Goal: Task Accomplishment & Management: Complete application form

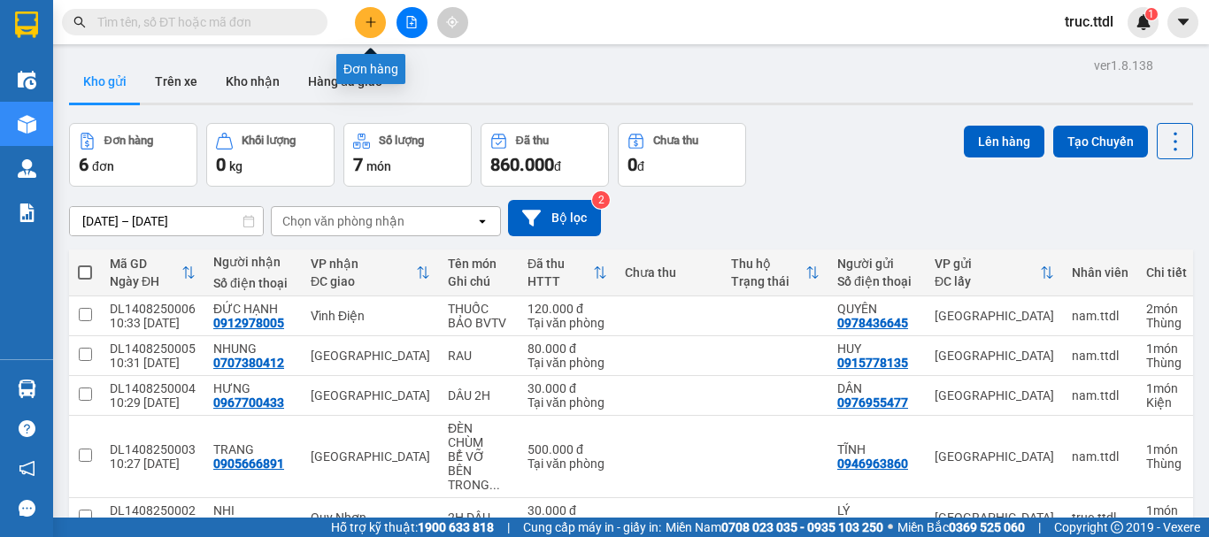
click at [377, 24] on button at bounding box center [370, 22] width 31 height 31
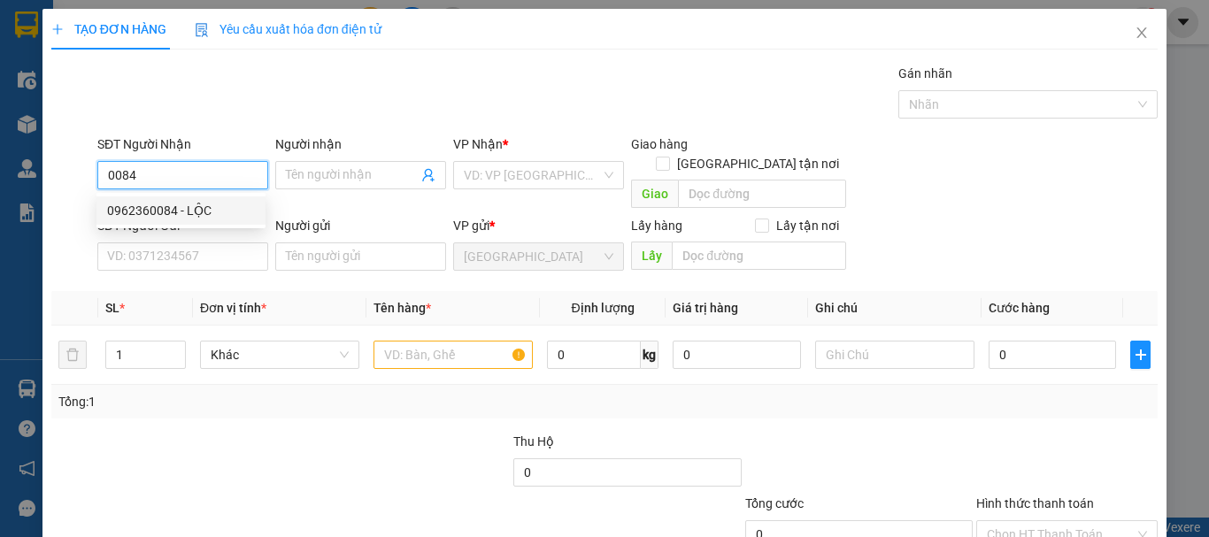
click at [189, 217] on div "0962360084 - LỘC" at bounding box center [181, 210] width 148 height 19
type input "0962360084"
type input "LỘC"
type input "0962360084"
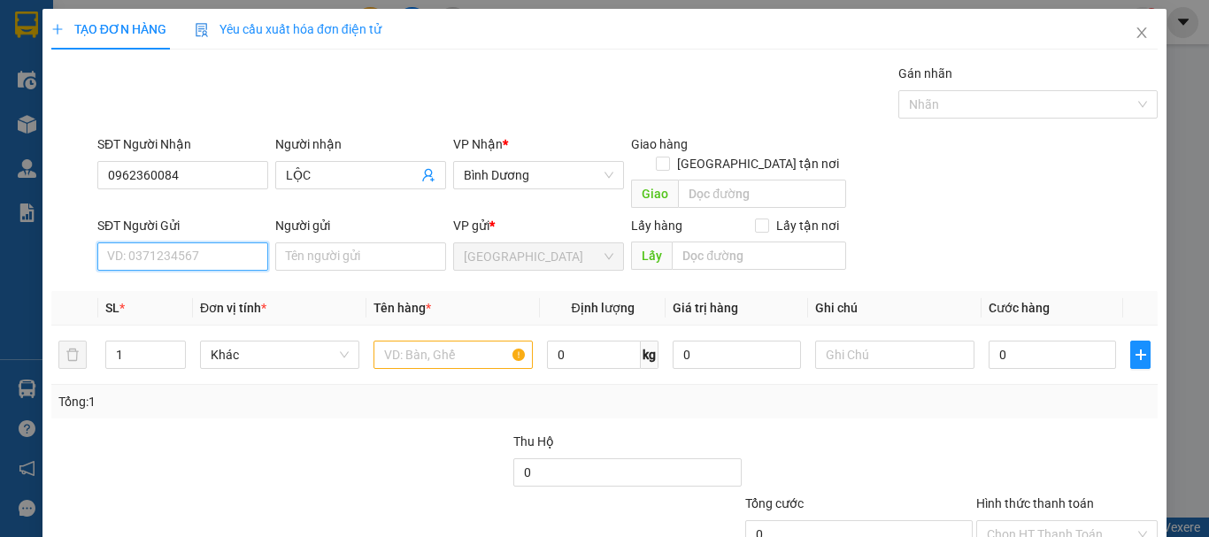
click at [212, 243] on input "SĐT Người Gửi" at bounding box center [182, 257] width 171 height 28
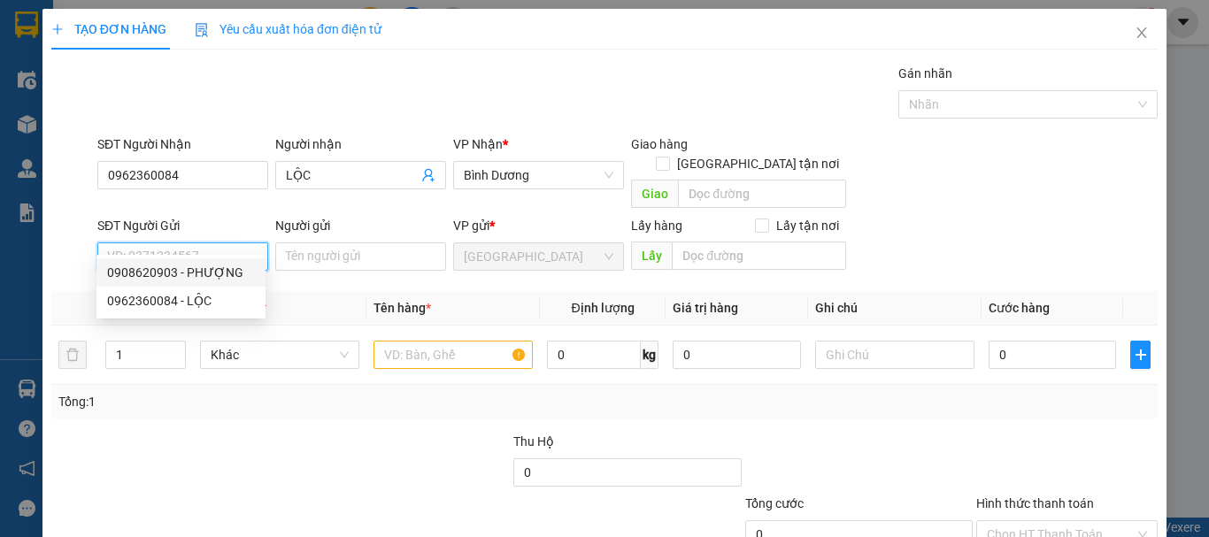
click at [213, 275] on div "0908620903 - PHƯỢNG" at bounding box center [181, 272] width 148 height 19
type input "0908620903"
type input "PHƯỢNG"
drag, startPoint x: 208, startPoint y: 236, endPoint x: 60, endPoint y: 235, distance: 147.8
click at [60, 235] on div "SĐT Người Gửi 0908620903 0908620903 Người gửi PHƯỢNG VP gửi * Đà Lạt Lấy hàng L…" at bounding box center [605, 247] width 1110 height 62
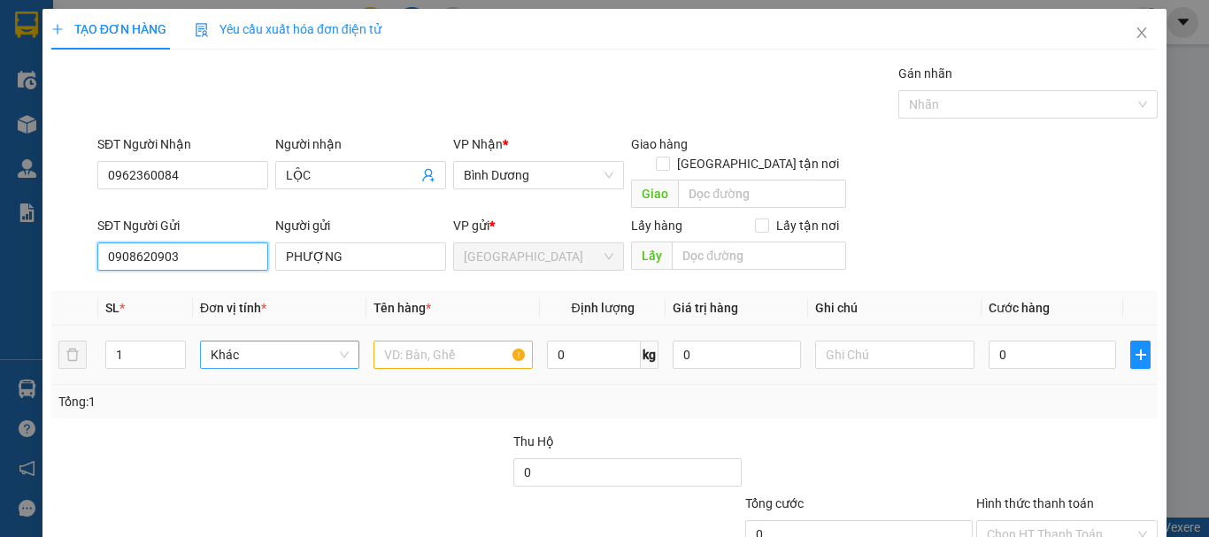
click at [281, 342] on span "Khác" at bounding box center [280, 355] width 138 height 27
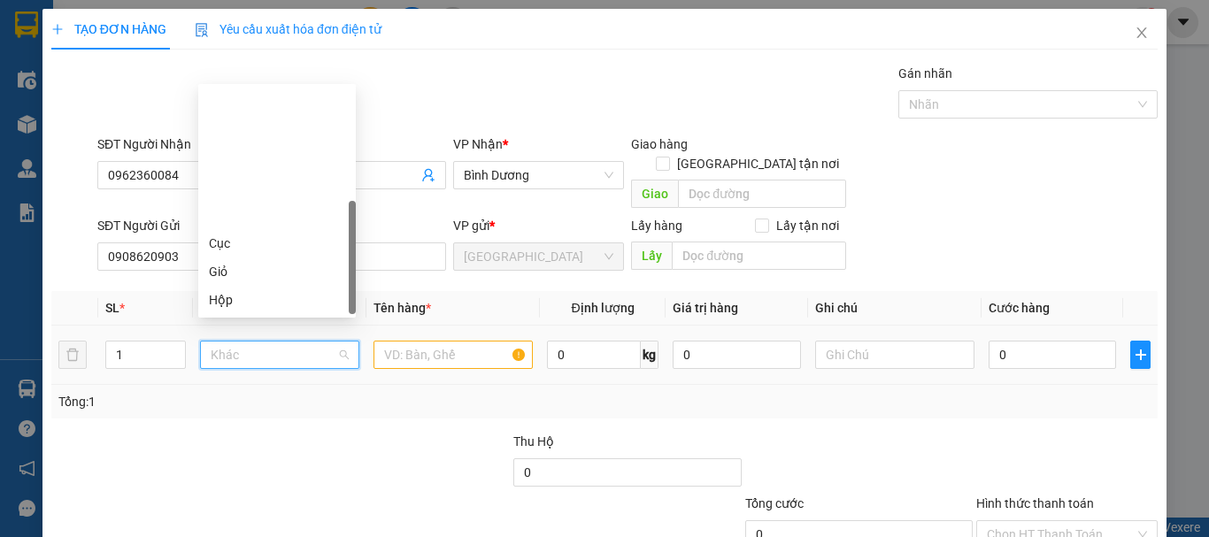
scroll to position [170, 0]
type input "t"
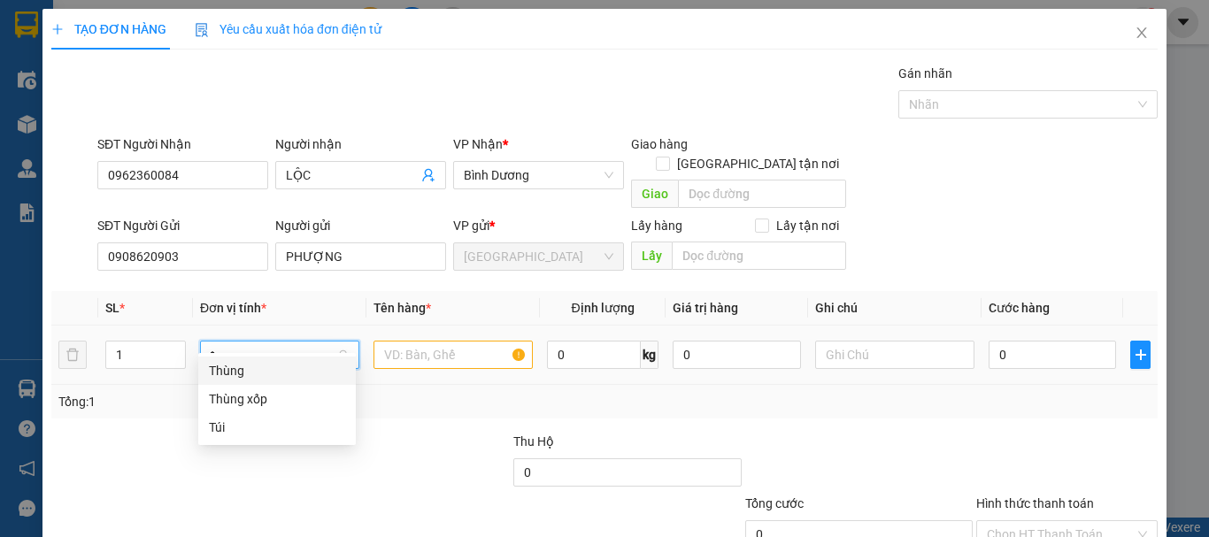
click at [261, 372] on div "Thùng" at bounding box center [277, 370] width 136 height 19
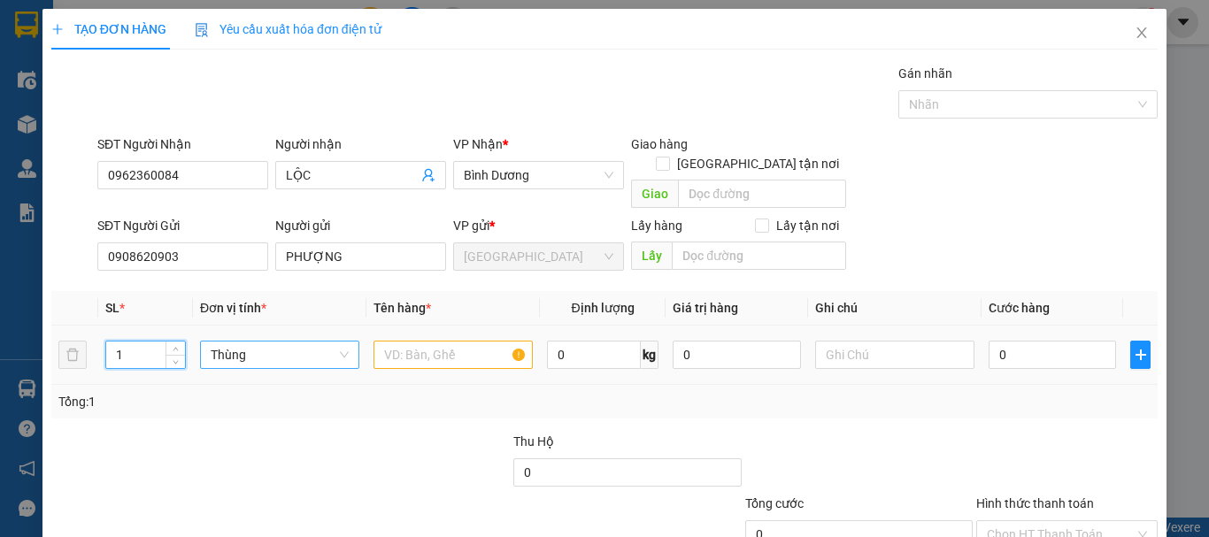
drag, startPoint x: 124, startPoint y: 326, endPoint x: 158, endPoint y: 335, distance: 35.0
click at [100, 332] on td "1" at bounding box center [145, 355] width 95 height 59
type input "2"
click at [428, 341] on input "text" at bounding box center [453, 355] width 159 height 28
type input "CHUỐI + CÀ"
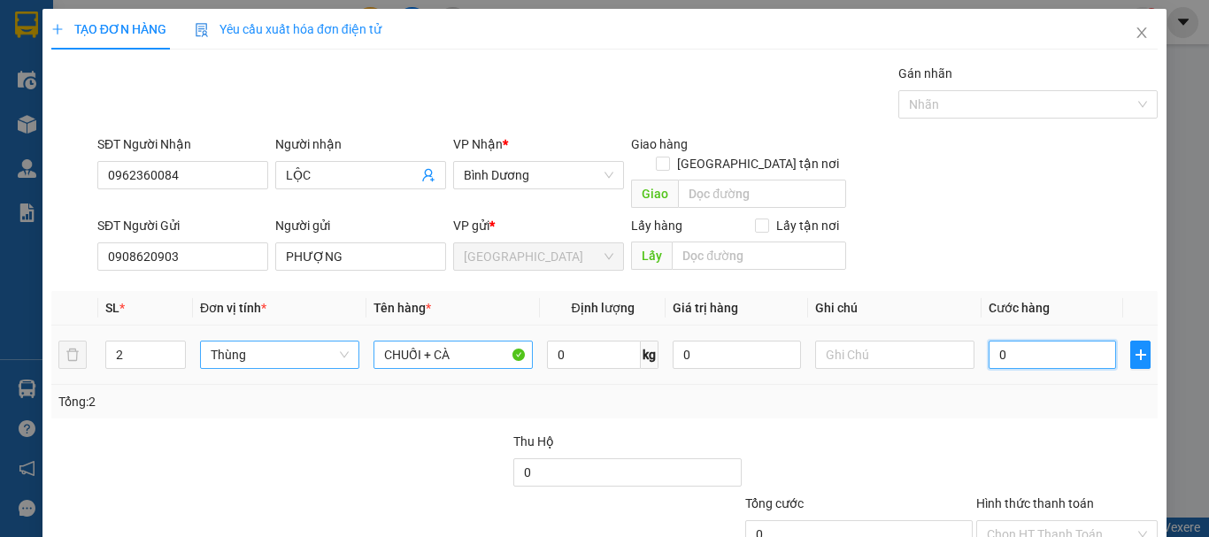
type input "1"
type input "16"
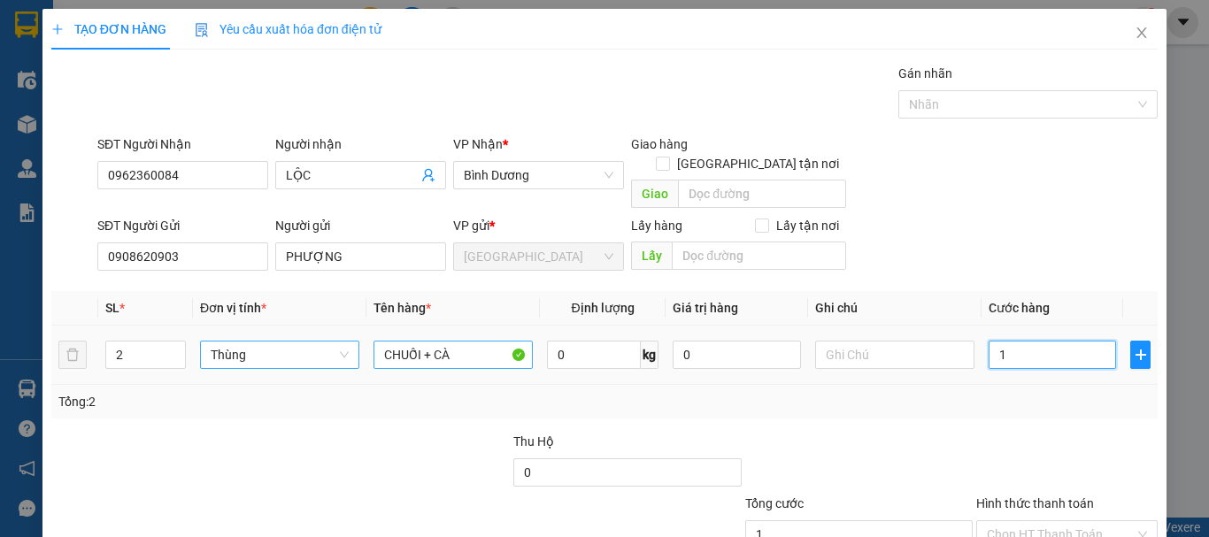
type input "16"
type input "160"
type input "160.000"
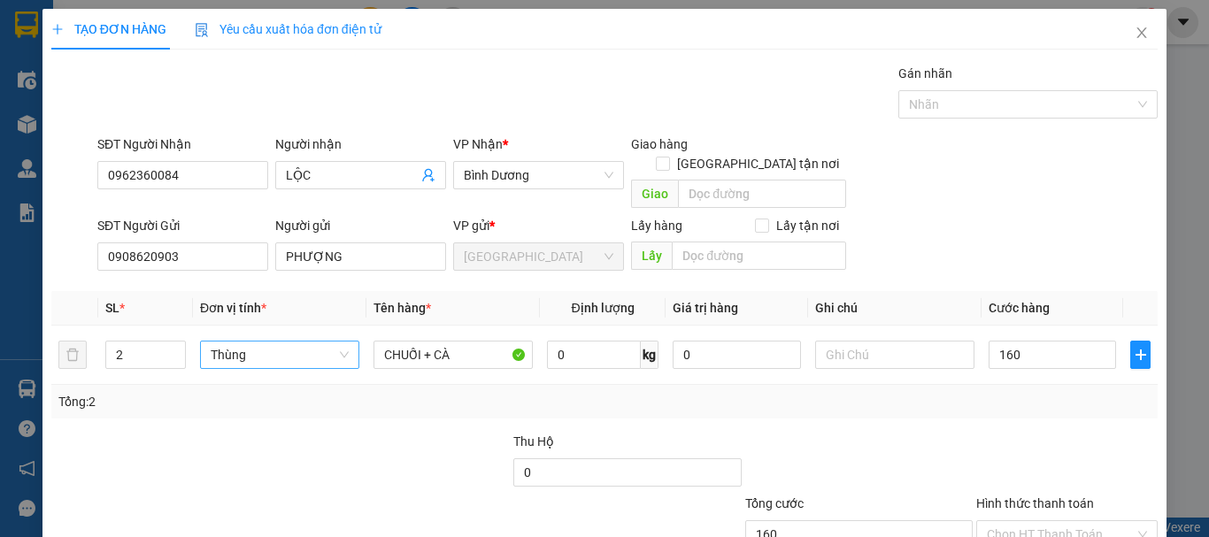
type input "160.000"
drag, startPoint x: 1021, startPoint y: 506, endPoint x: 1020, endPoint y: 459, distance: 47.8
click at [1021, 521] on input "Hình thức thanh toán" at bounding box center [1061, 534] width 148 height 27
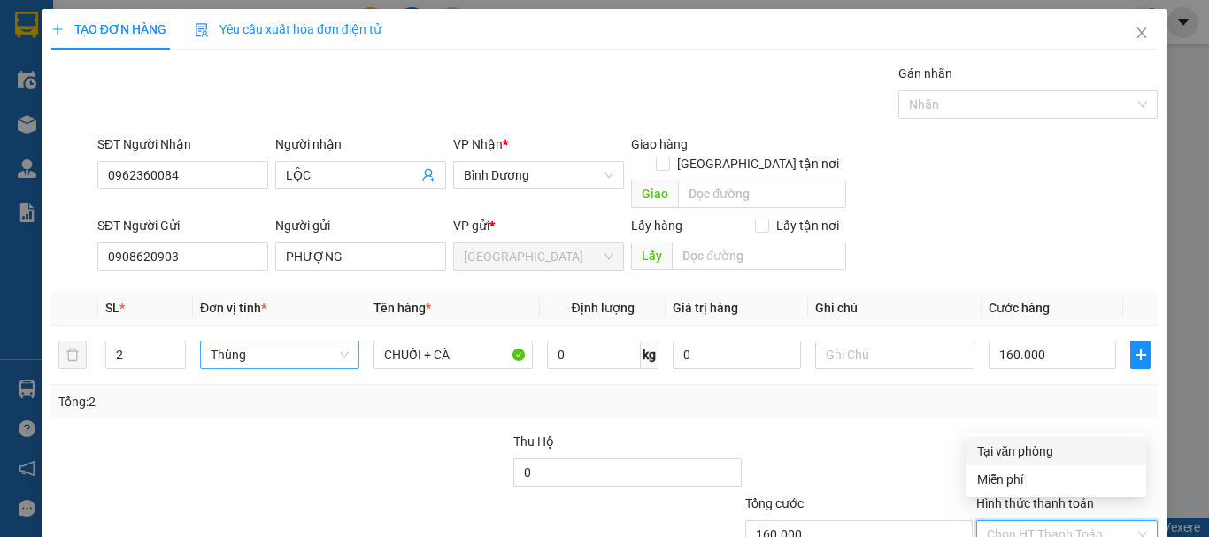
click at [1022, 451] on div "Tại văn phòng" at bounding box center [1056, 451] width 158 height 19
type input "0"
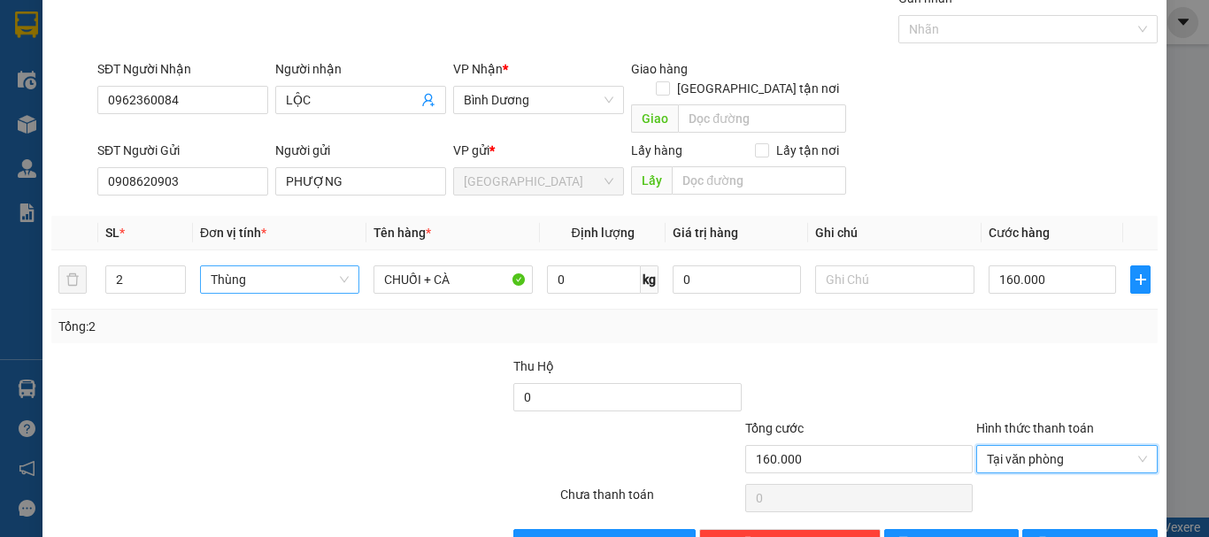
scroll to position [111, 0]
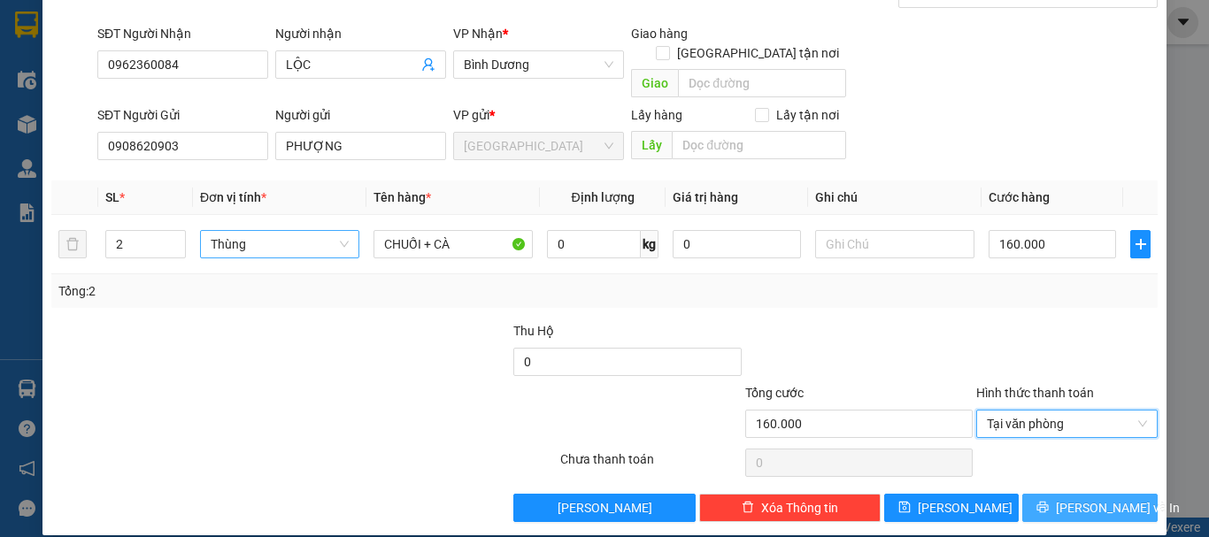
click at [1070, 498] on span "[PERSON_NAME] và In" at bounding box center [1118, 507] width 124 height 19
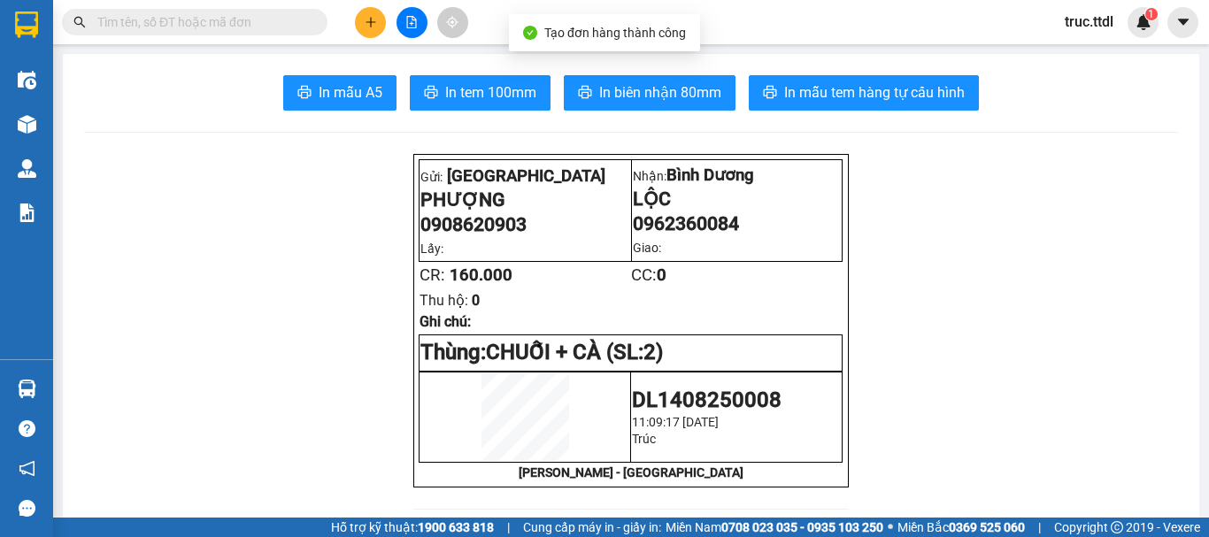
click at [681, 94] on span "In biên nhận 80mm" at bounding box center [660, 92] width 122 height 22
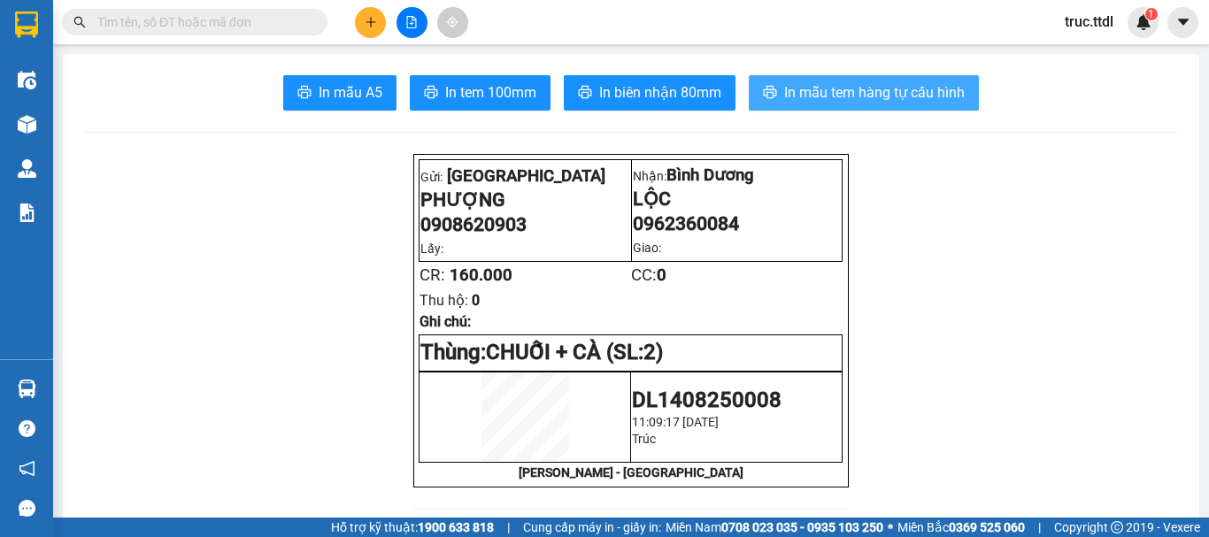
click at [836, 94] on span "In mẫu tem hàng tự cấu hình" at bounding box center [874, 92] width 181 height 22
click at [276, 27] on input "text" at bounding box center [201, 21] width 209 height 19
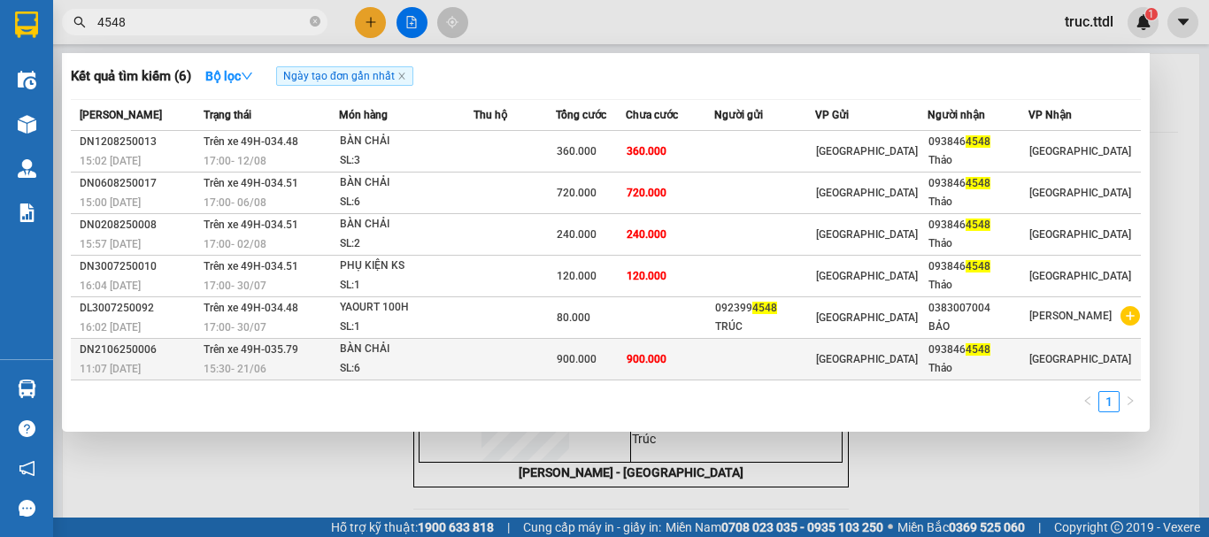
type input "4548"
click at [415, 358] on div "BÀN CHẢI" at bounding box center [406, 349] width 133 height 19
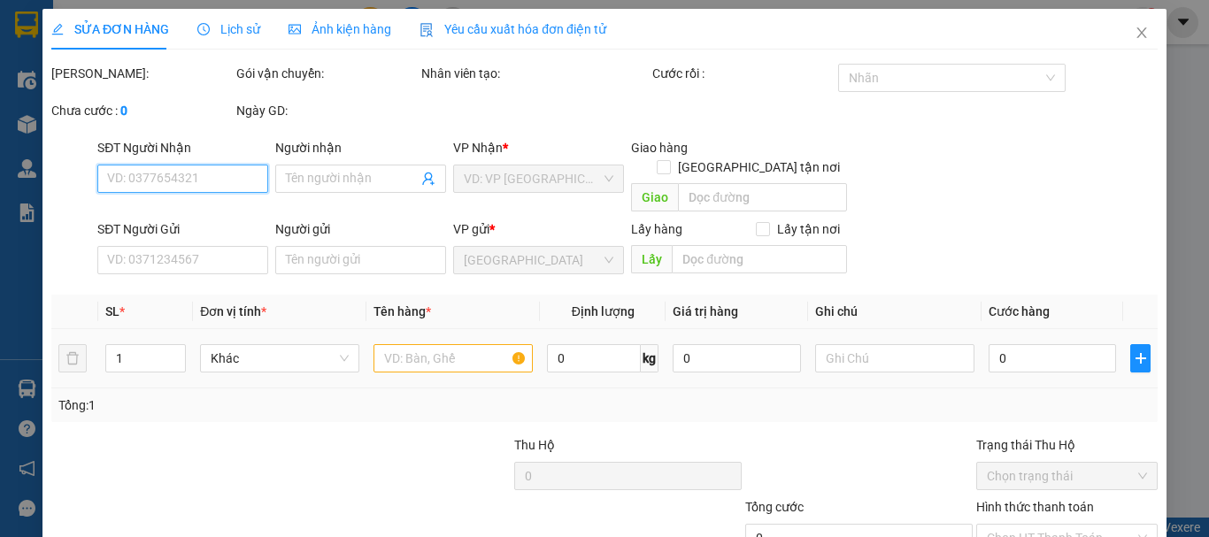
type input "0938464548"
type input "Thảo"
type input "900.000"
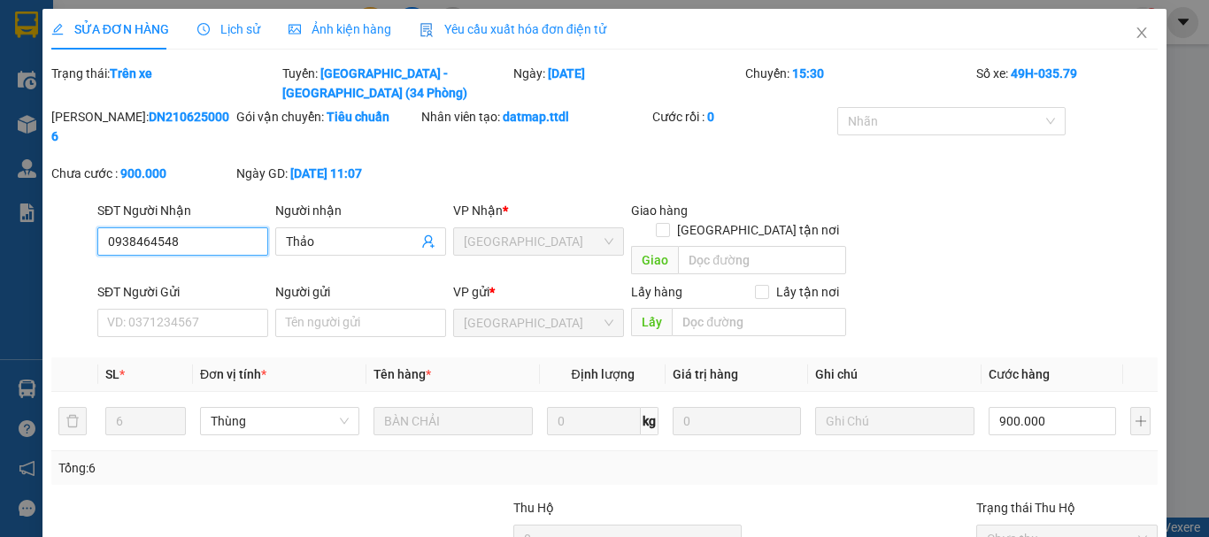
drag, startPoint x: 180, startPoint y: 205, endPoint x: 9, endPoint y: 207, distance: 170.8
click at [3, 208] on div "SỬA ĐƠN HÀNG Lịch sử Ảnh kiện hàng Yêu cầu xuất hóa đơn điện tử Total Paid Fee …" at bounding box center [604, 268] width 1209 height 537
click at [1135, 32] on icon "close" at bounding box center [1142, 33] width 14 height 14
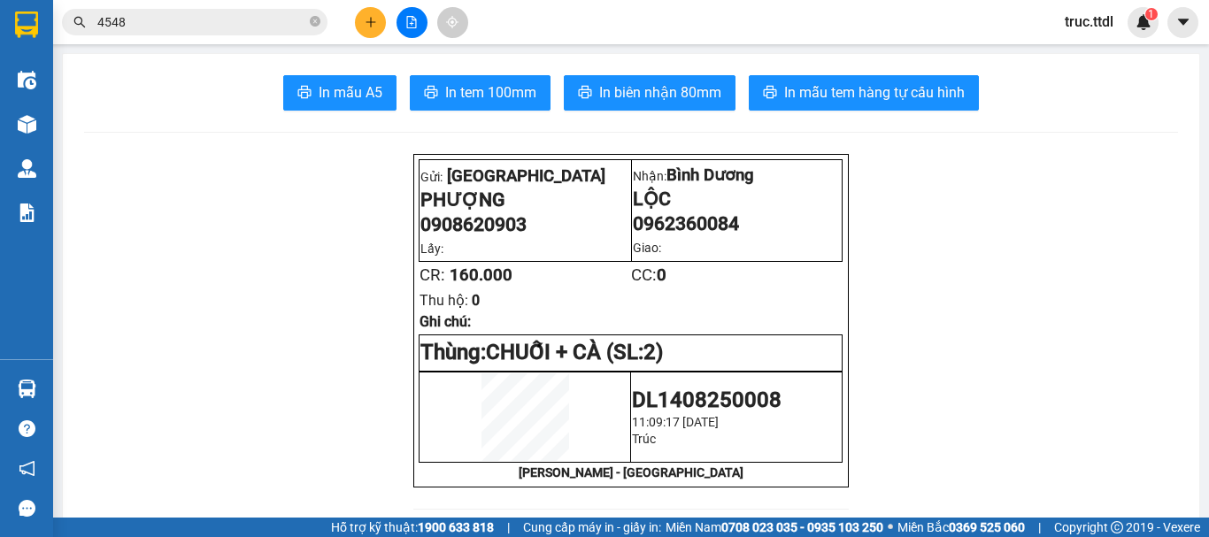
click at [370, 20] on icon "plus" at bounding box center [371, 22] width 12 height 12
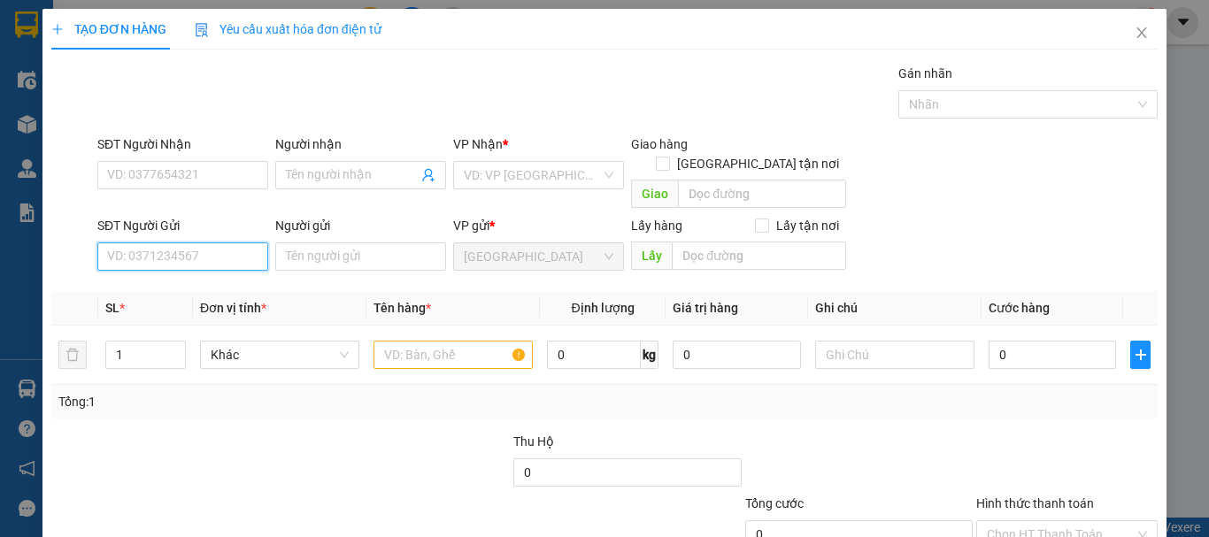
click at [227, 243] on input "SĐT Người Gửi" at bounding box center [182, 257] width 171 height 28
paste input "0938464548"
type input "0938464548"
click at [212, 276] on div "0938464548 - Thảo" at bounding box center [181, 272] width 148 height 19
type input "Thảo"
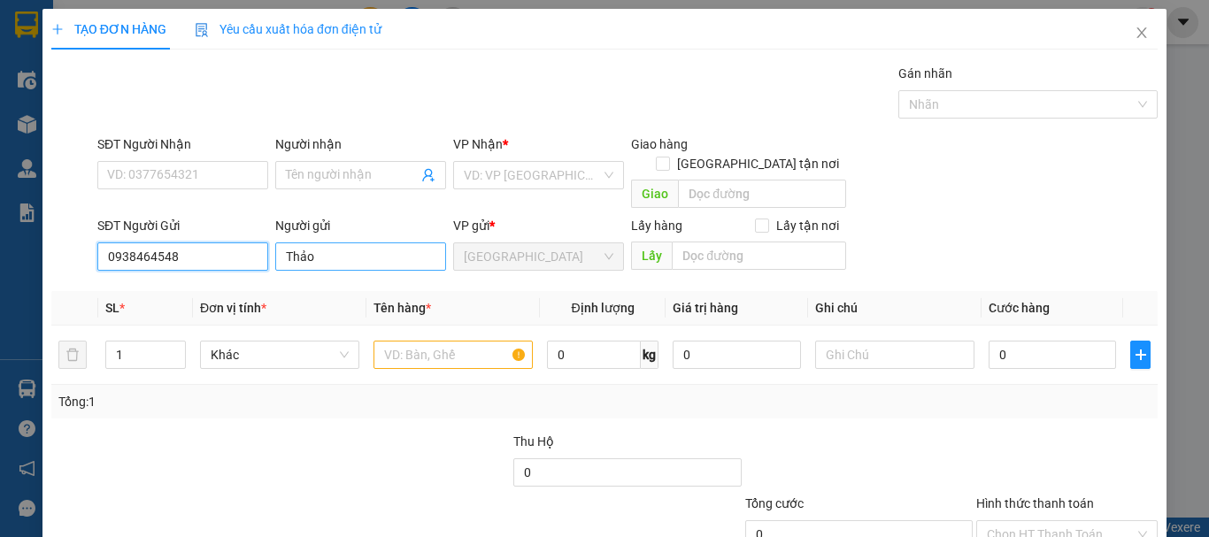
type input "0938464548"
drag, startPoint x: 304, startPoint y: 243, endPoint x: 270, endPoint y: 250, distance: 35.2
click at [240, 260] on div "Transit Pickup Surcharge Ids Transit Deliver Surcharge Ids Transit Deliver Surc…" at bounding box center [604, 348] width 1106 height 569
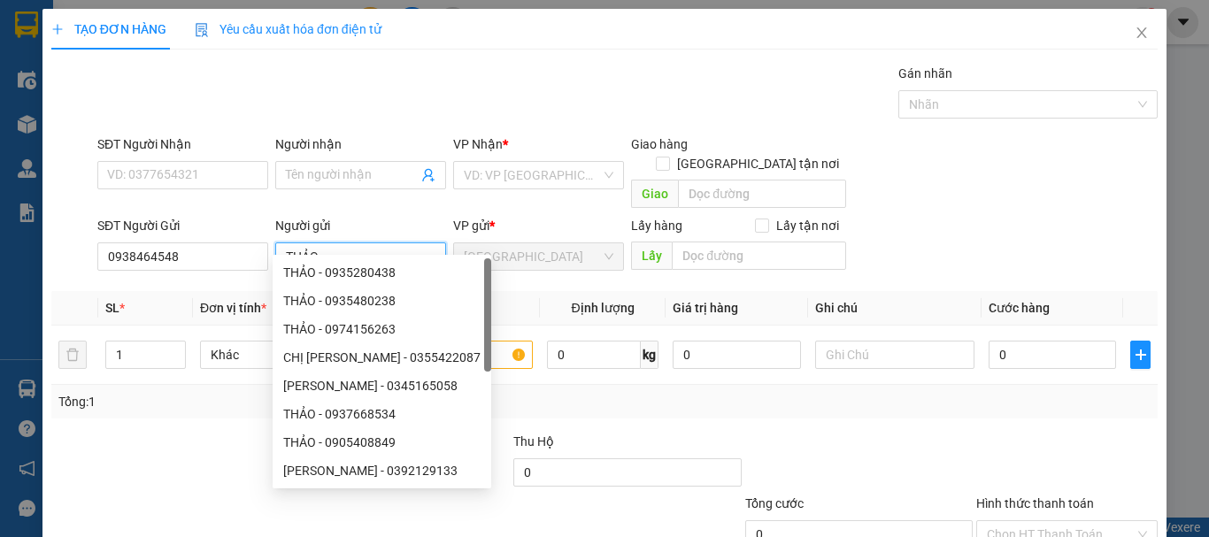
type input "THẢO"
click at [208, 192] on div "SĐT Người Nhận VD: 0377654321" at bounding box center [182, 166] width 171 height 62
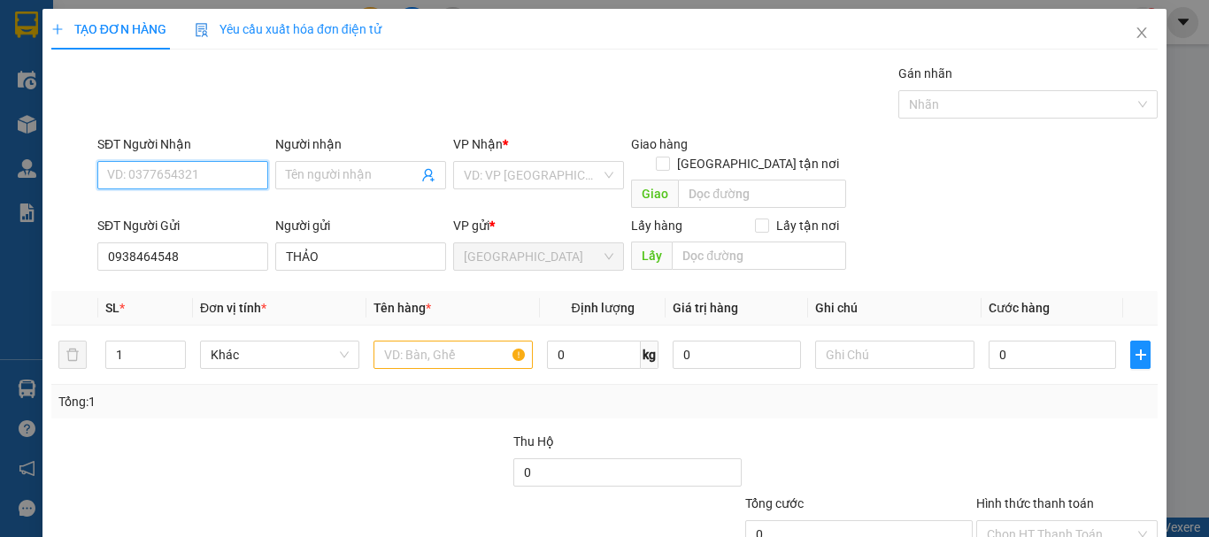
click at [211, 183] on input "SĐT Người Nhận" at bounding box center [182, 175] width 171 height 28
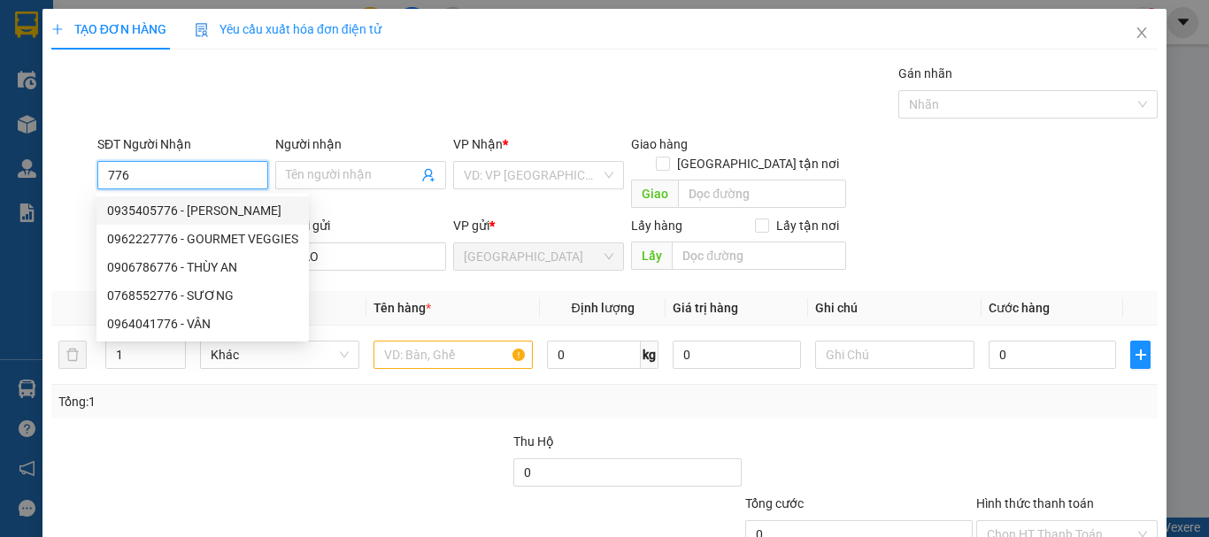
click at [220, 213] on div "0935405776 - THÚY VÂN" at bounding box center [202, 210] width 191 height 19
type input "0935405776"
type input "[PERSON_NAME]"
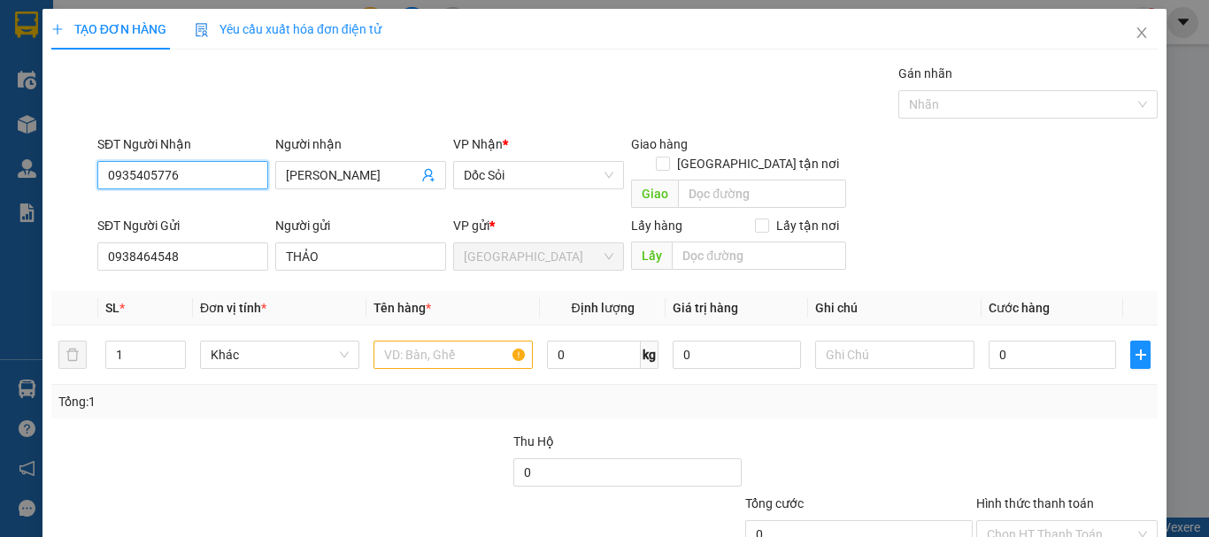
drag, startPoint x: 210, startPoint y: 173, endPoint x: 66, endPoint y: 180, distance: 144.4
click at [66, 180] on div "SĐT Người Nhận 0935405776 0935405776 Người nhận THÚY VÂN VP Nhận * Dốc Sỏi Giao…" at bounding box center [605, 175] width 1110 height 81
type input "0935405776"
click at [292, 345] on span "Khác" at bounding box center [280, 355] width 138 height 27
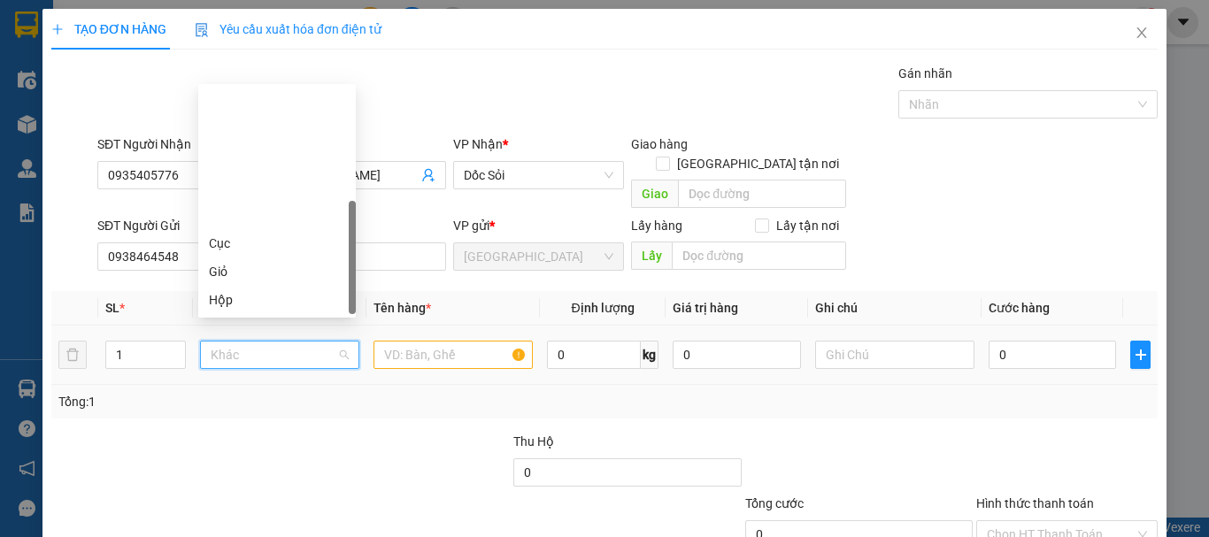
scroll to position [170, 0]
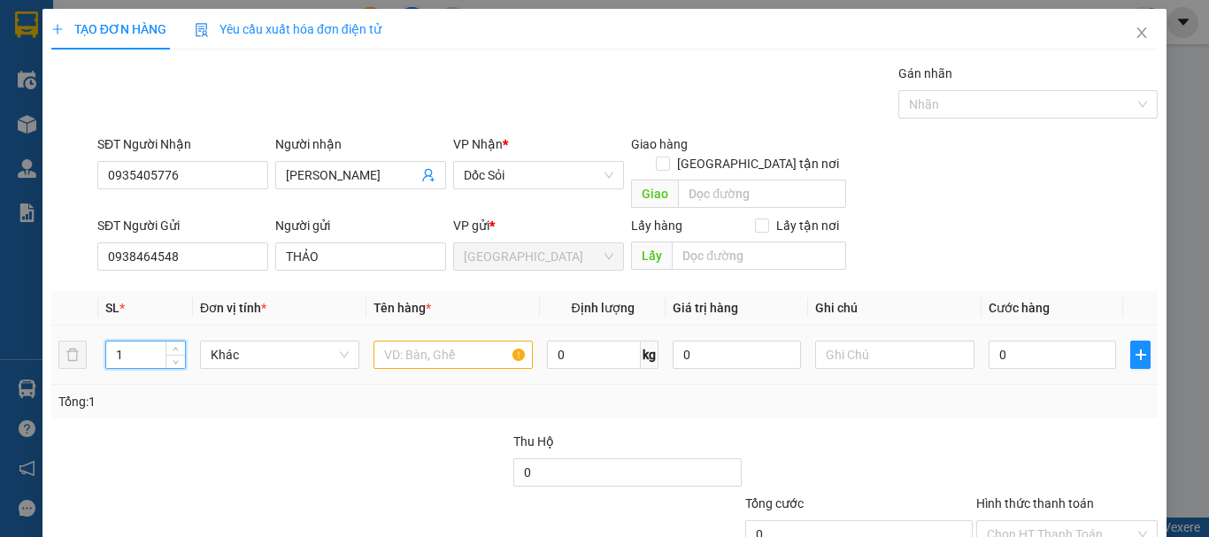
drag, startPoint x: 125, startPoint y: 336, endPoint x: 101, endPoint y: 341, distance: 24.3
click at [101, 341] on td "1" at bounding box center [145, 355] width 95 height 59
click at [251, 342] on span "Khác" at bounding box center [280, 355] width 138 height 27
type input "8"
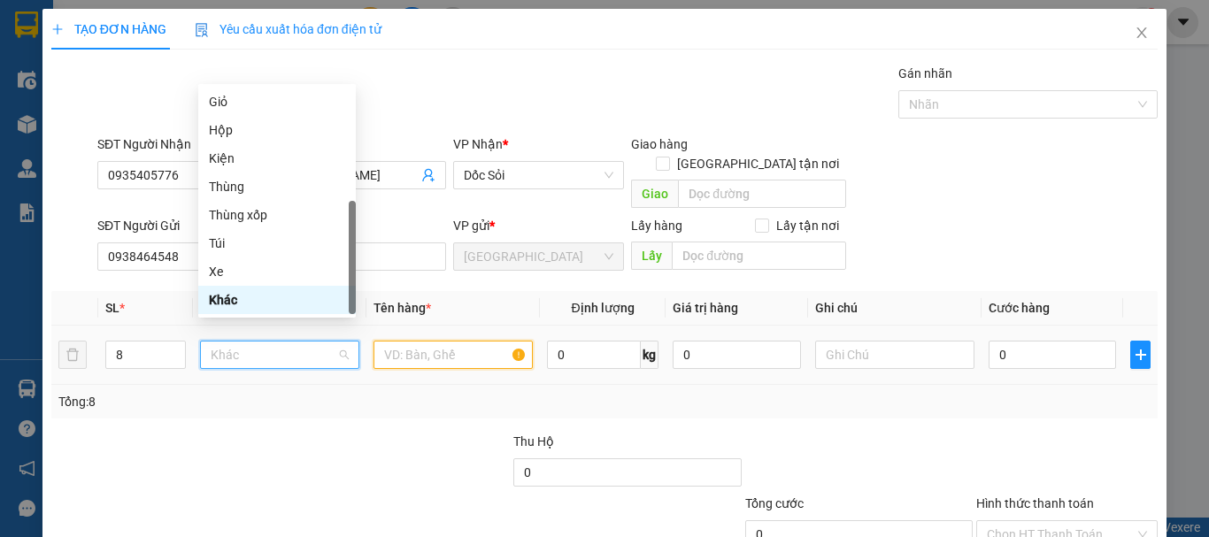
click at [389, 342] on input "text" at bounding box center [453, 355] width 159 height 28
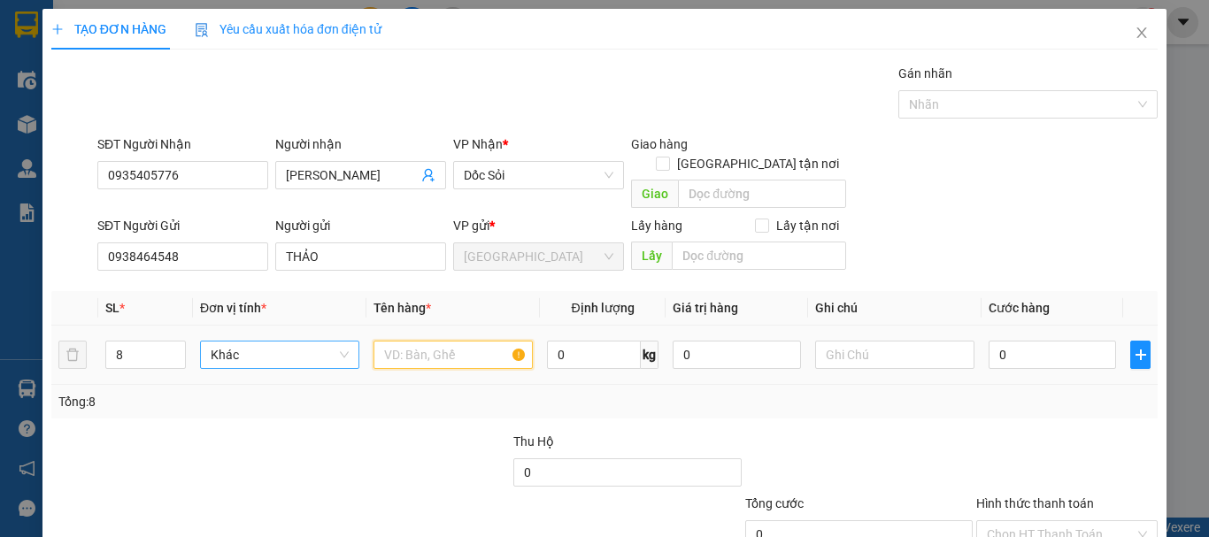
click at [288, 342] on span "Khác" at bounding box center [280, 355] width 138 height 27
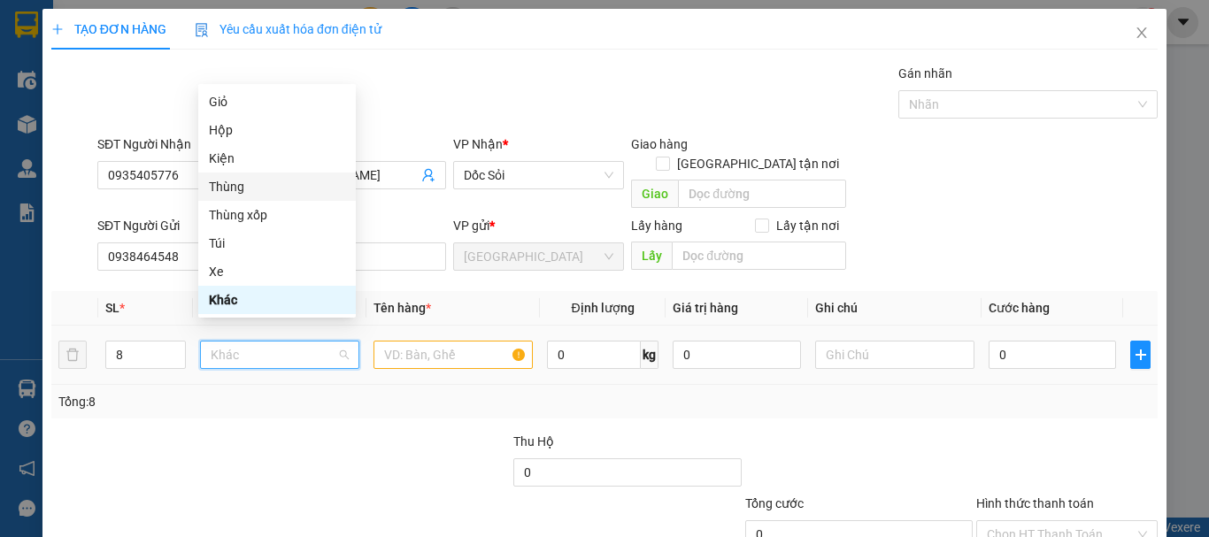
click at [247, 191] on div "Thùng" at bounding box center [277, 186] width 136 height 19
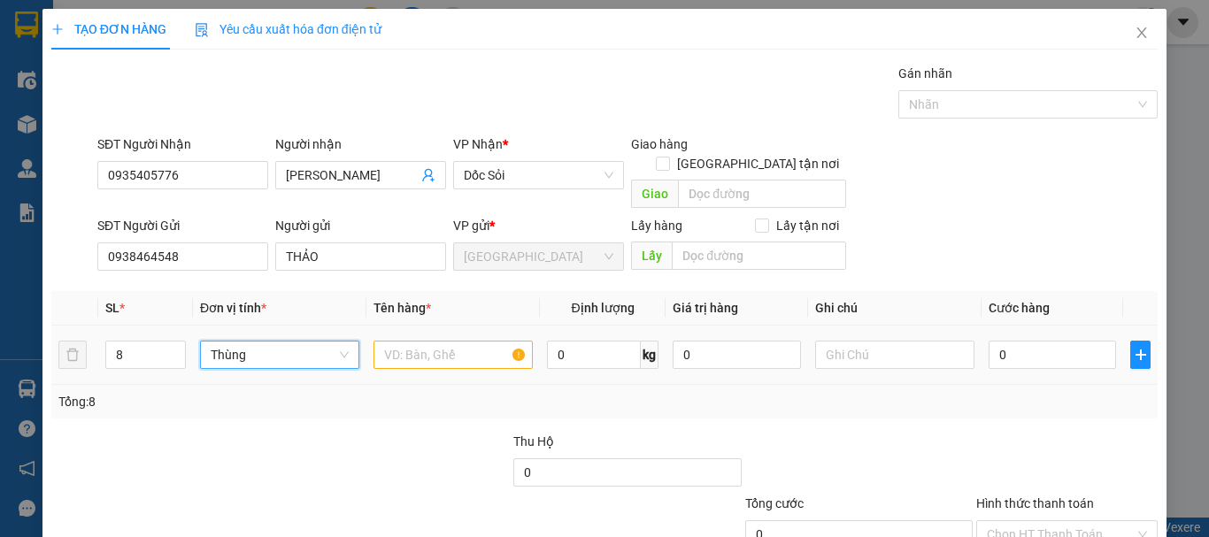
click at [247, 342] on span "Thùng" at bounding box center [280, 355] width 138 height 27
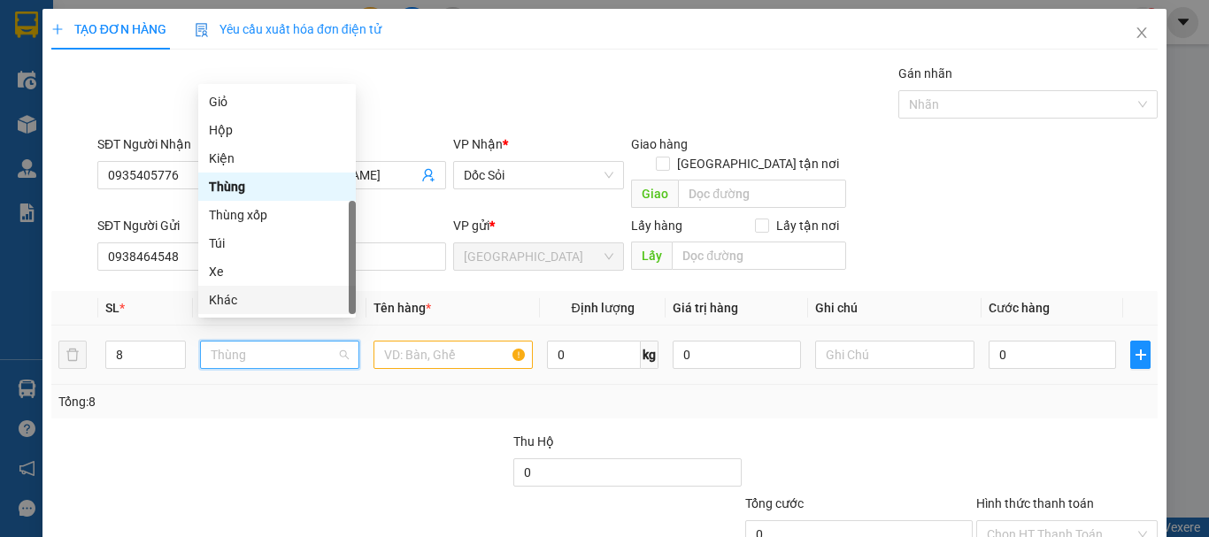
click at [250, 303] on div "Khác" at bounding box center [277, 299] width 136 height 19
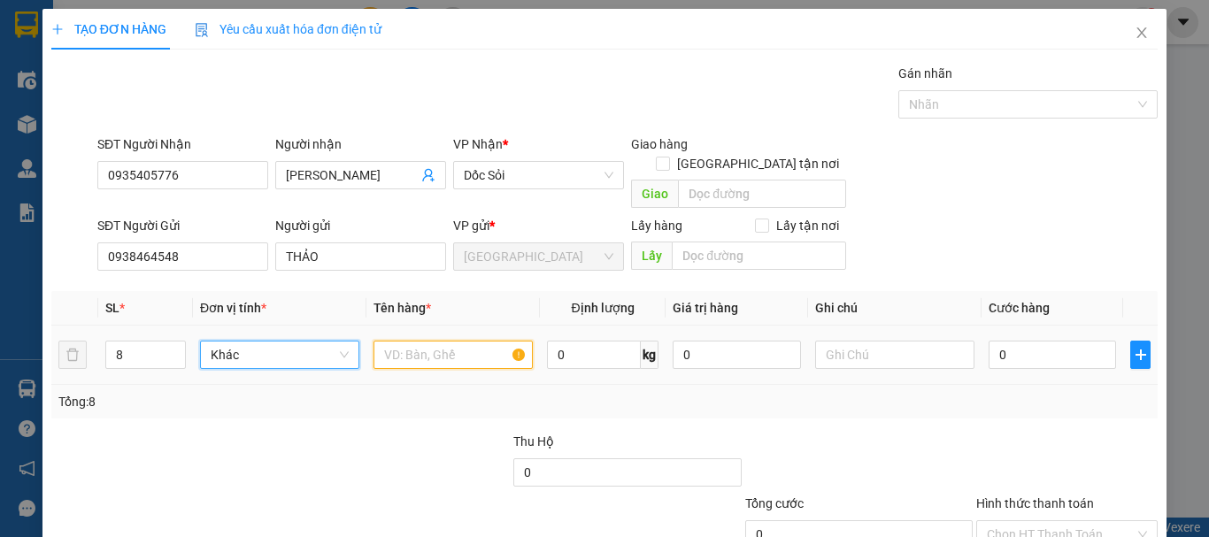
click at [473, 341] on input "text" at bounding box center [453, 355] width 159 height 28
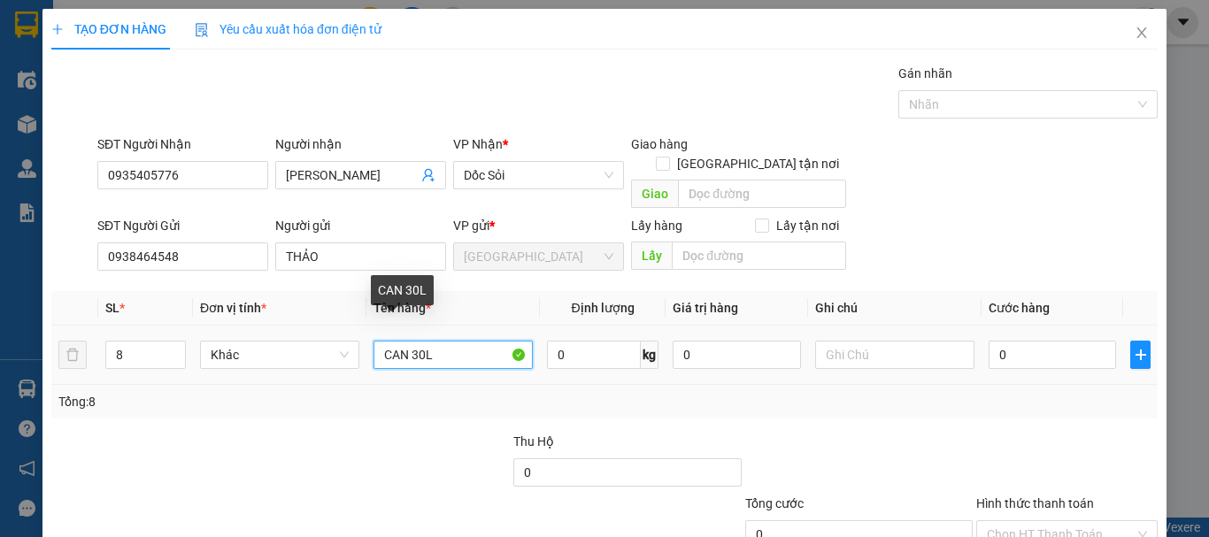
click at [411, 341] on input "CAN 30L" at bounding box center [453, 355] width 159 height 28
type input "CAN NƯỚC GIẶT 30L"
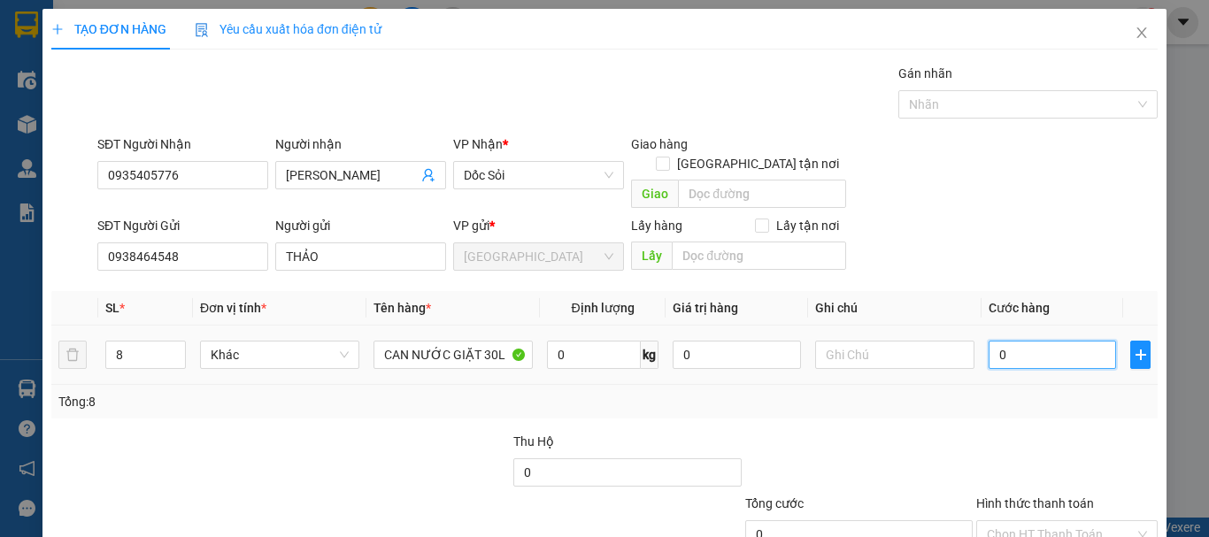
click at [1046, 341] on input "0" at bounding box center [1052, 355] width 127 height 28
type input "8"
type input "80"
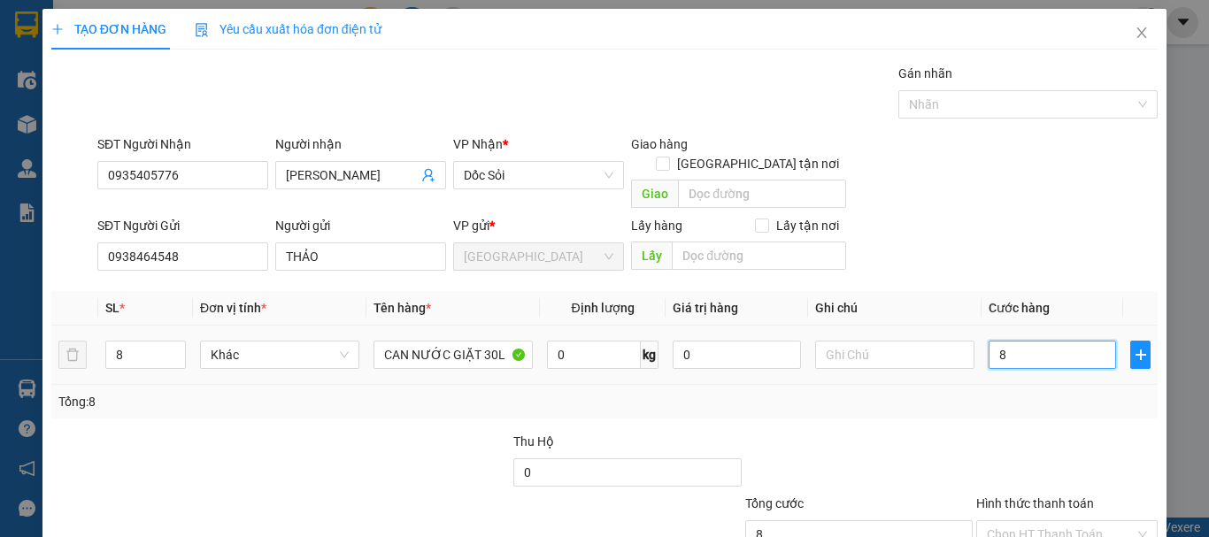
type input "80"
type input "80*"
type input "0"
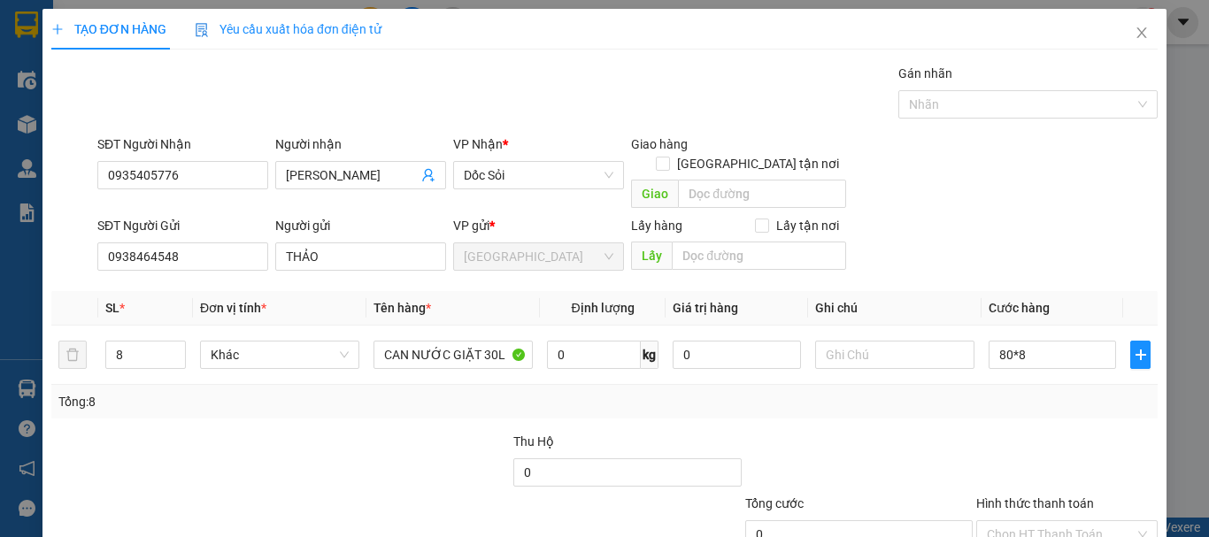
type input "640.000"
click at [1065, 432] on div at bounding box center [1067, 463] width 185 height 62
click at [1134, 348] on icon "plus" at bounding box center [1141, 355] width 14 height 14
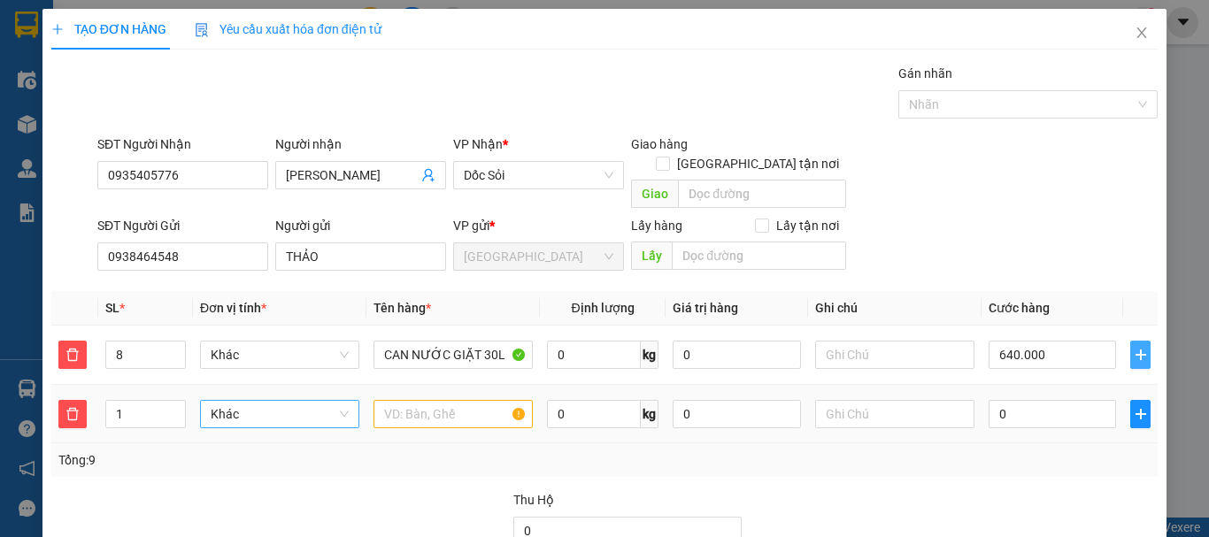
click at [260, 401] on span "Khác" at bounding box center [280, 414] width 138 height 27
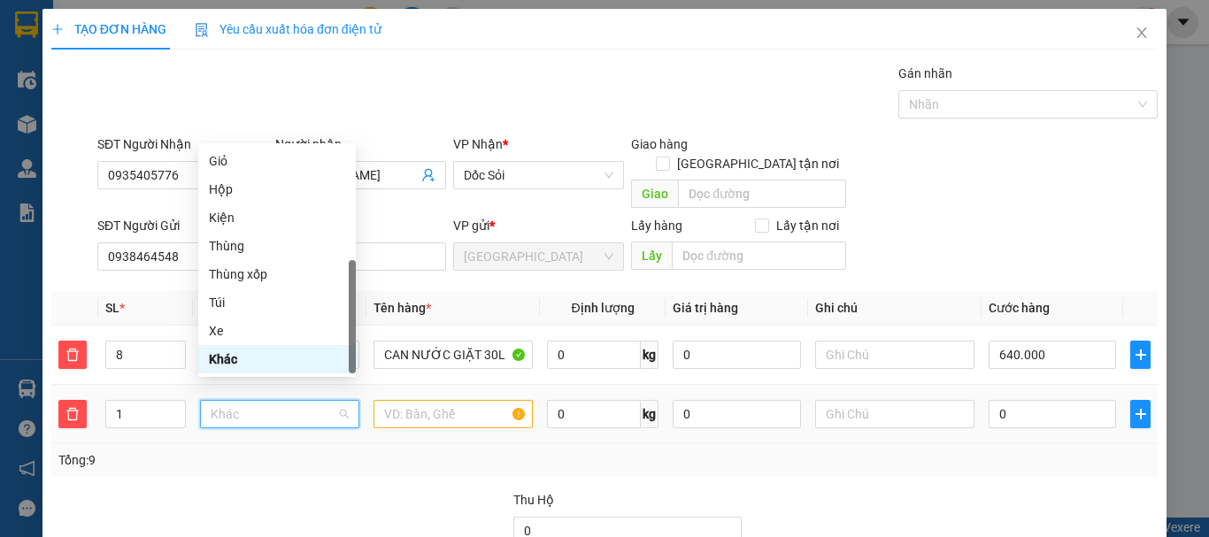
type input "B"
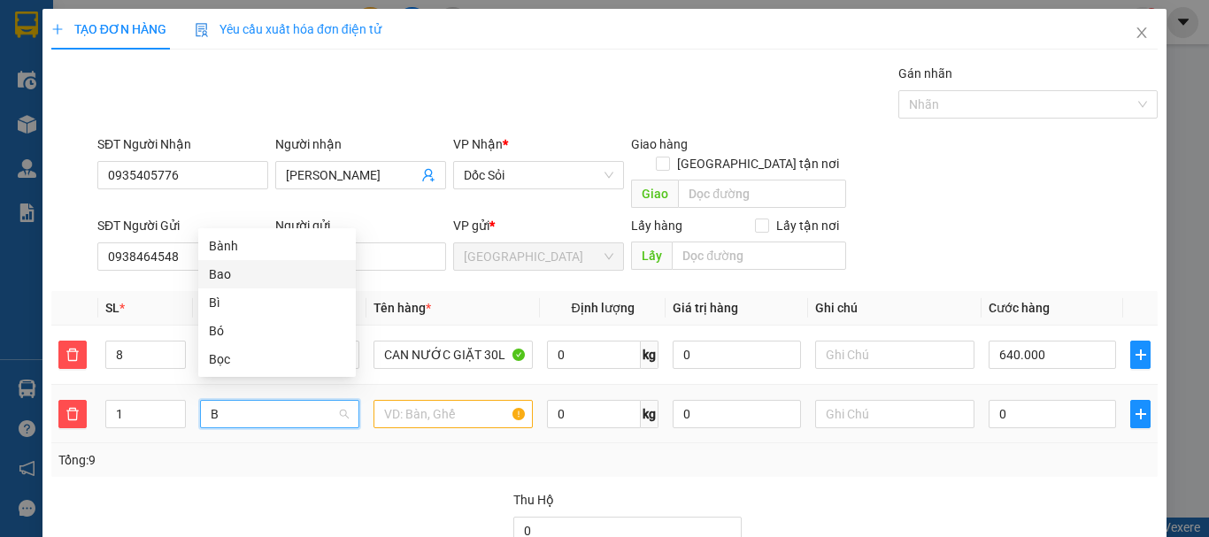
click at [268, 279] on div "Bao" at bounding box center [277, 274] width 136 height 19
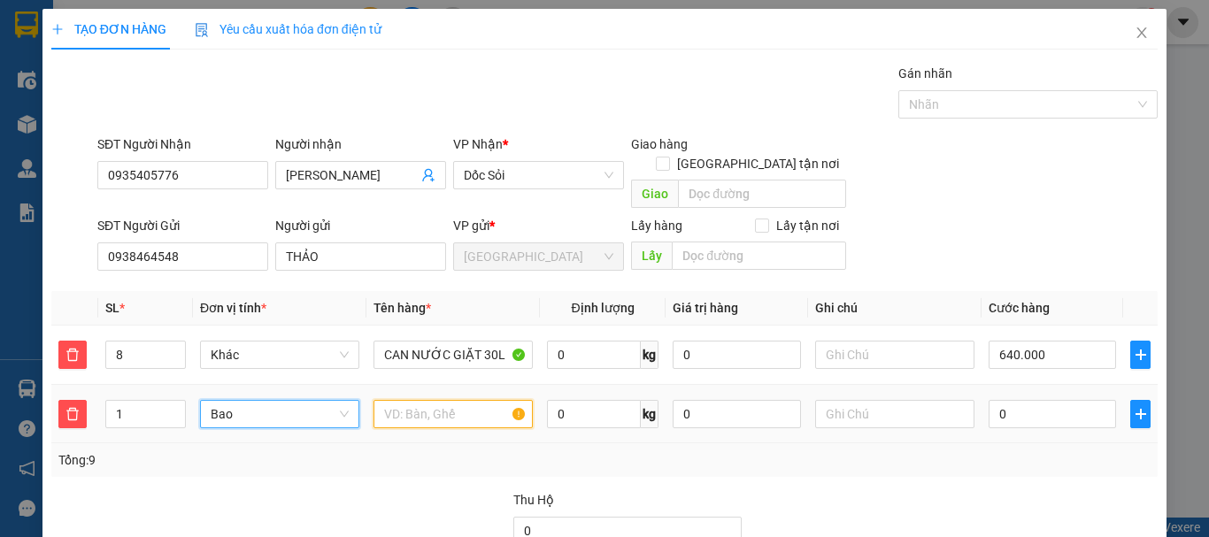
click at [438, 400] on input "text" at bounding box center [453, 414] width 159 height 28
type input "KHĂN"
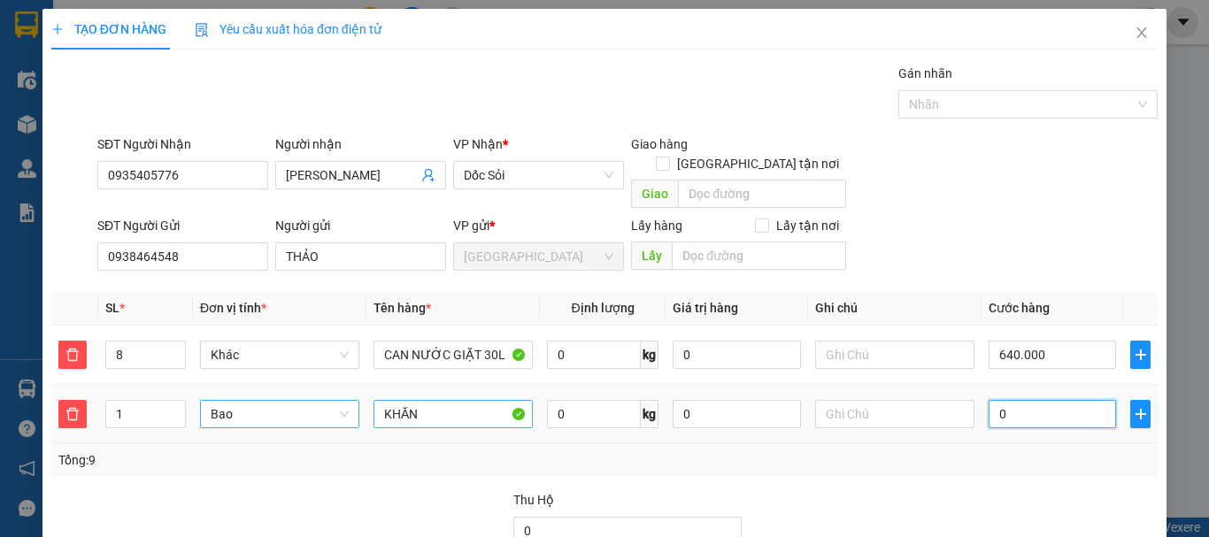
type input "640.008"
type input "8"
type input "640.080"
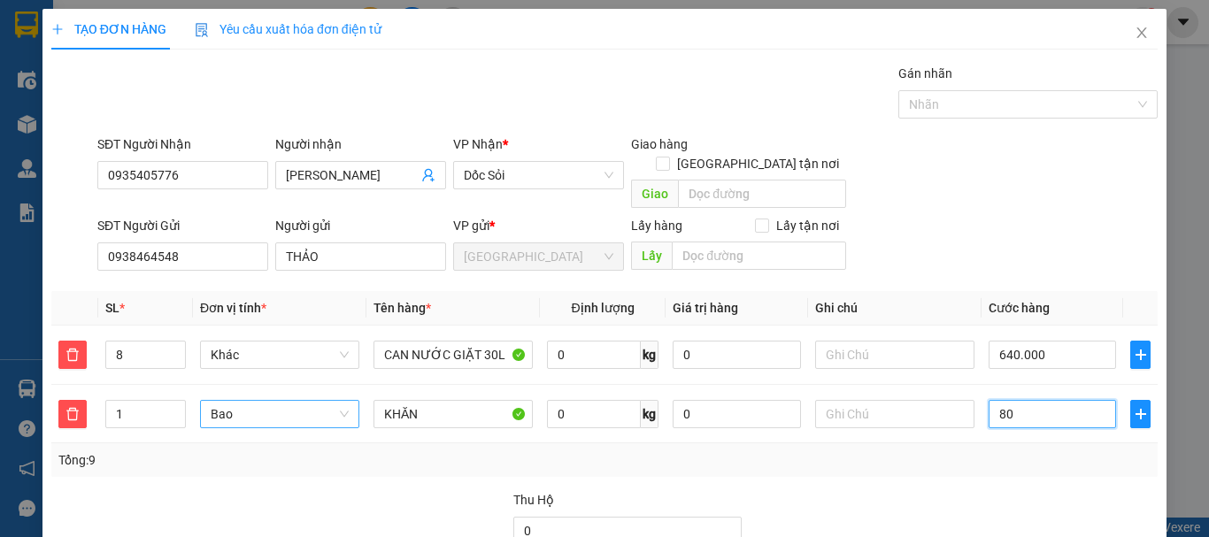
type input "80"
type input "720.000"
type input "80.000"
click at [901, 490] on div at bounding box center [859, 521] width 231 height 62
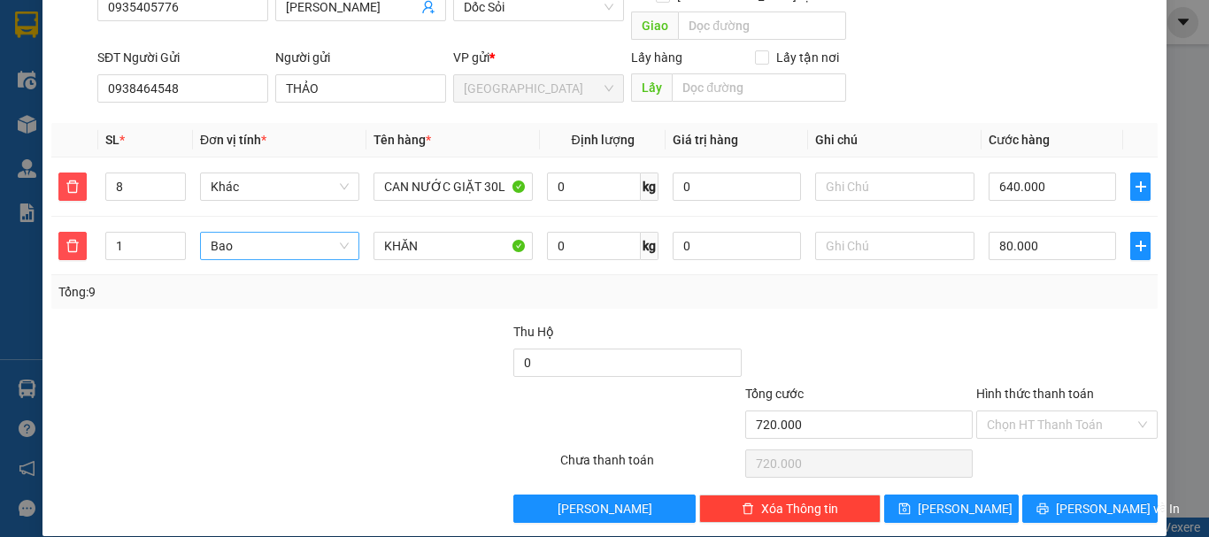
scroll to position [169, 0]
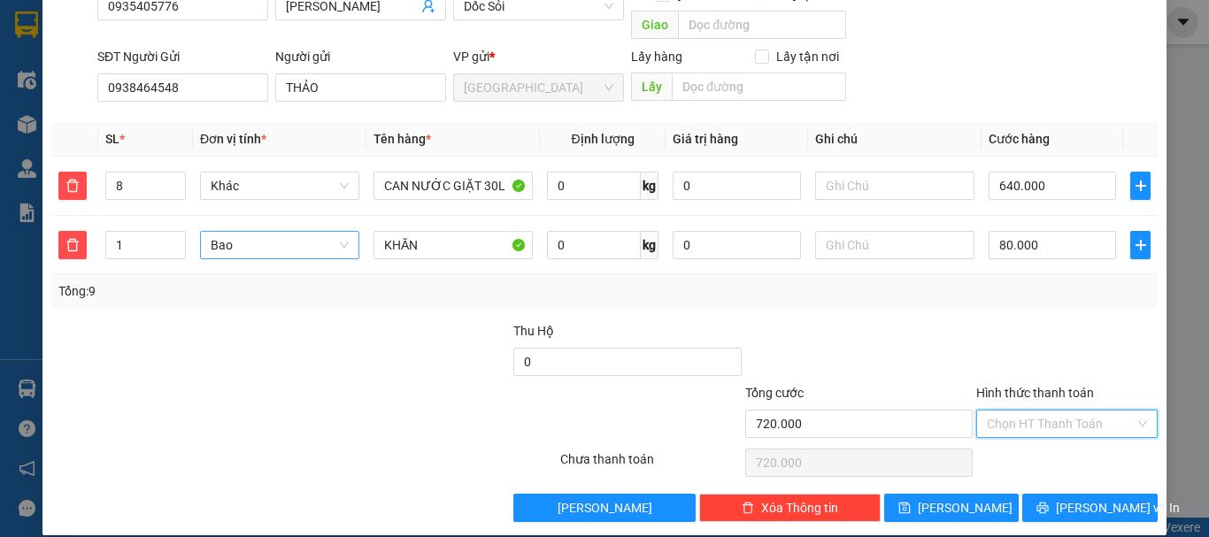
click at [1037, 411] on input "Hình thức thanh toán" at bounding box center [1061, 424] width 148 height 27
click at [1025, 434] on div "Tại văn phòng" at bounding box center [1056, 439] width 158 height 19
type input "0"
click at [1060, 494] on button "[PERSON_NAME] và In" at bounding box center [1089, 508] width 135 height 28
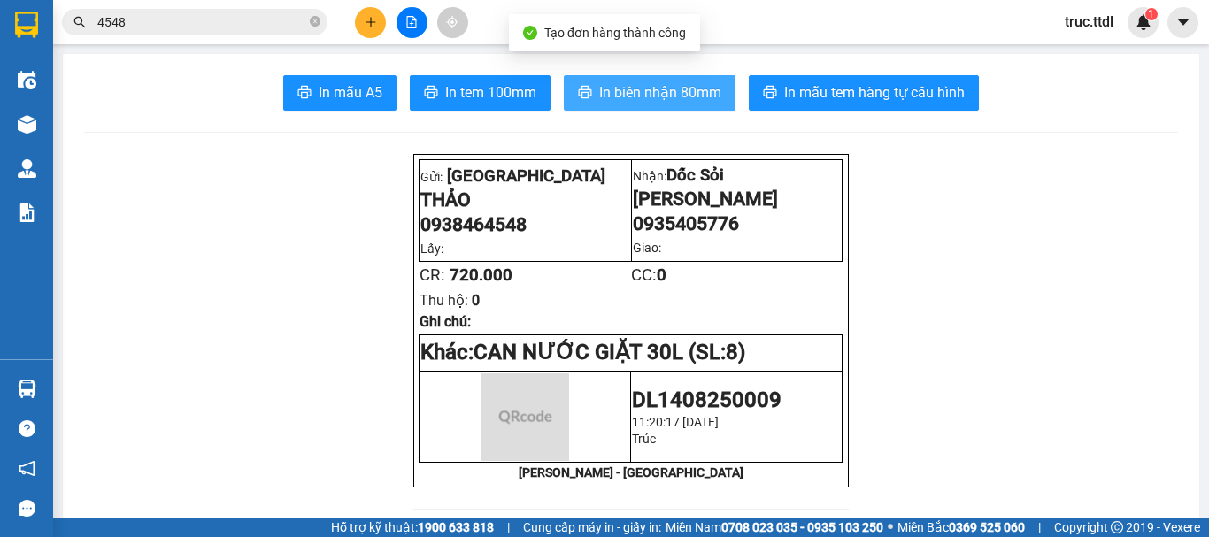
click at [696, 104] on button "In biên nhận 80mm" at bounding box center [650, 92] width 172 height 35
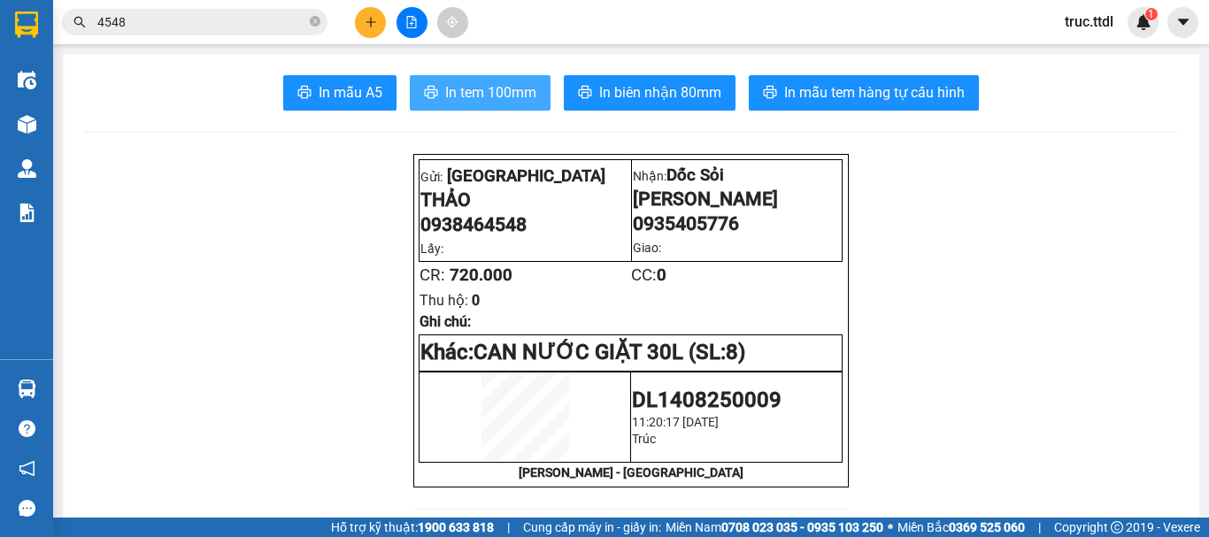
click at [464, 90] on span "In tem 100mm" at bounding box center [490, 92] width 91 height 22
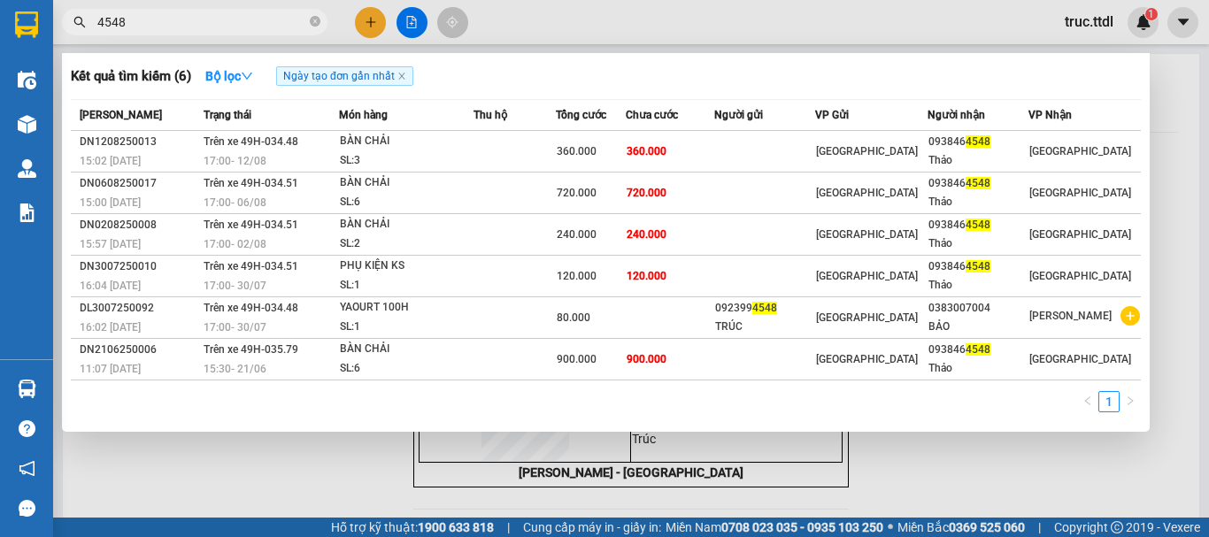
click at [239, 27] on input "4548" at bounding box center [201, 21] width 209 height 19
drag, startPoint x: 172, startPoint y: 22, endPoint x: 29, endPoint y: 42, distance: 143.8
click at [29, 42] on section "Kết quả tìm kiếm ( 6 ) Bộ lọc Ngày tạo đơn gần nhất Mã ĐH Trạng thái Món hàng T…" at bounding box center [604, 268] width 1209 height 537
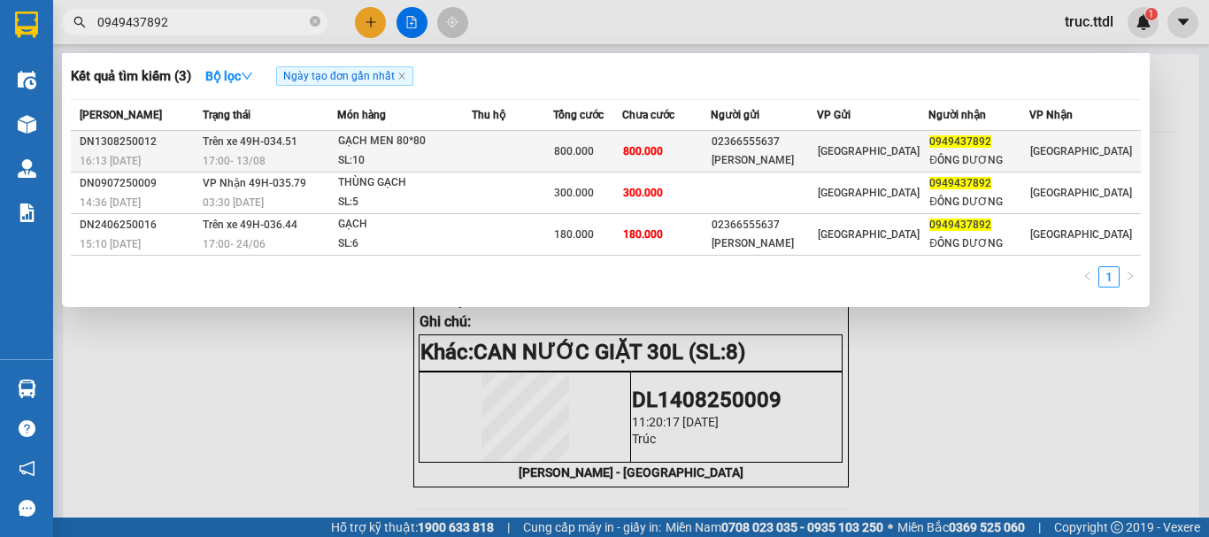
type input "0949437892"
click at [507, 155] on td at bounding box center [513, 152] width 82 height 42
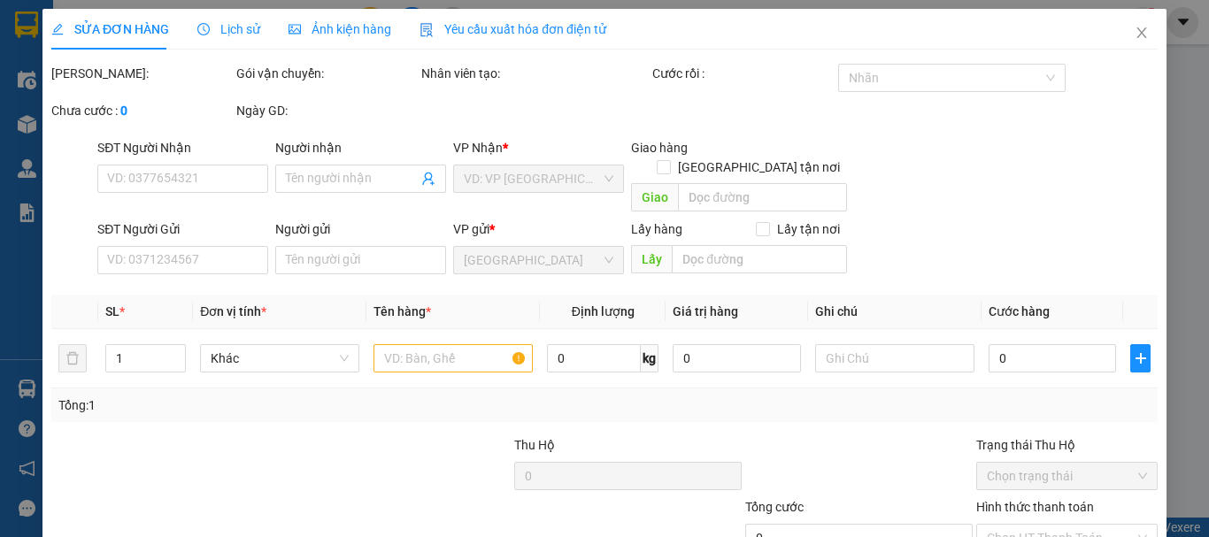
type input "0949437892"
type input "ĐÔNG DƯƠNG"
type input "02366555637"
type input "MINH NGHĨA"
type input "800.000"
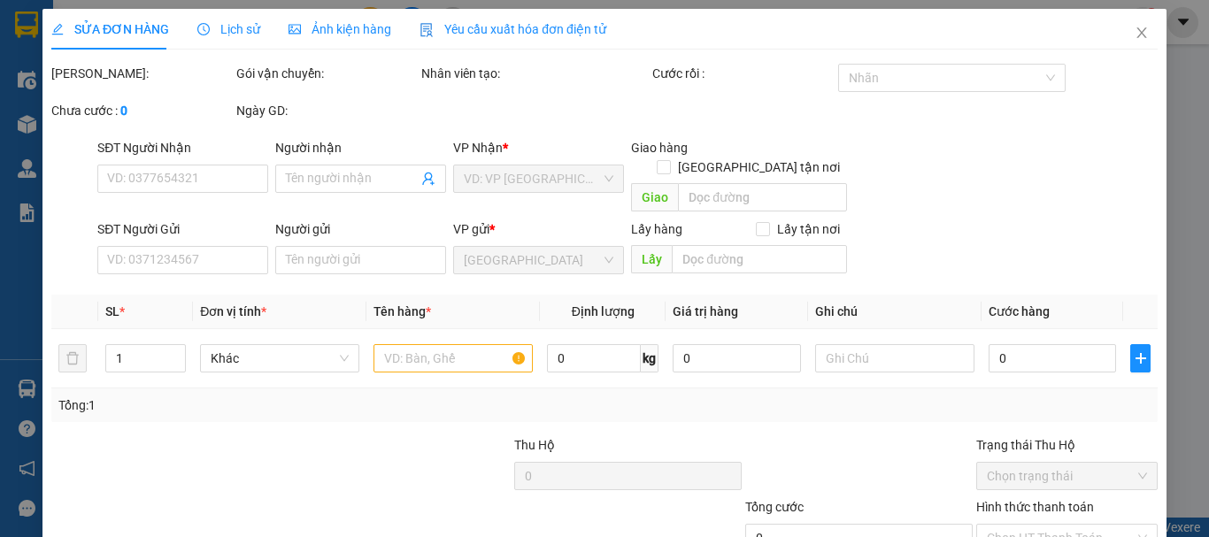
type input "800.000"
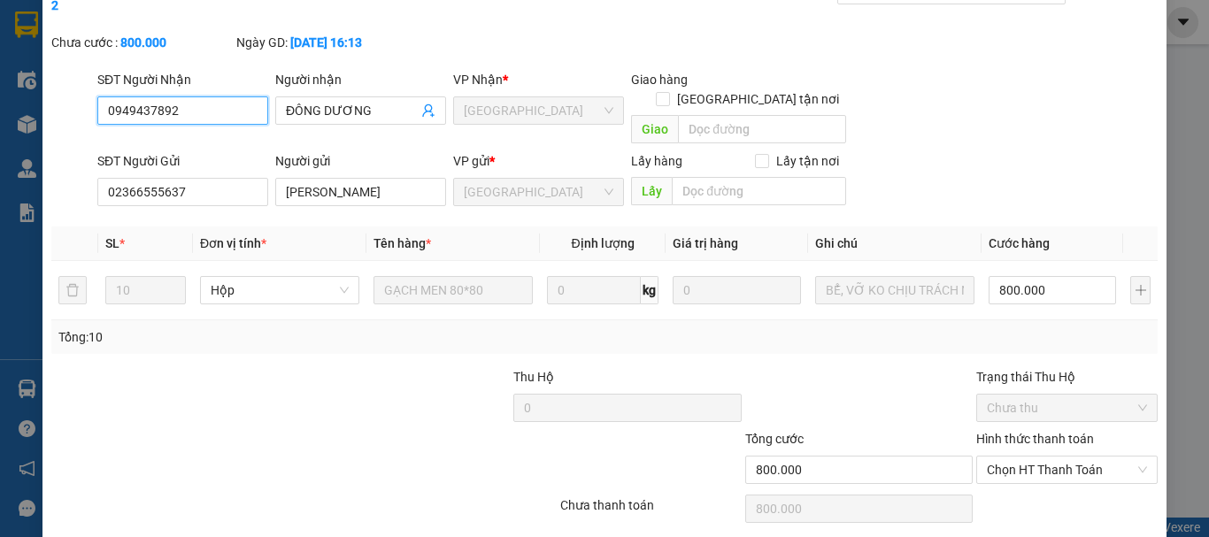
scroll to position [158, 0]
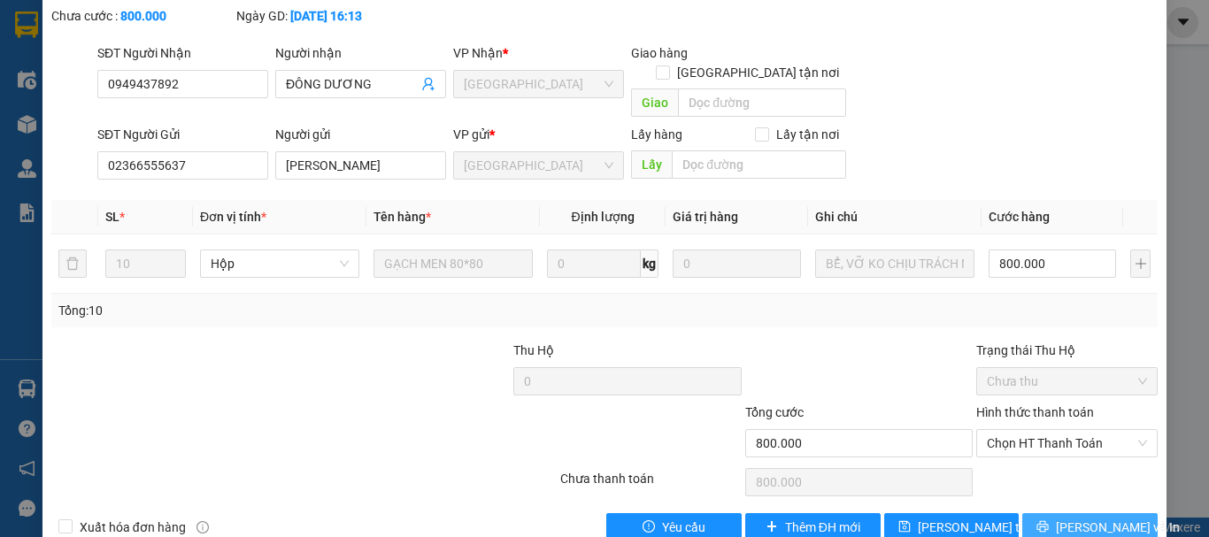
click at [1068, 513] on button "[PERSON_NAME] và In" at bounding box center [1089, 527] width 135 height 28
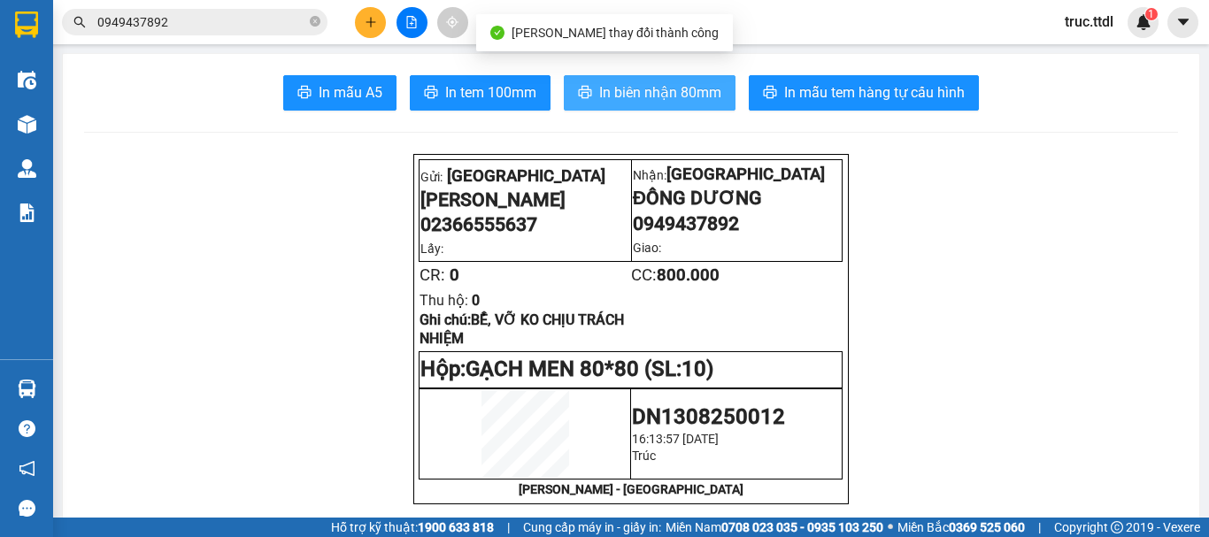
click at [659, 92] on span "In biên nhận 80mm" at bounding box center [660, 92] width 122 height 22
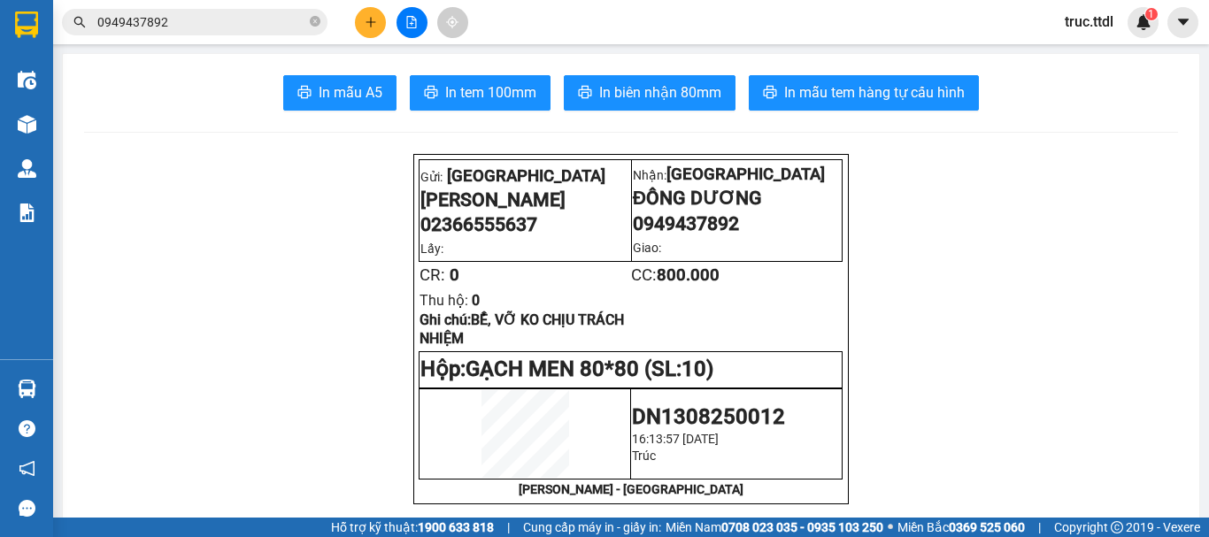
click at [212, 31] on input "0949437892" at bounding box center [201, 21] width 209 height 19
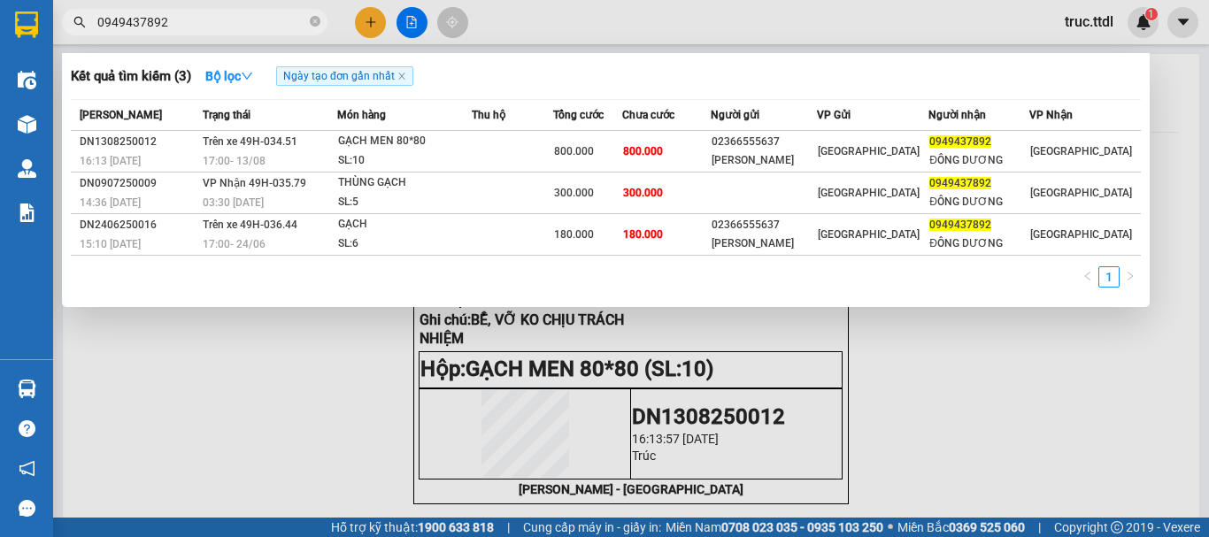
click at [568, 31] on div at bounding box center [604, 268] width 1209 height 537
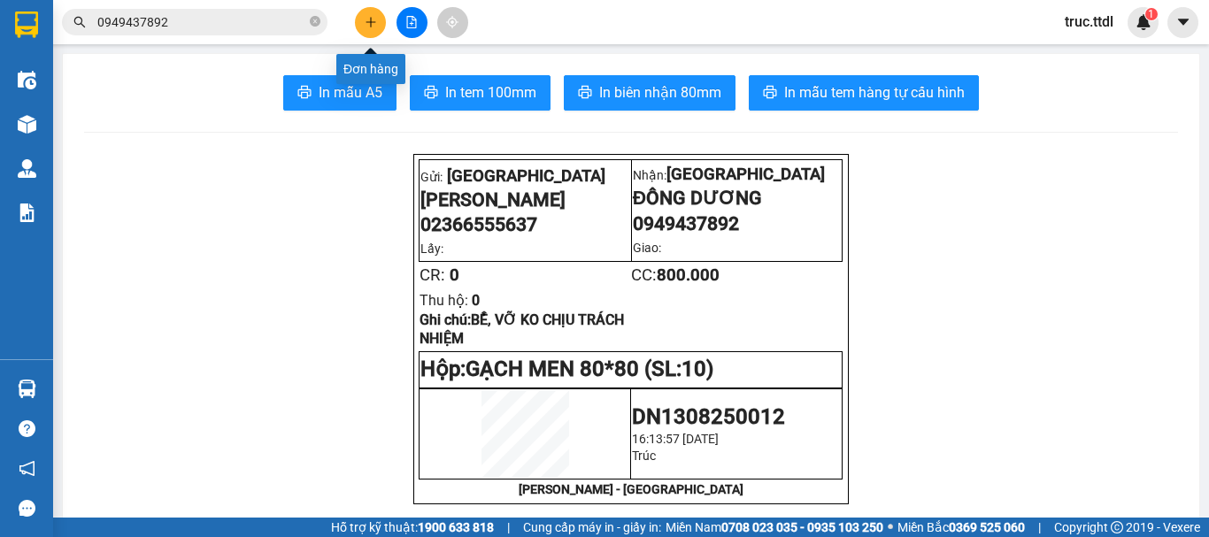
click at [375, 27] on icon "plus" at bounding box center [371, 22] width 12 height 12
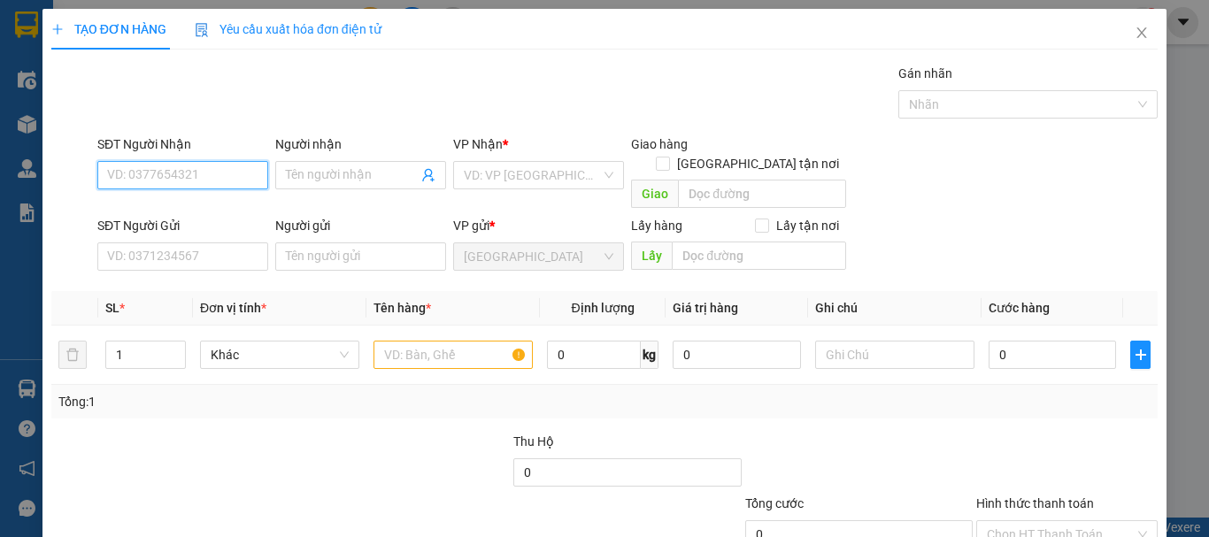
click at [230, 174] on input "SĐT Người Nhận" at bounding box center [182, 175] width 171 height 28
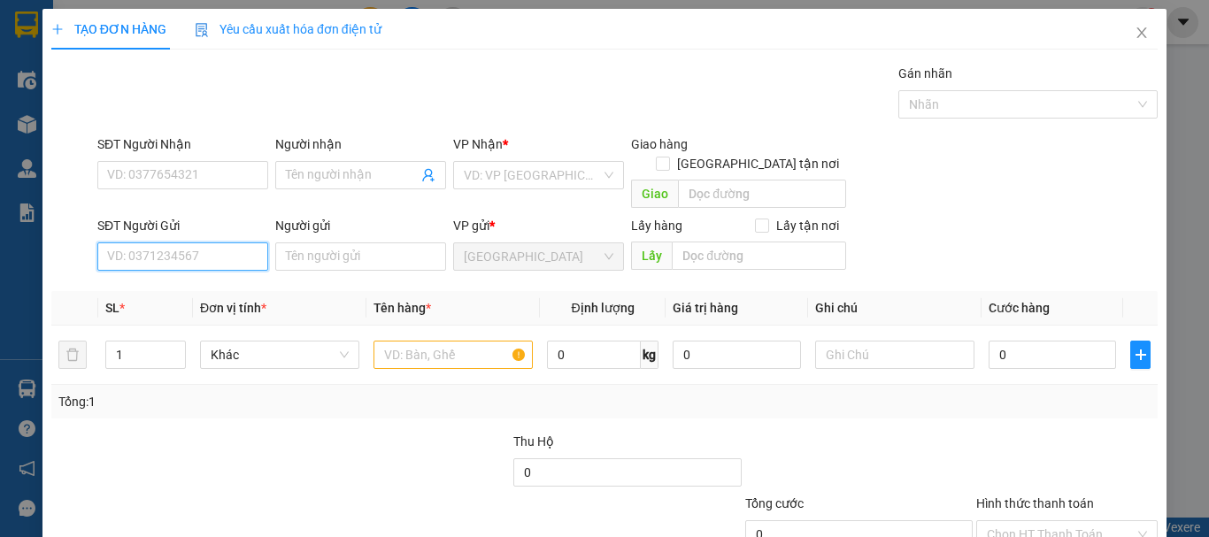
click at [221, 243] on input "SĐT Người Gửi" at bounding box center [182, 257] width 171 height 28
type input "0971629329"
drag, startPoint x: 193, startPoint y: 271, endPoint x: 189, endPoint y: 250, distance: 21.5
click at [193, 270] on div "0971629329 - THẢO" at bounding box center [181, 272] width 148 height 19
type input "THẢO"
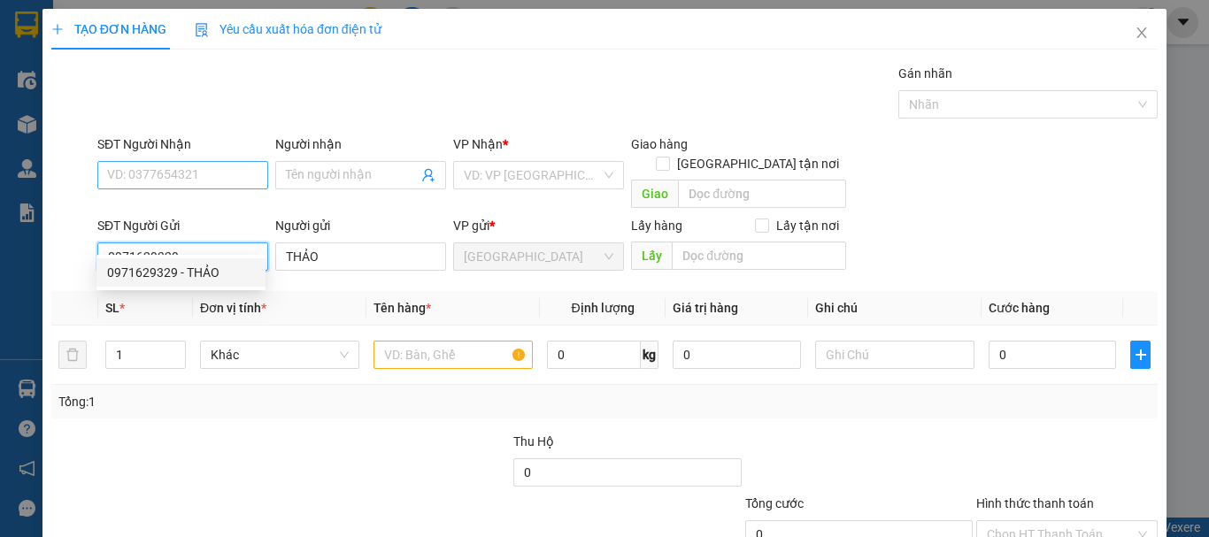
type input "0971629329"
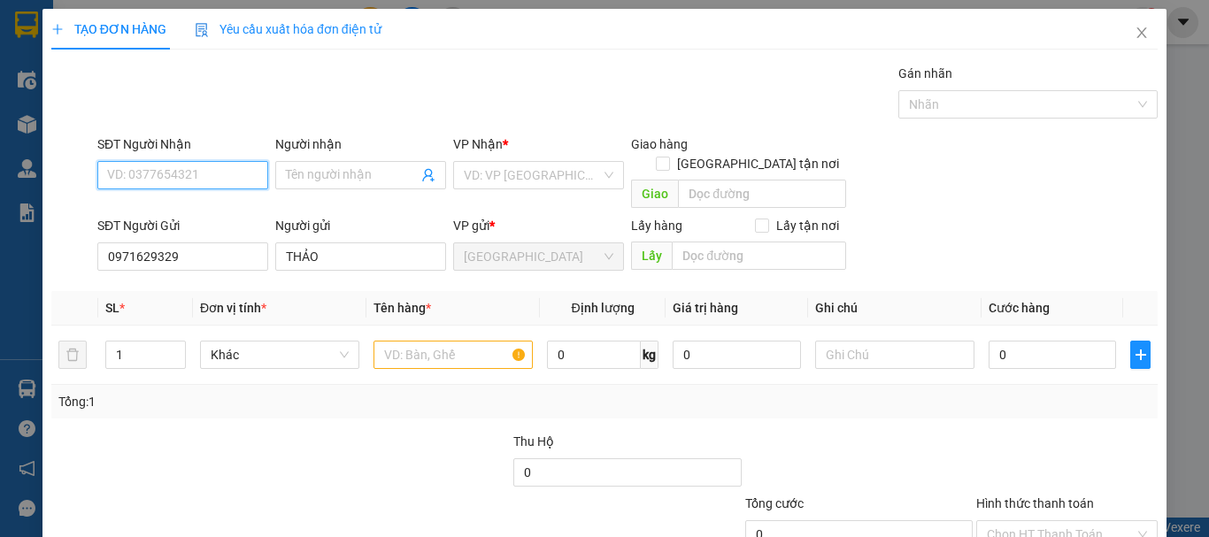
click at [212, 178] on input "SĐT Người Nhận" at bounding box center [182, 175] width 171 height 28
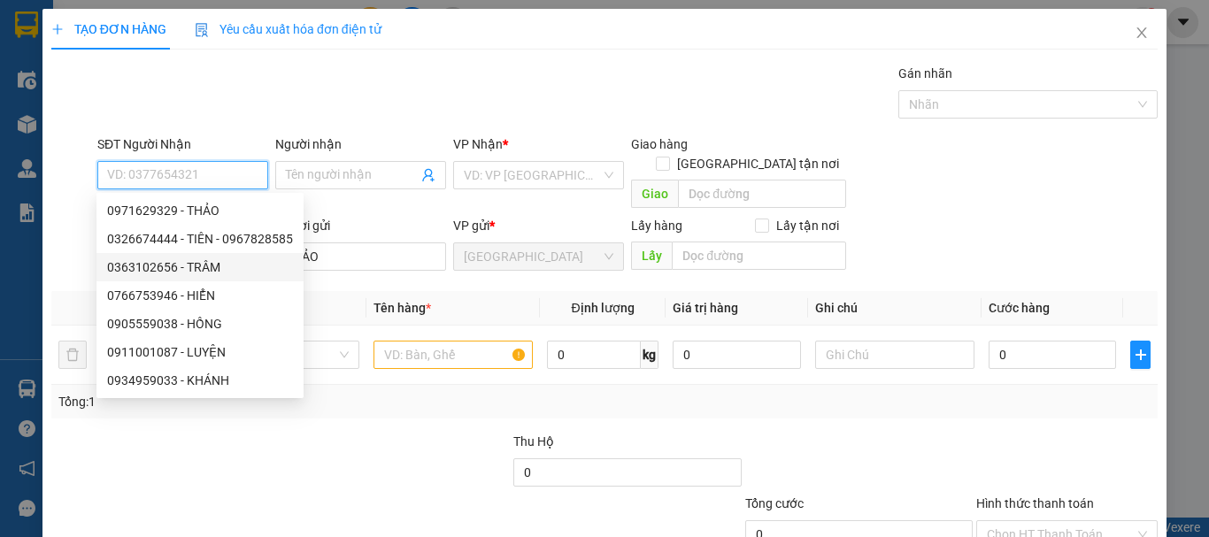
click at [218, 263] on div "0363102656 - TRÂM" at bounding box center [200, 267] width 186 height 19
type input "0363102656"
type input "TRÂM"
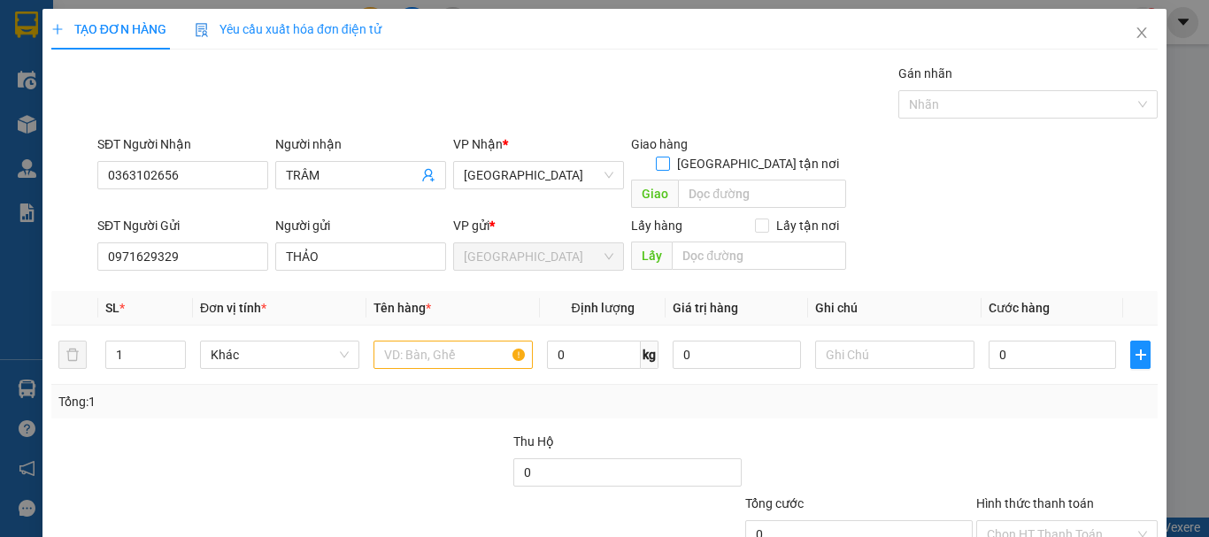
click at [668, 157] on input "[GEOGRAPHIC_DATA][PERSON_NAME] nơi" at bounding box center [662, 163] width 12 height 12
checkbox input "true"
click at [750, 180] on input "text" at bounding box center [762, 194] width 168 height 28
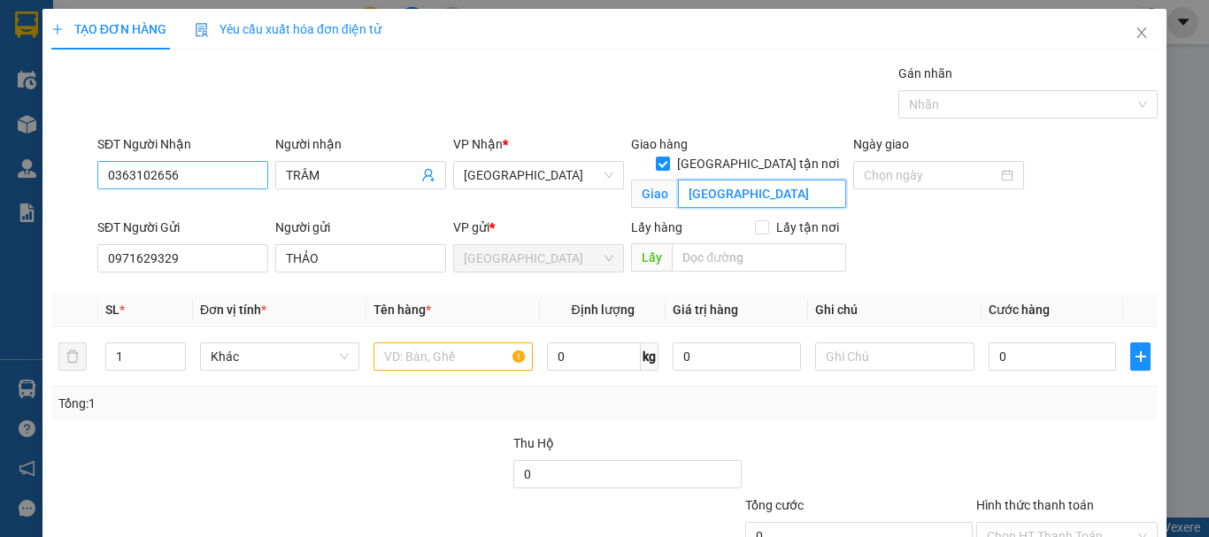
type input "CHỢ BẾN"
click at [201, 179] on input "0363102656" at bounding box center [182, 175] width 171 height 28
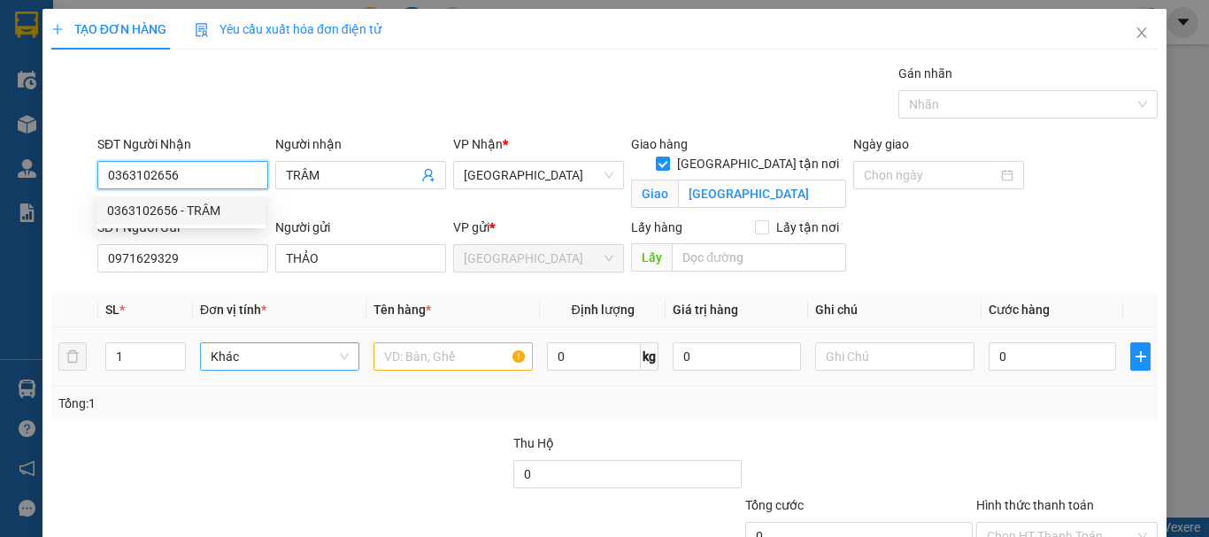
click at [280, 359] on span "Khác" at bounding box center [280, 356] width 138 height 27
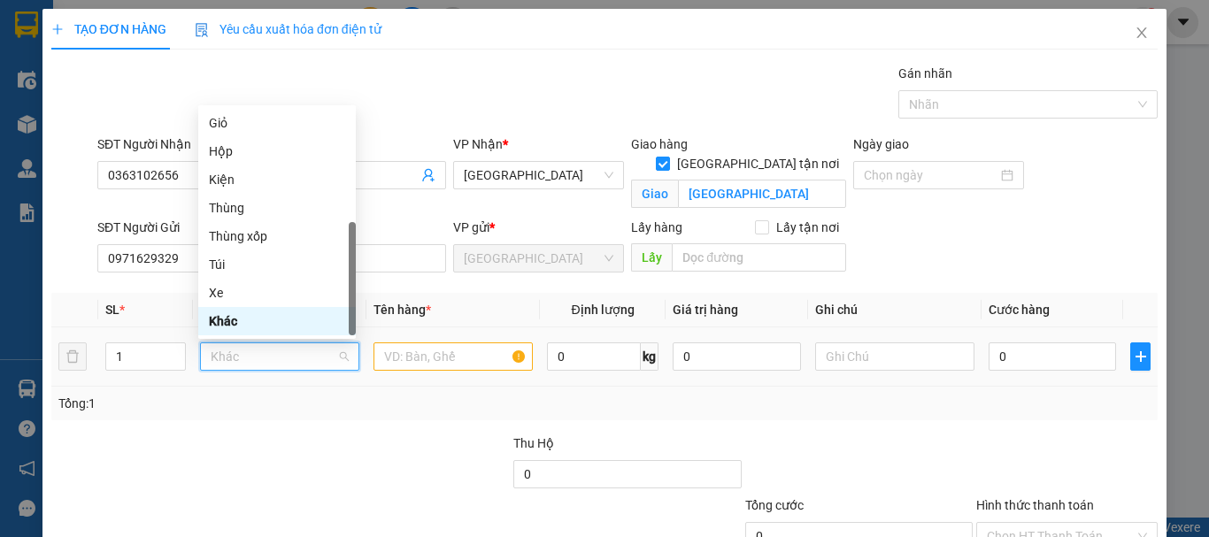
type input "T"
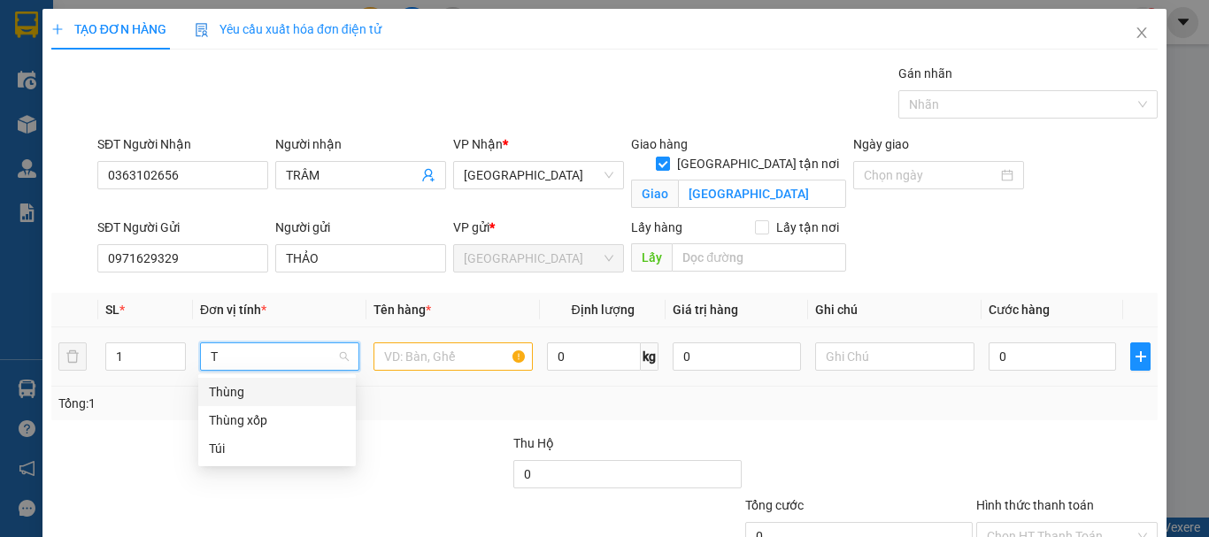
click at [282, 393] on div "Thùng" at bounding box center [277, 391] width 136 height 19
click at [429, 358] on input "text" at bounding box center [453, 357] width 159 height 28
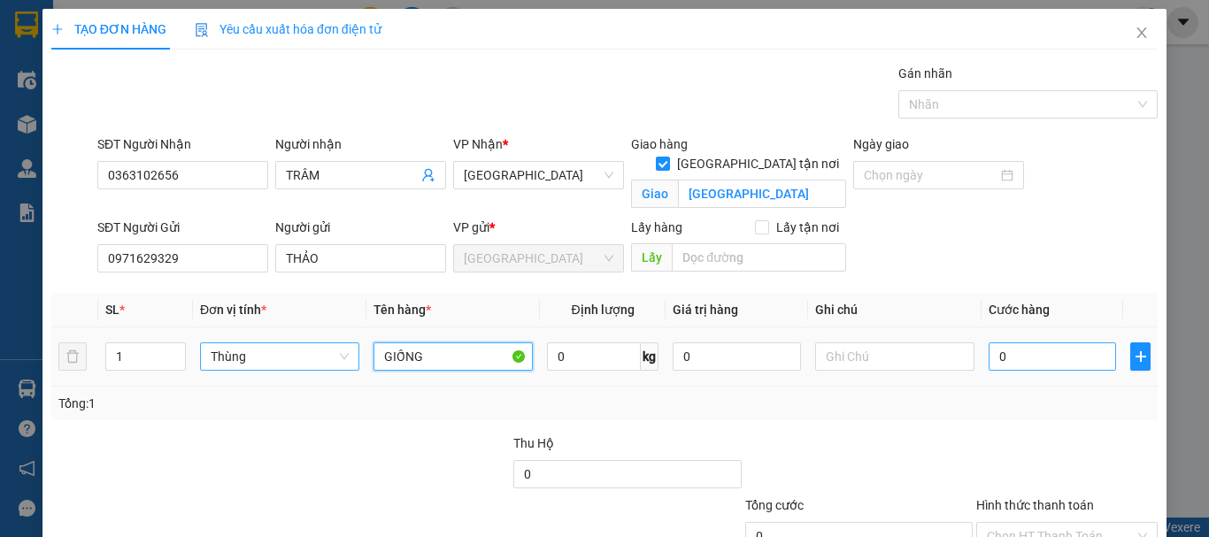
type input "GIỐNG"
click at [1007, 365] on input "0" at bounding box center [1052, 357] width 127 height 28
type input "1"
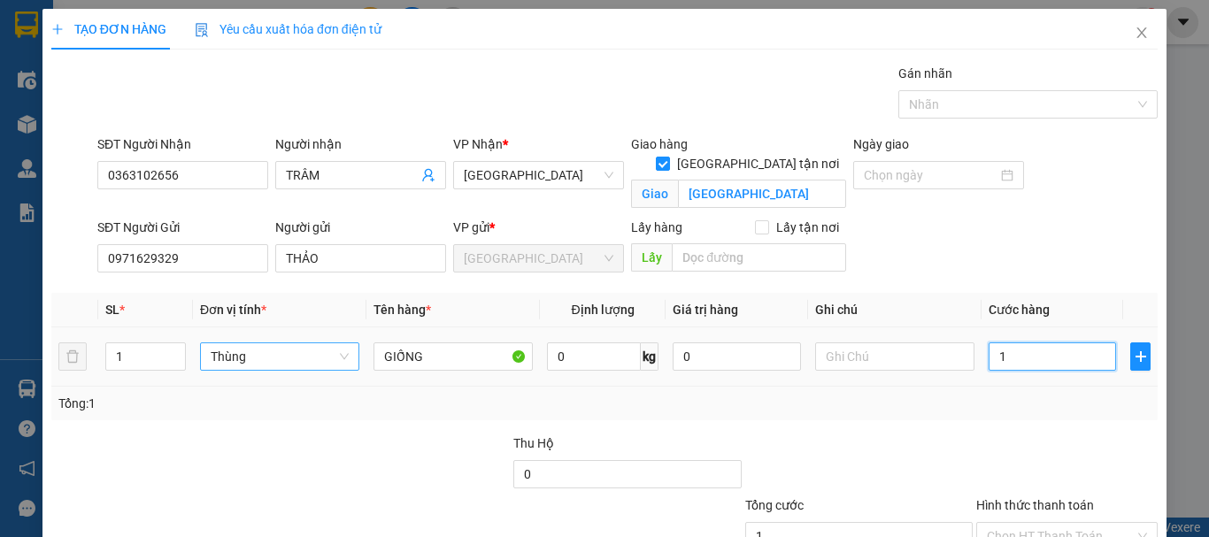
type input "10"
type input "100"
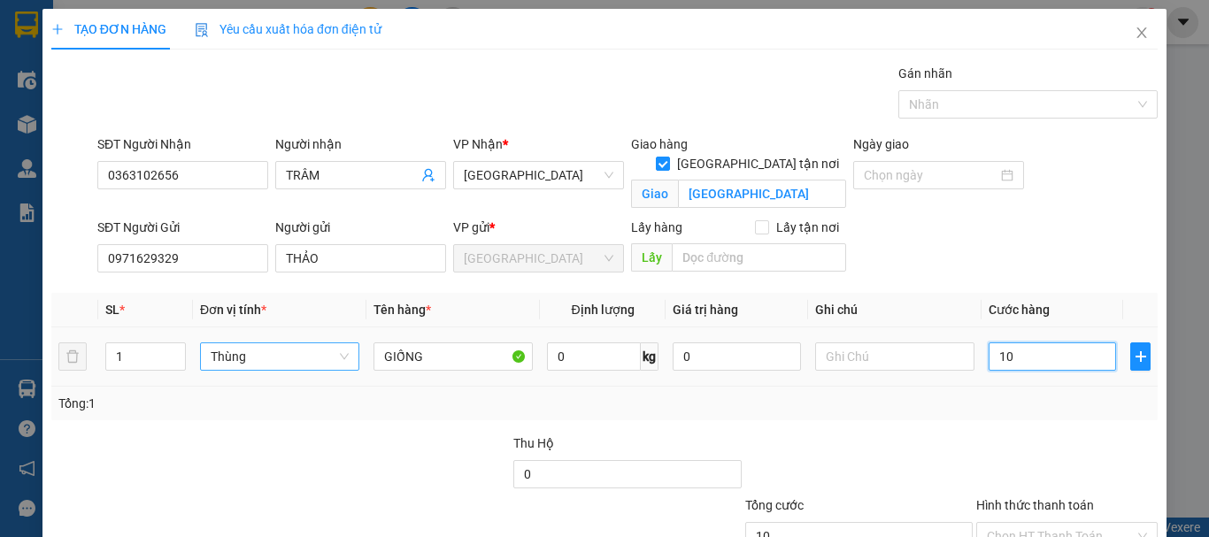
type input "100"
type input "100.000"
click at [1006, 417] on div "Tổng: 1" at bounding box center [604, 404] width 1106 height 34
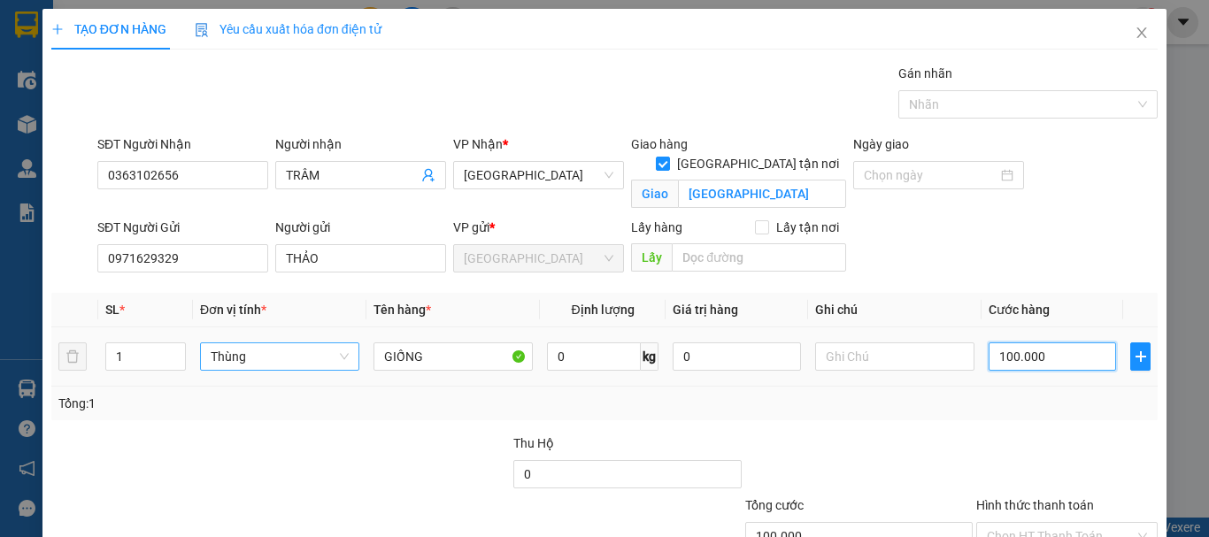
click at [1014, 361] on input "100.000" at bounding box center [1052, 357] width 127 height 28
type input "8"
type input "80"
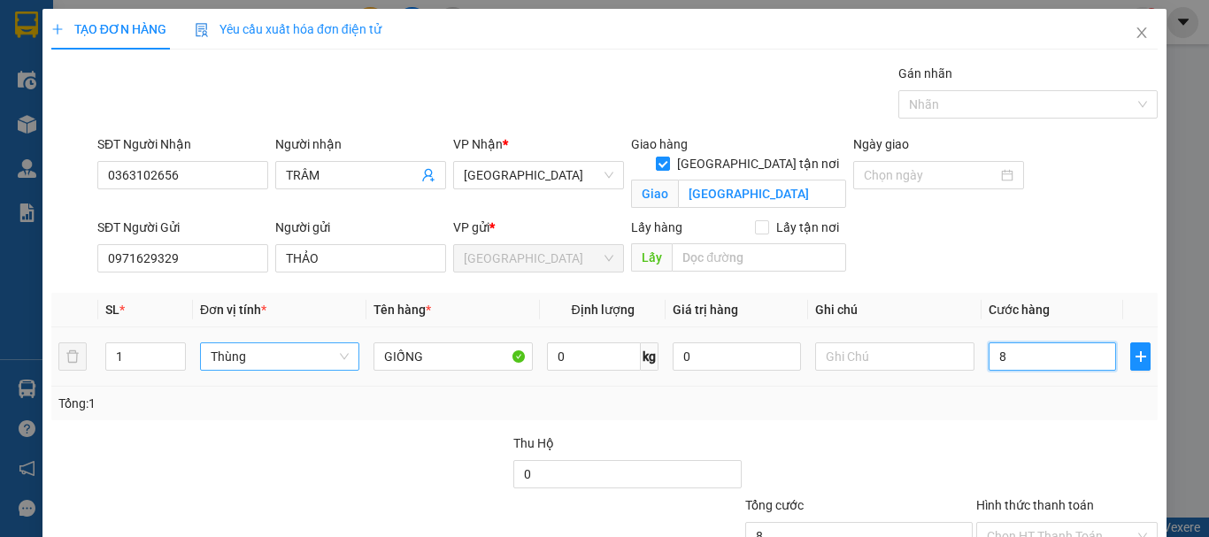
type input "80"
type input "80.000"
click at [1007, 411] on div "Tổng: 1" at bounding box center [604, 403] width 1092 height 19
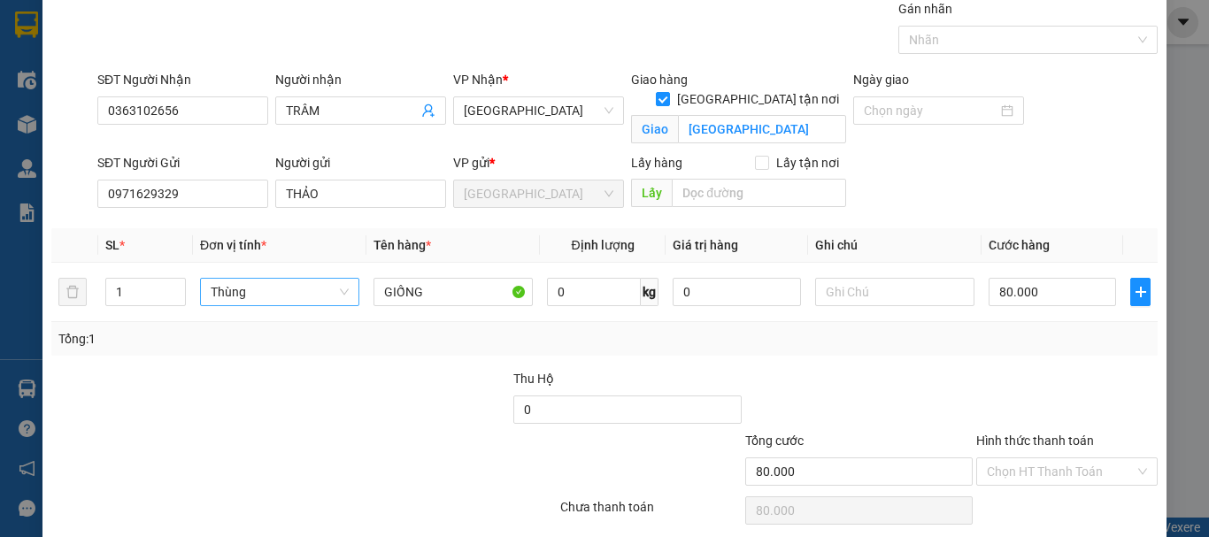
scroll to position [132, 0]
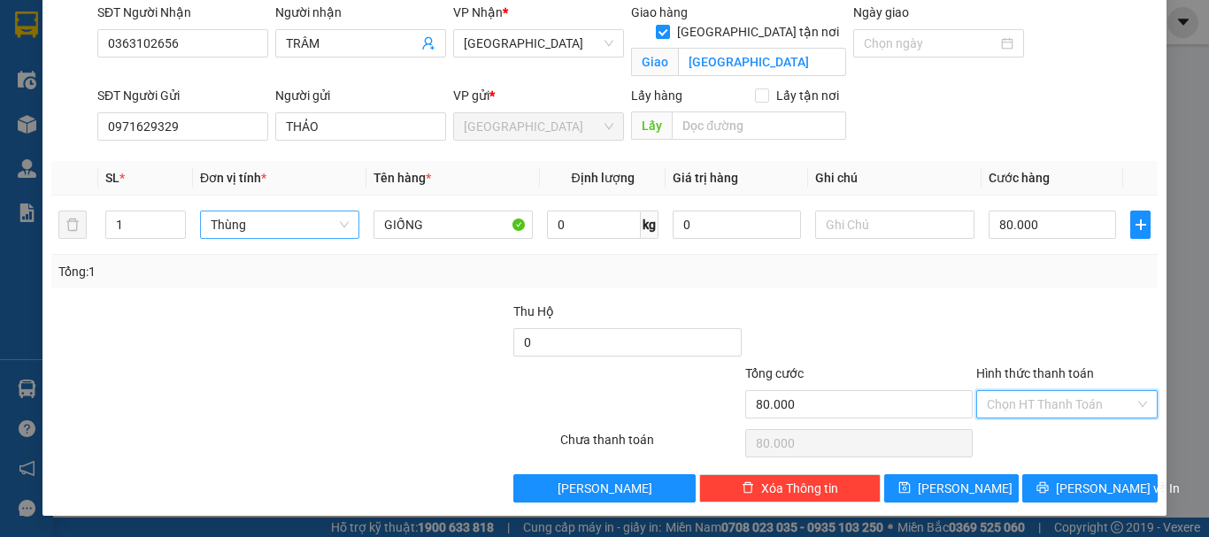
drag, startPoint x: 1026, startPoint y: 412, endPoint x: 1036, endPoint y: 436, distance: 25.8
click at [1026, 412] on input "Hình thức thanh toán" at bounding box center [1061, 404] width 148 height 27
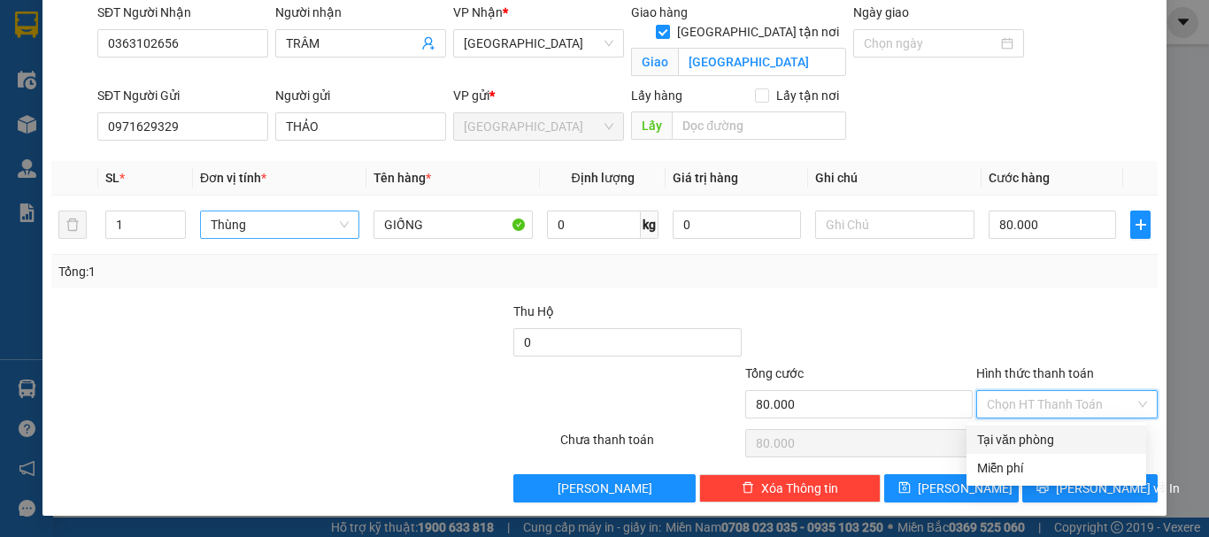
click at [1036, 439] on div "Tại văn phòng" at bounding box center [1056, 439] width 158 height 19
type input "0"
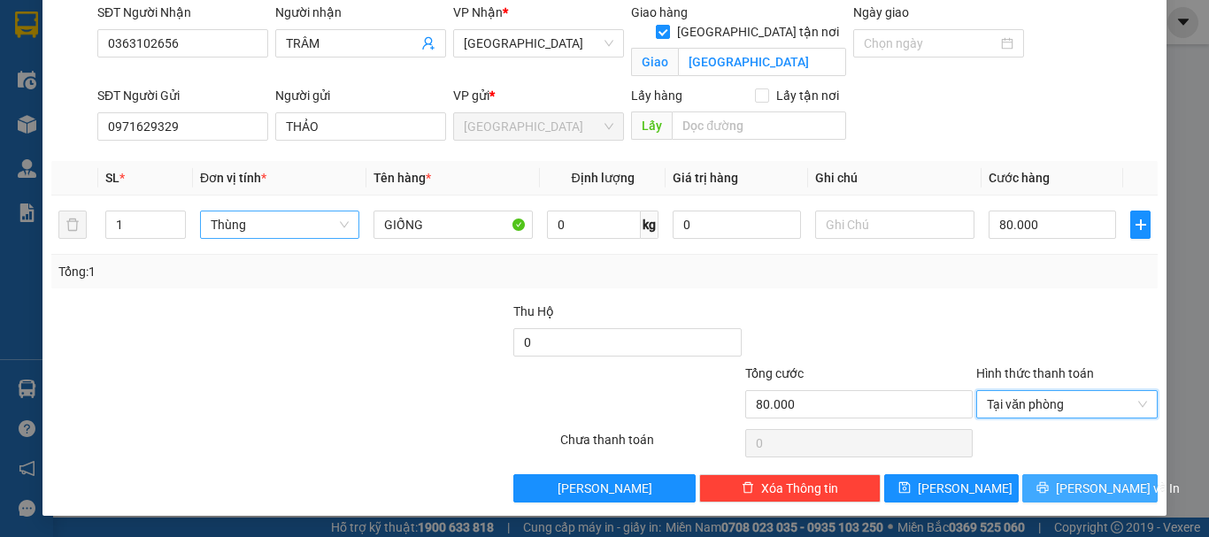
click at [1059, 489] on button "[PERSON_NAME] và In" at bounding box center [1089, 488] width 135 height 28
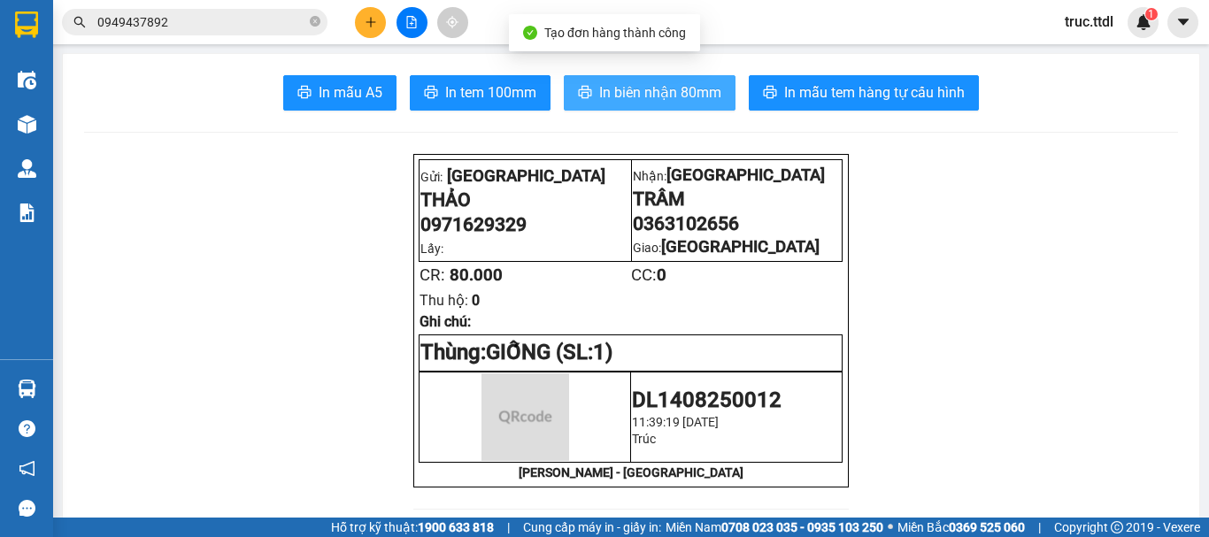
click at [694, 101] on span "In biên nhận 80mm" at bounding box center [660, 92] width 122 height 22
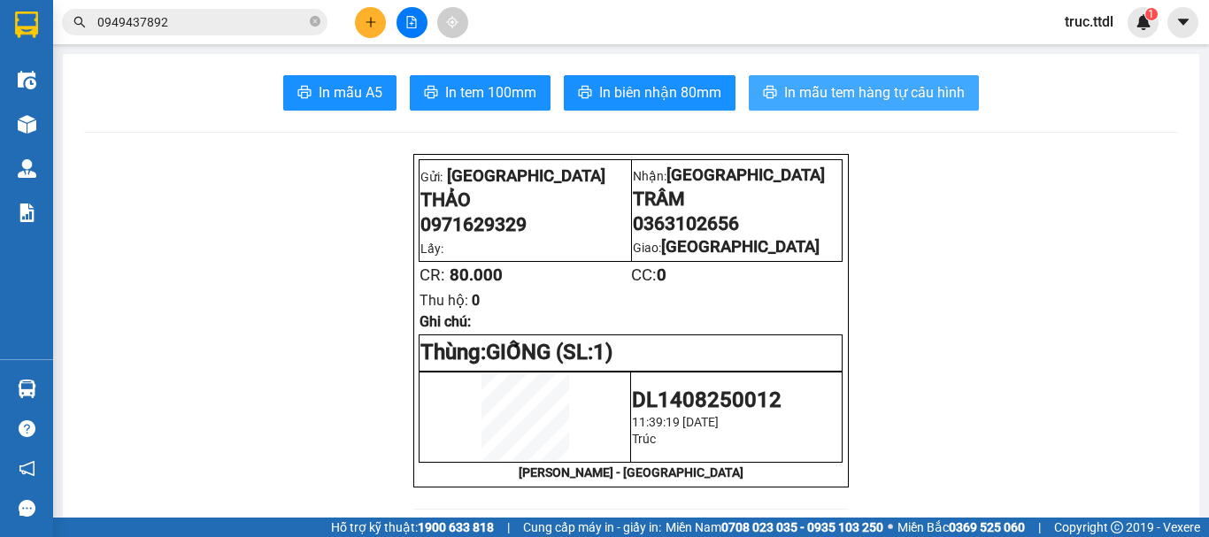
click at [890, 104] on span "In mẫu tem hàng tự cấu hình" at bounding box center [874, 92] width 181 height 22
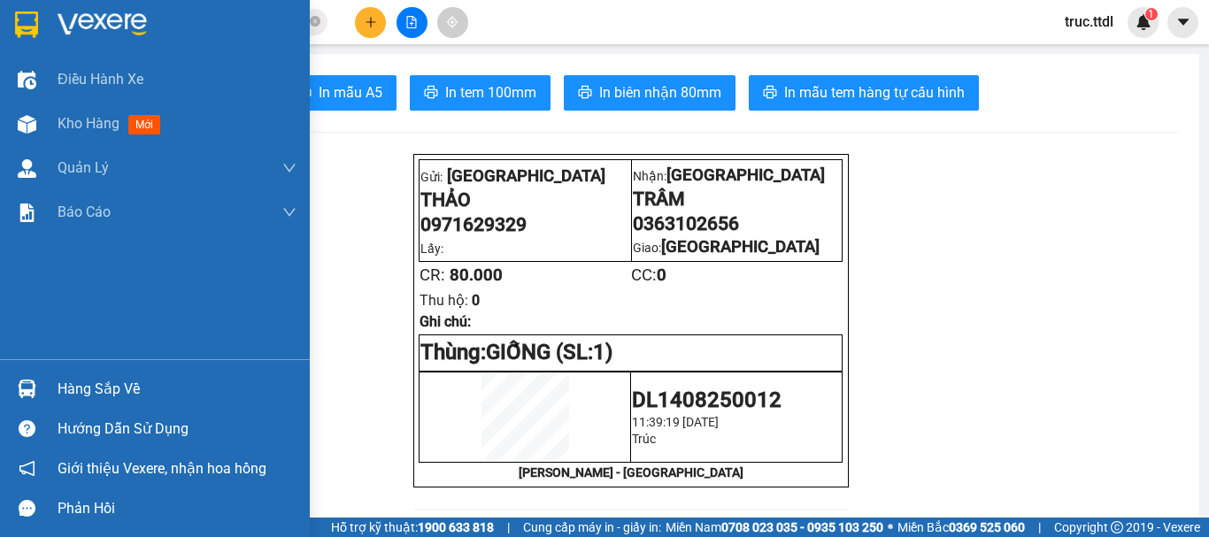
click at [47, 27] on div at bounding box center [155, 29] width 310 height 58
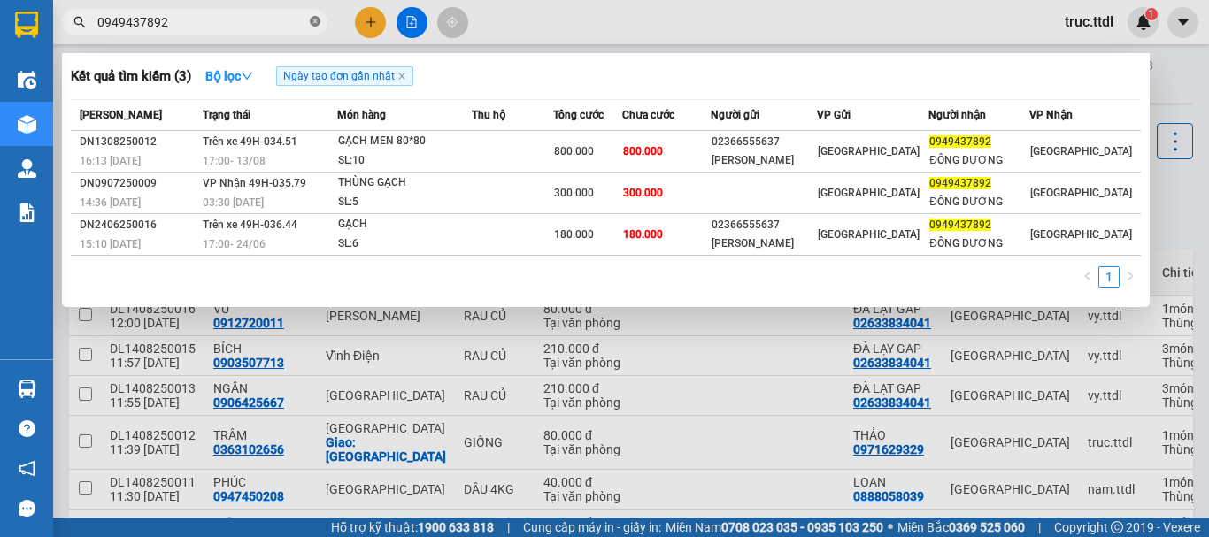
click at [314, 22] on icon "close-circle" at bounding box center [315, 21] width 11 height 11
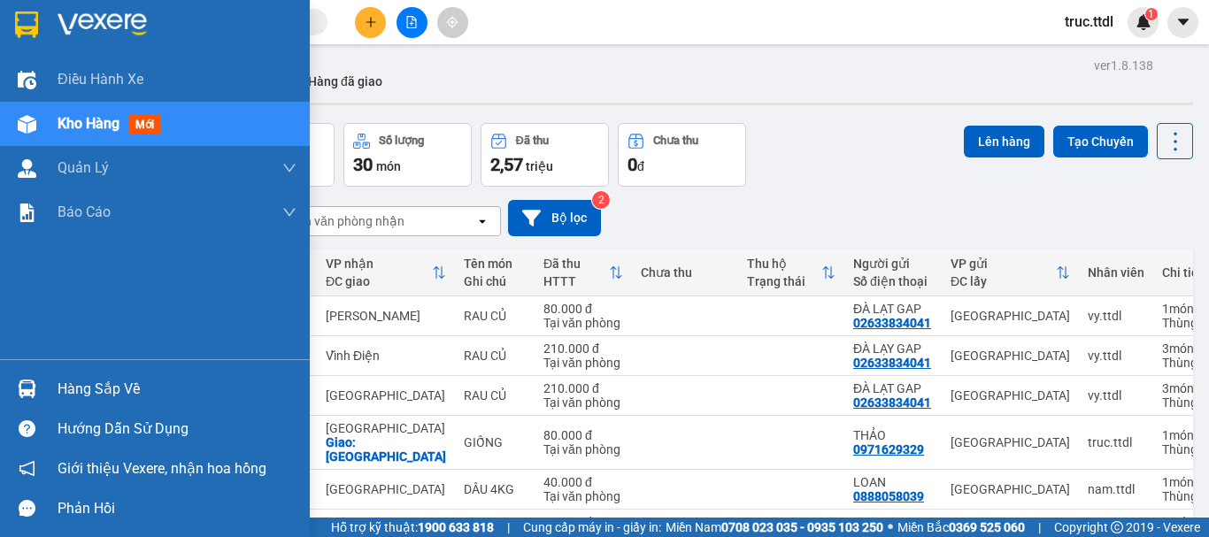
click at [23, 24] on img at bounding box center [26, 25] width 23 height 27
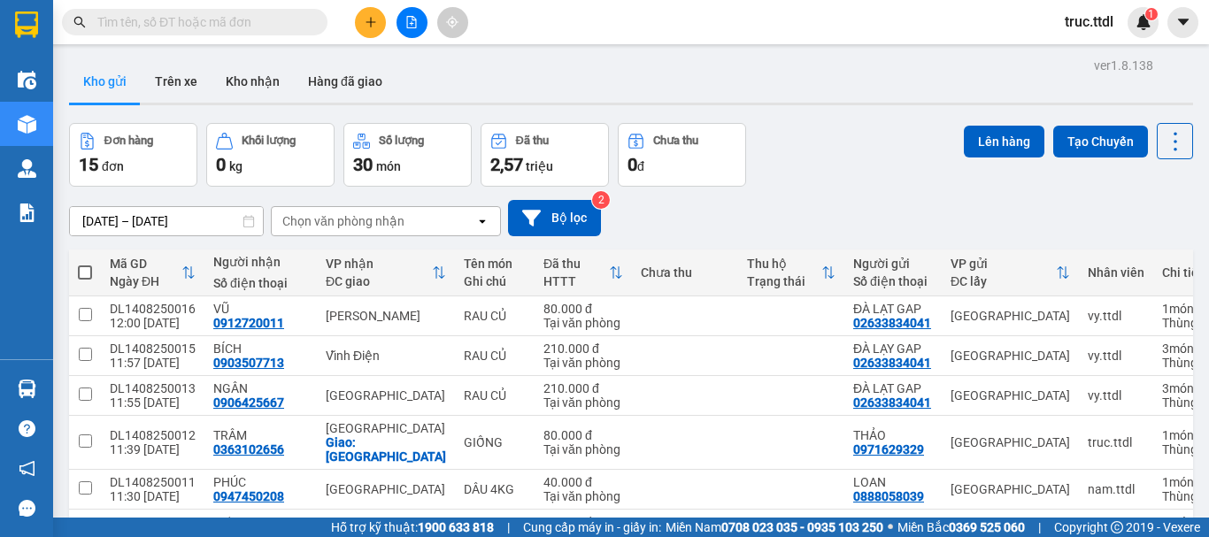
click at [359, 24] on button at bounding box center [370, 22] width 31 height 31
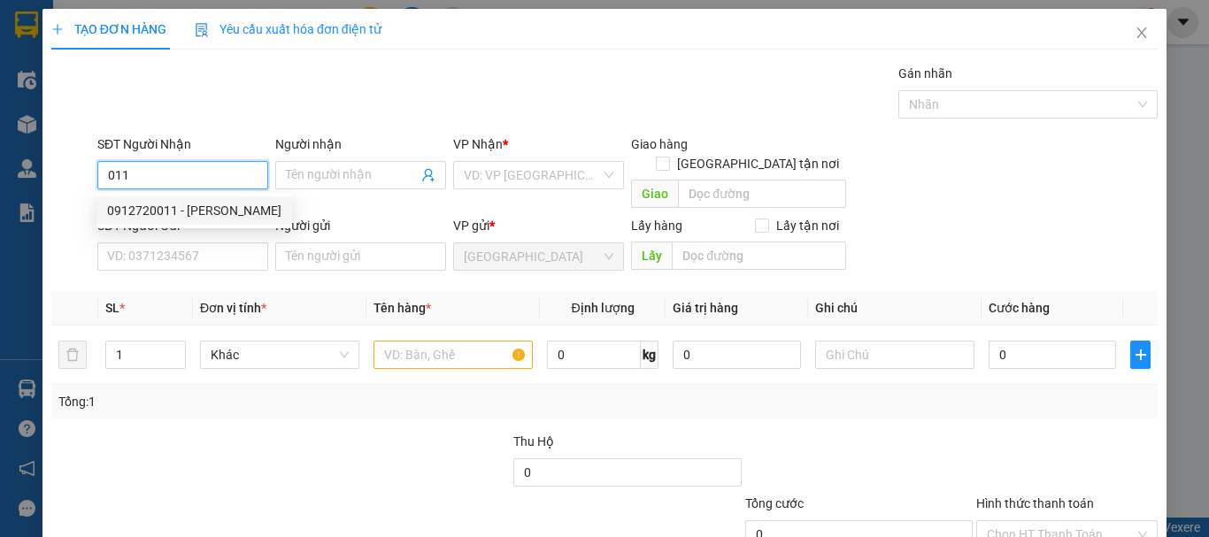
click at [202, 212] on div "0912720011 - VŨ" at bounding box center [194, 210] width 174 height 19
type input "0912720011"
type input "VŨ"
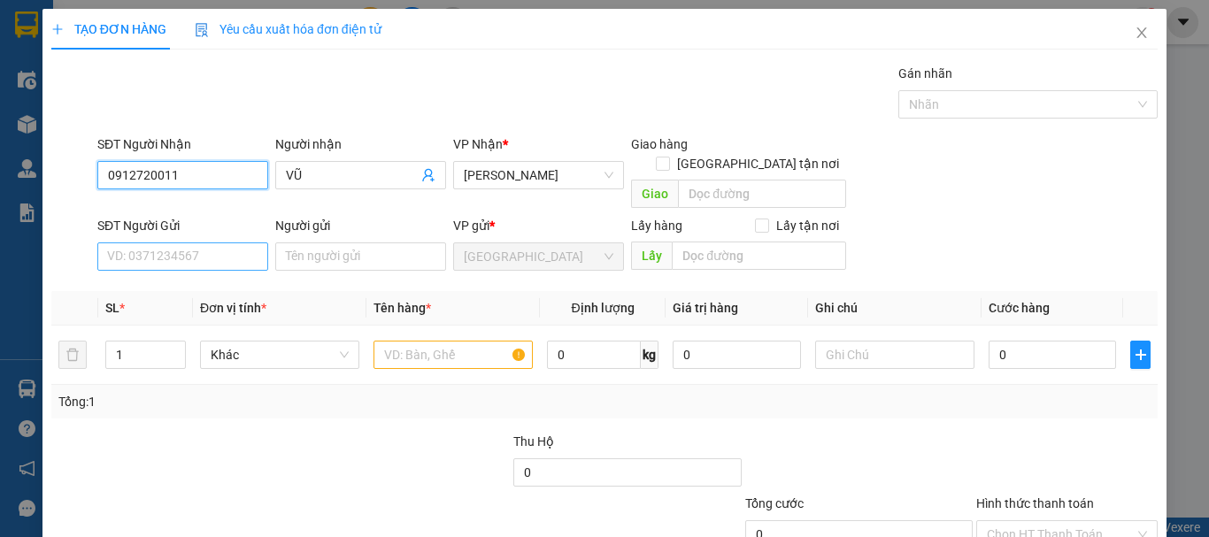
type input "0912720011"
click at [218, 247] on input "SĐT Người Gửi" at bounding box center [182, 257] width 171 height 28
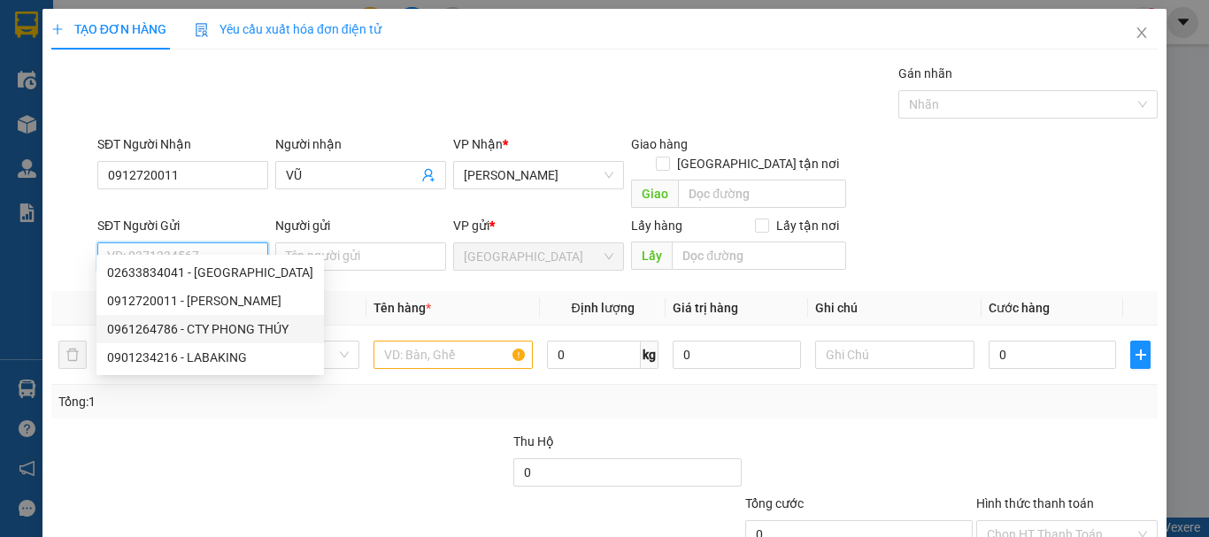
click at [233, 319] on div "0961264786 - CTY PHONG THÚY" at bounding box center [209, 329] width 227 height 28
type input "0961264786"
type input "CTY PHONG THÚY"
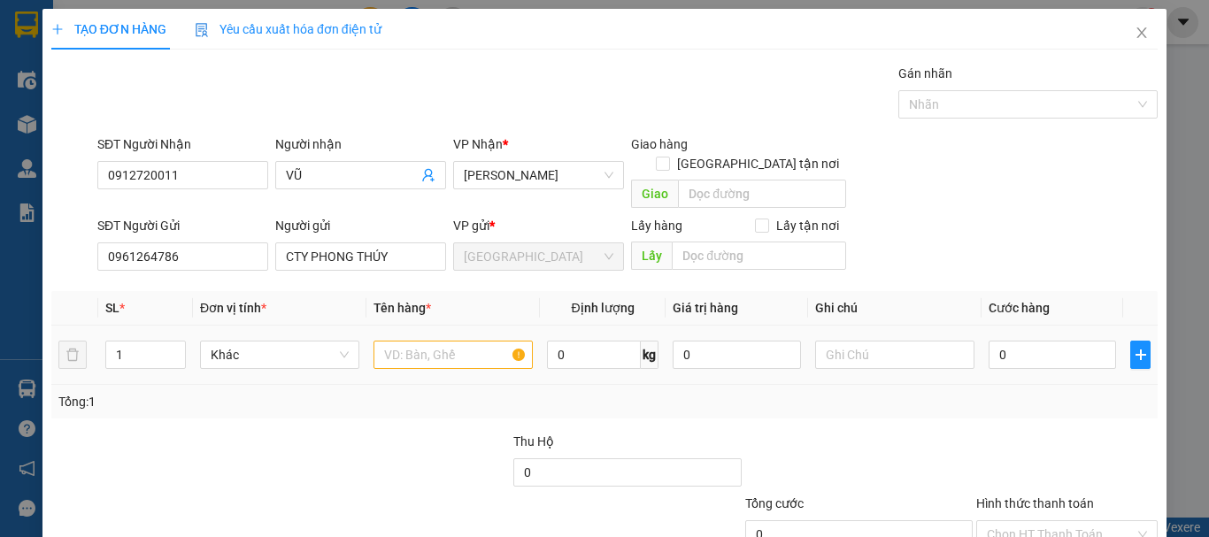
drag, startPoint x: 138, startPoint y: 335, endPoint x: 73, endPoint y: 350, distance: 67.2
click at [73, 351] on tr "1 Khác 0 kg 0 0" at bounding box center [604, 355] width 1106 height 59
click at [246, 342] on span "Khác" at bounding box center [280, 355] width 138 height 27
type input "2"
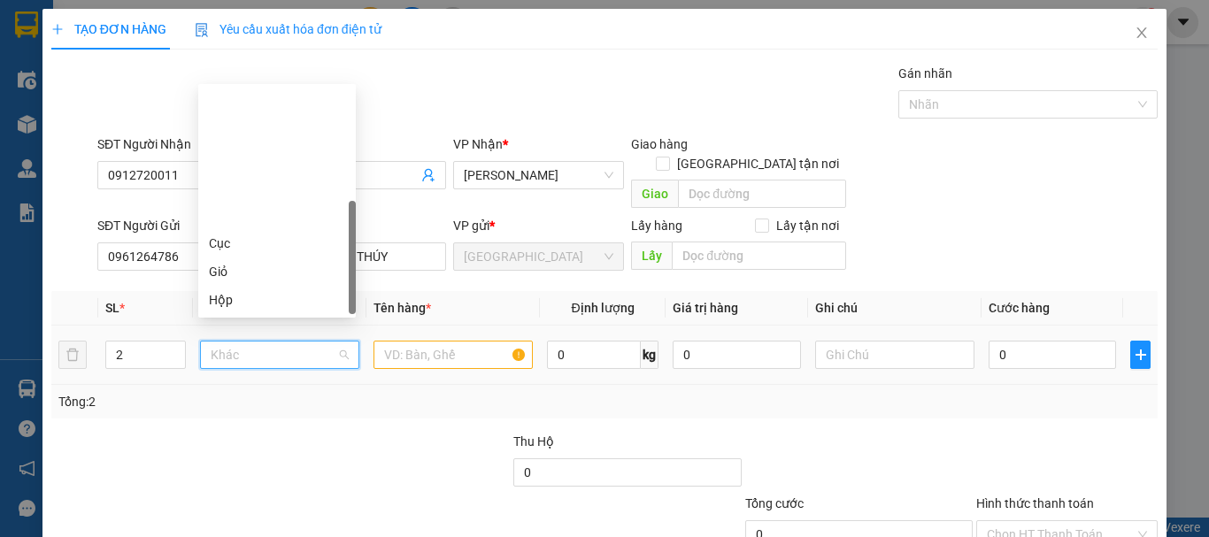
type input "T"
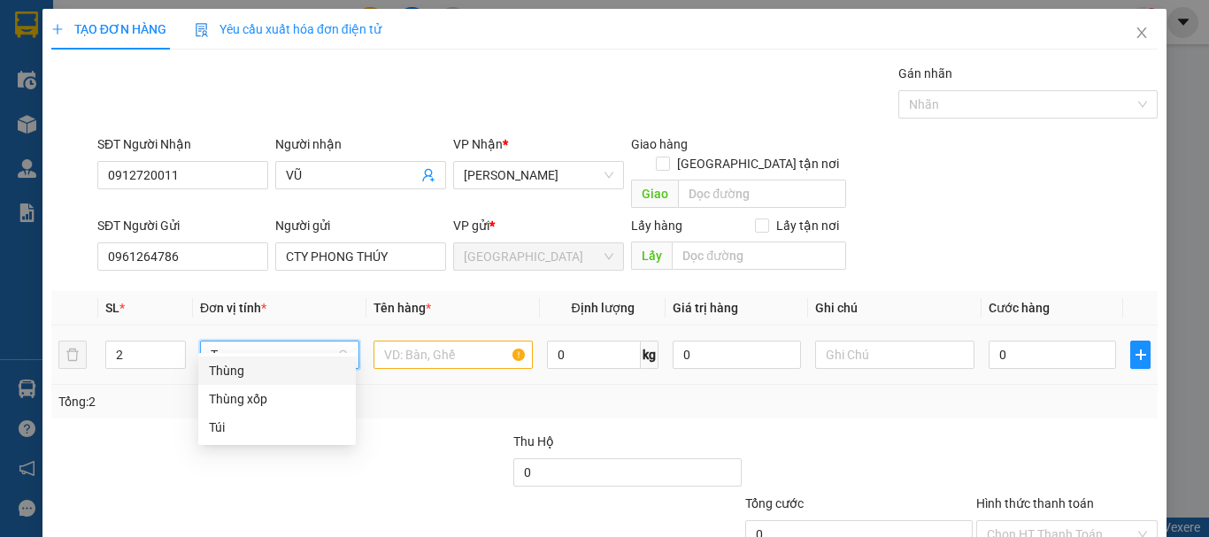
click at [272, 368] on div "Thùng" at bounding box center [277, 370] width 136 height 19
click at [386, 343] on input "text" at bounding box center [453, 355] width 159 height 28
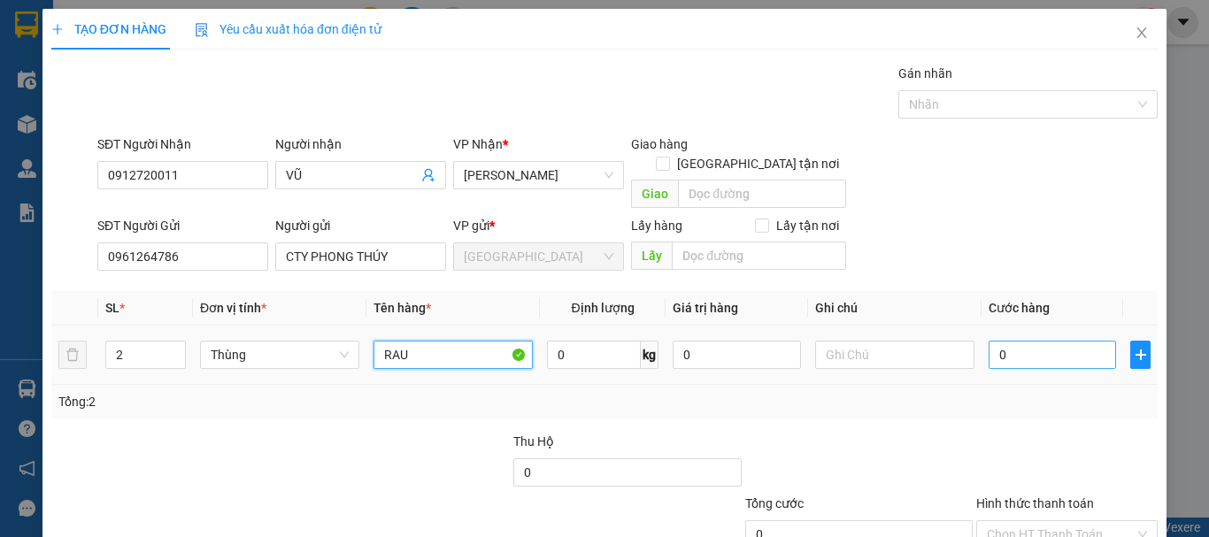
type input "RAU"
click at [1008, 341] on input "0" at bounding box center [1052, 355] width 127 height 28
type input "1"
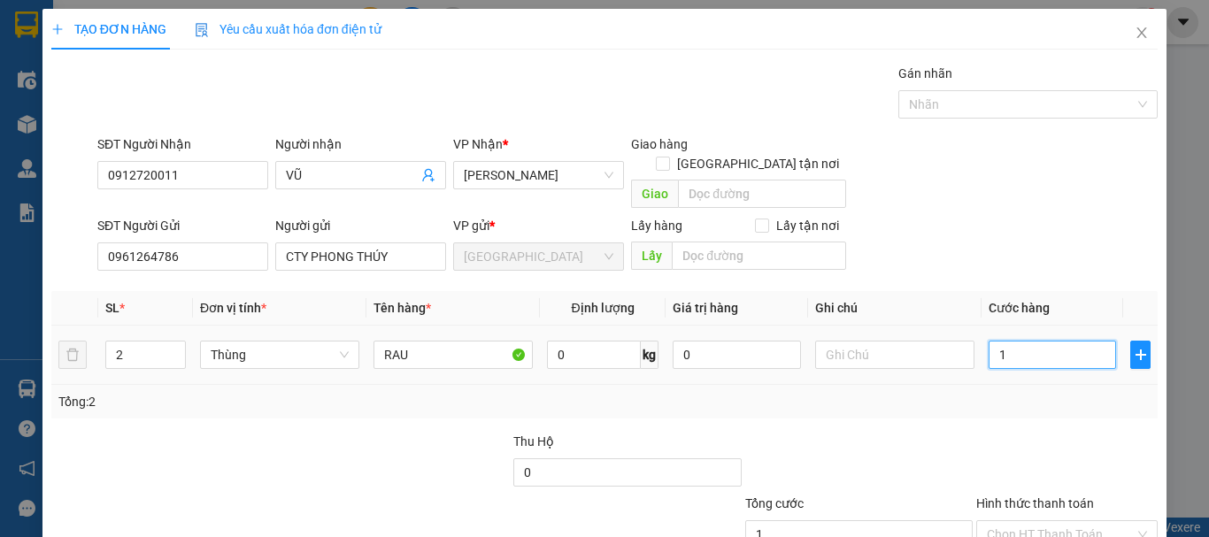
type input "14"
type input "140"
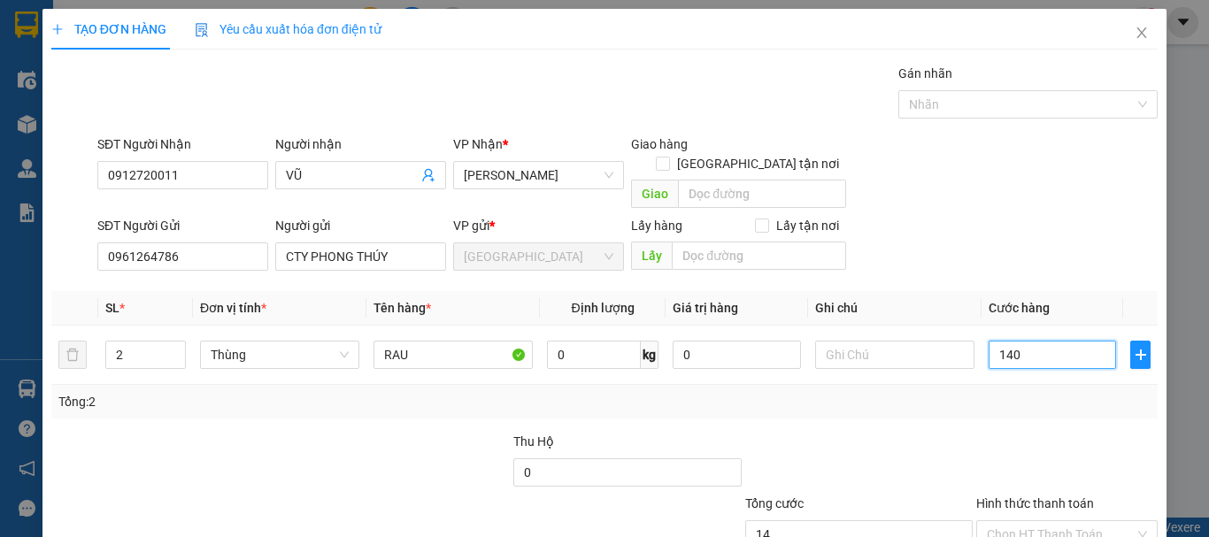
type input "140"
type input "140.000"
click at [1048, 405] on div "Transit Pickup Surcharge Ids Transit Deliver Surcharge Ids Transit Deliver Surc…" at bounding box center [604, 348] width 1106 height 569
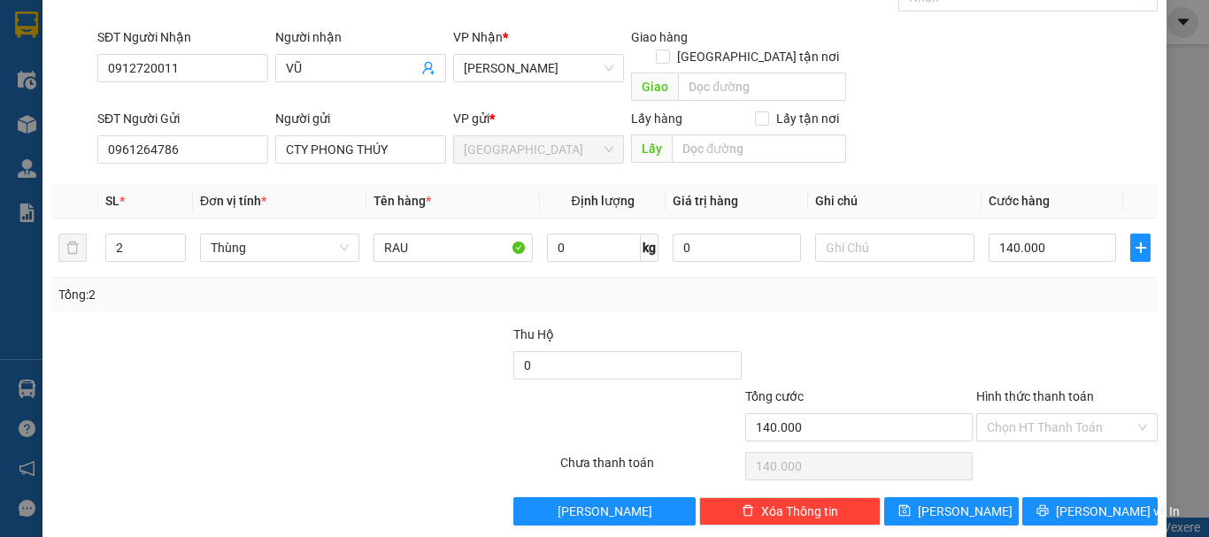
scroll to position [111, 0]
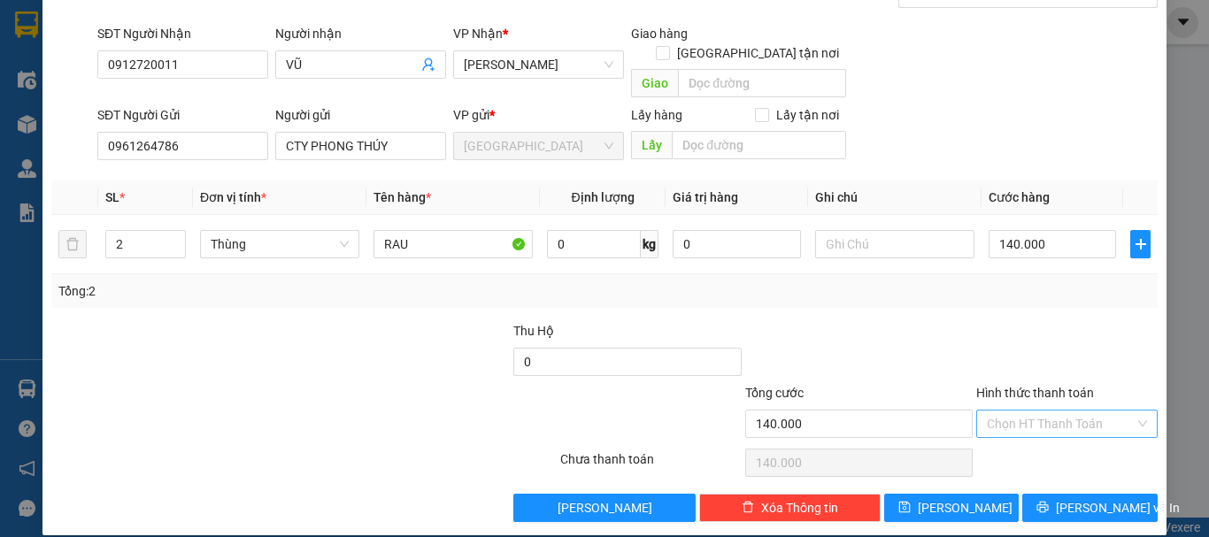
click at [1051, 417] on input "Hình thức thanh toán" at bounding box center [1061, 424] width 148 height 27
click at [1041, 442] on div "Tại văn phòng" at bounding box center [1056, 439] width 158 height 19
type input "0"
click at [1049, 494] on button "[PERSON_NAME] và In" at bounding box center [1089, 508] width 135 height 28
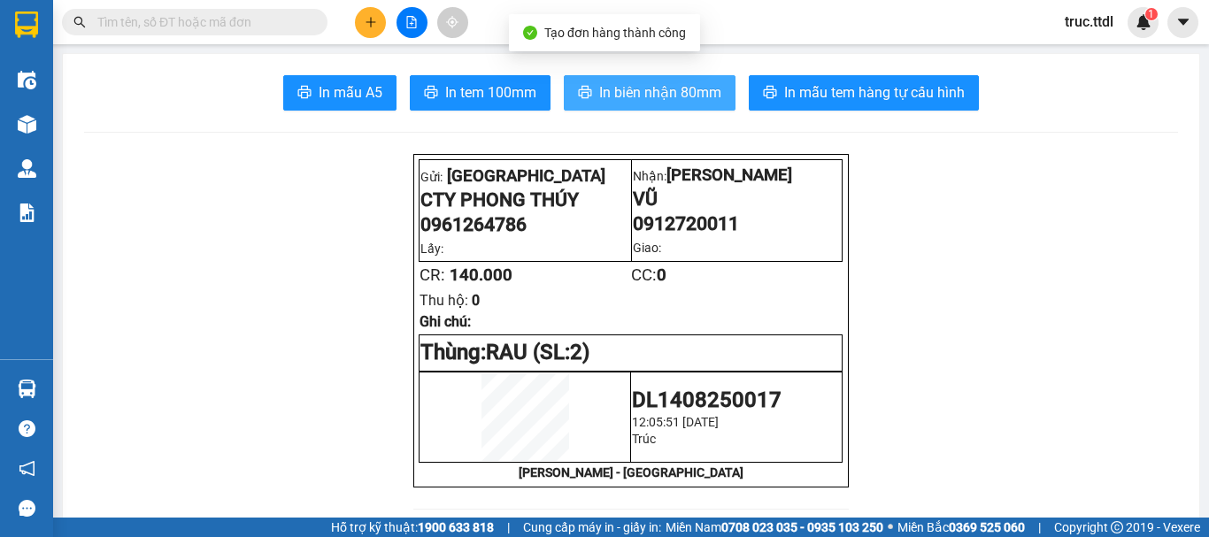
click at [626, 97] on span "In biên nhận 80mm" at bounding box center [660, 92] width 122 height 22
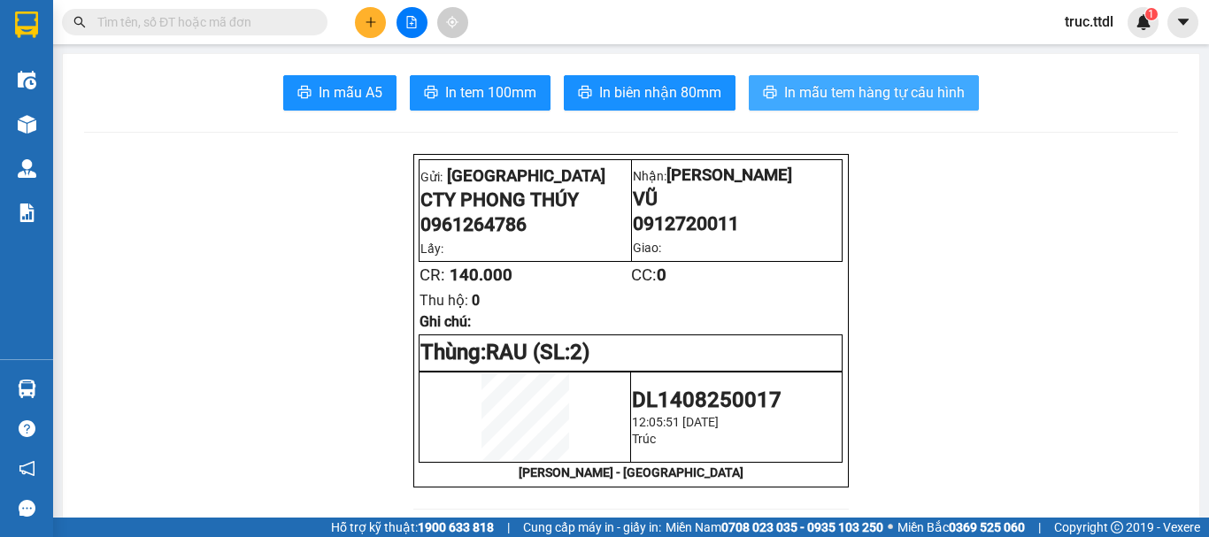
click at [844, 98] on span "In mẫu tem hàng tự cấu hình" at bounding box center [874, 92] width 181 height 22
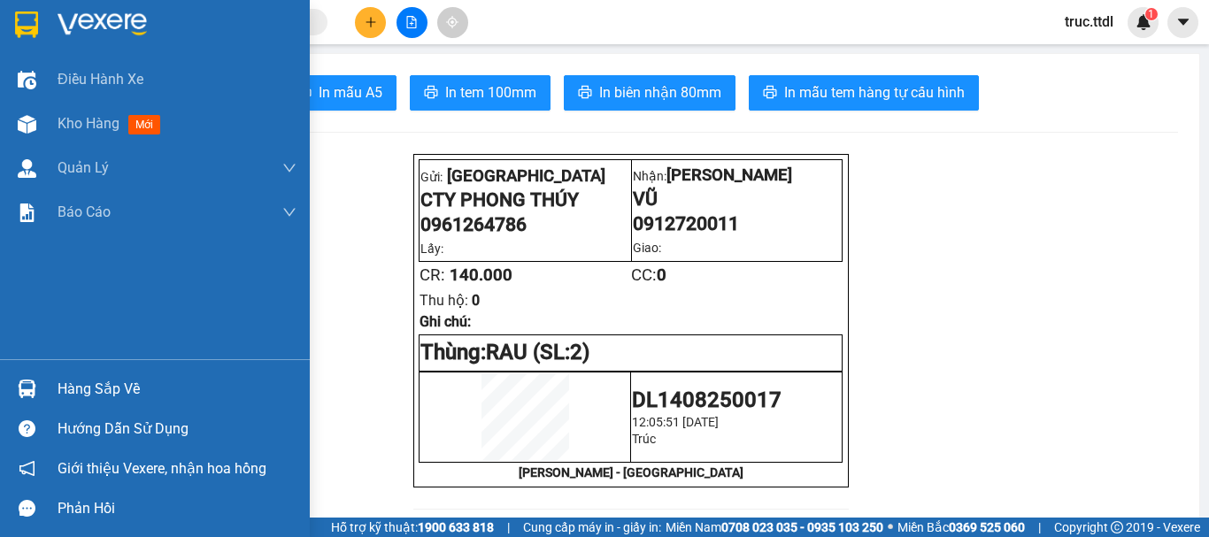
click at [24, 27] on img at bounding box center [26, 25] width 23 height 27
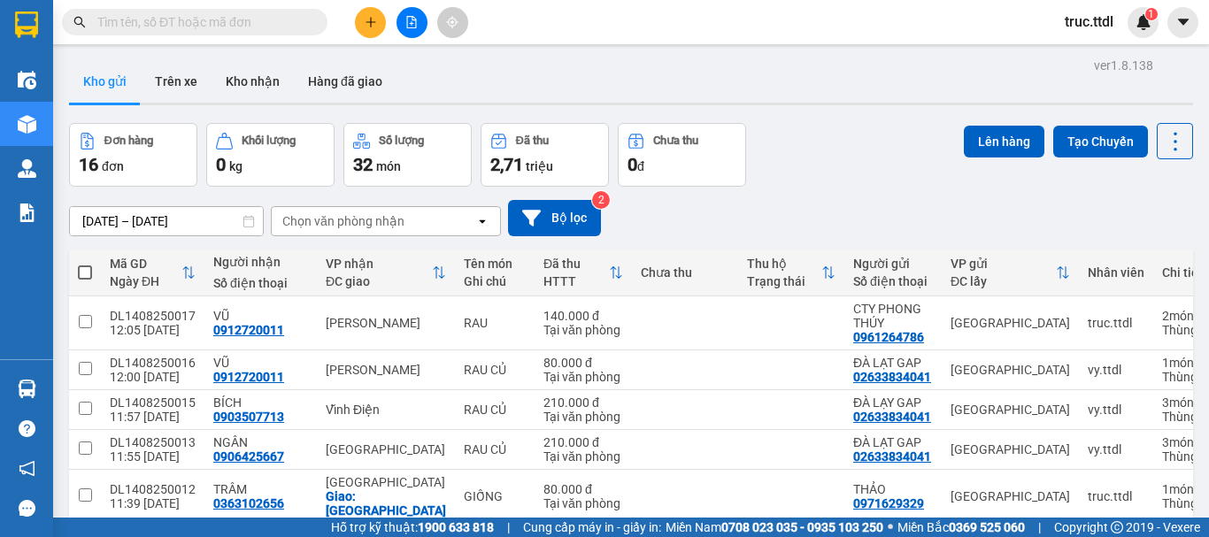
click at [273, 15] on input "text" at bounding box center [201, 21] width 209 height 19
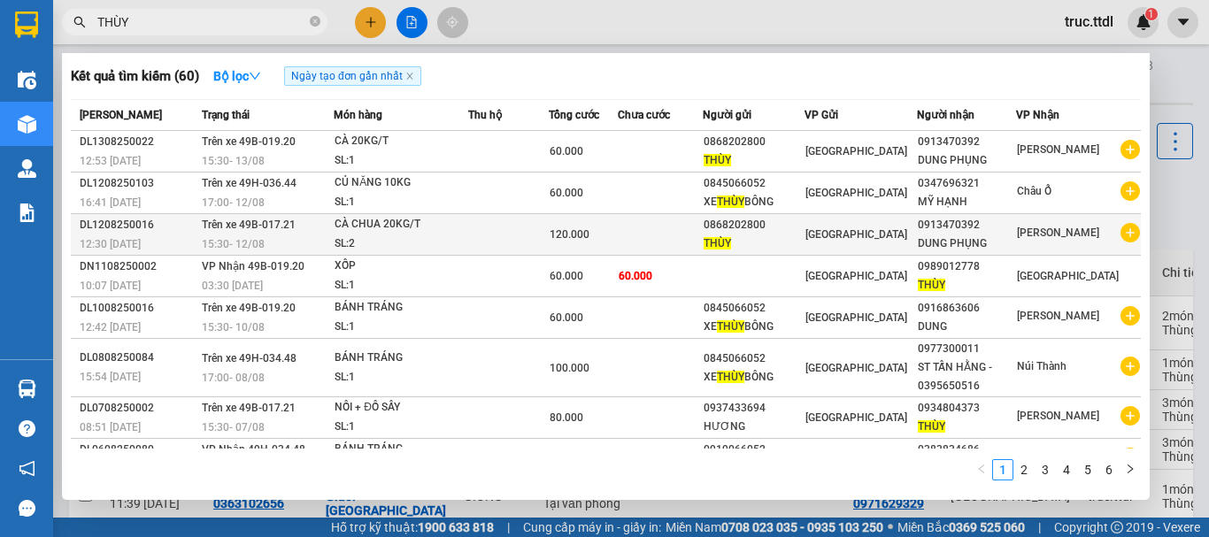
type input "THÙY"
click at [682, 235] on td at bounding box center [660, 235] width 85 height 42
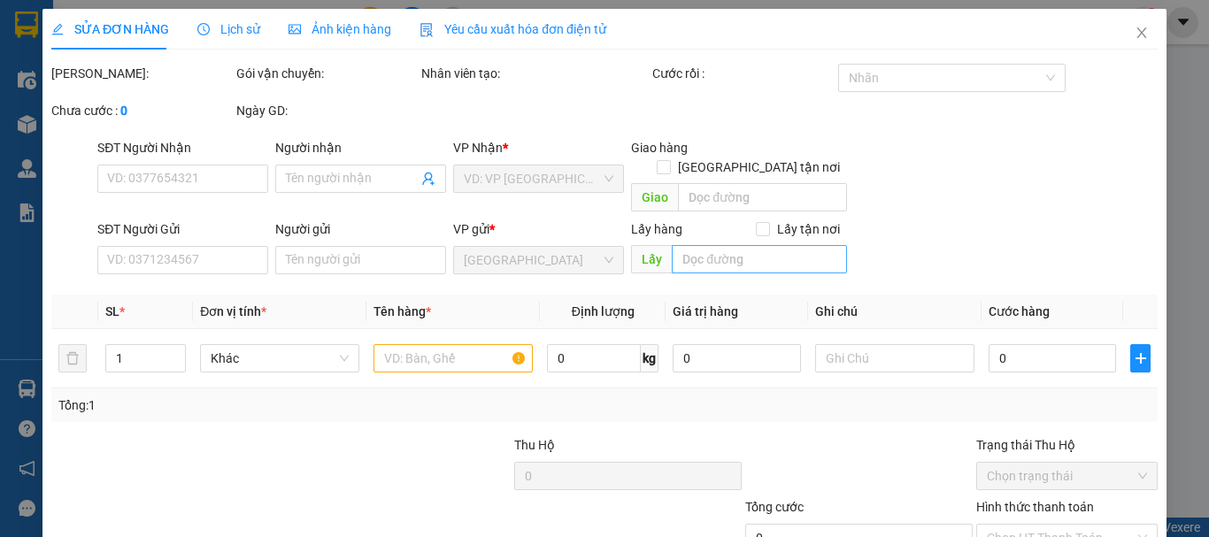
type input "0913470392"
type input "DUNG PHỤNG"
type input "0868202800"
type input "THÙY"
type input "120.000"
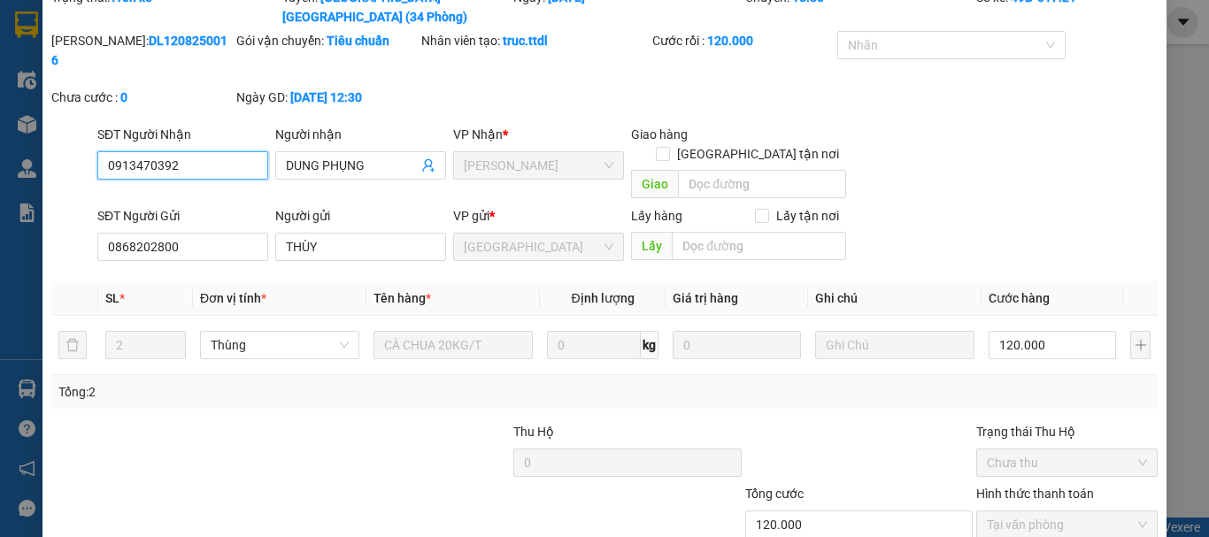
scroll to position [138, 0]
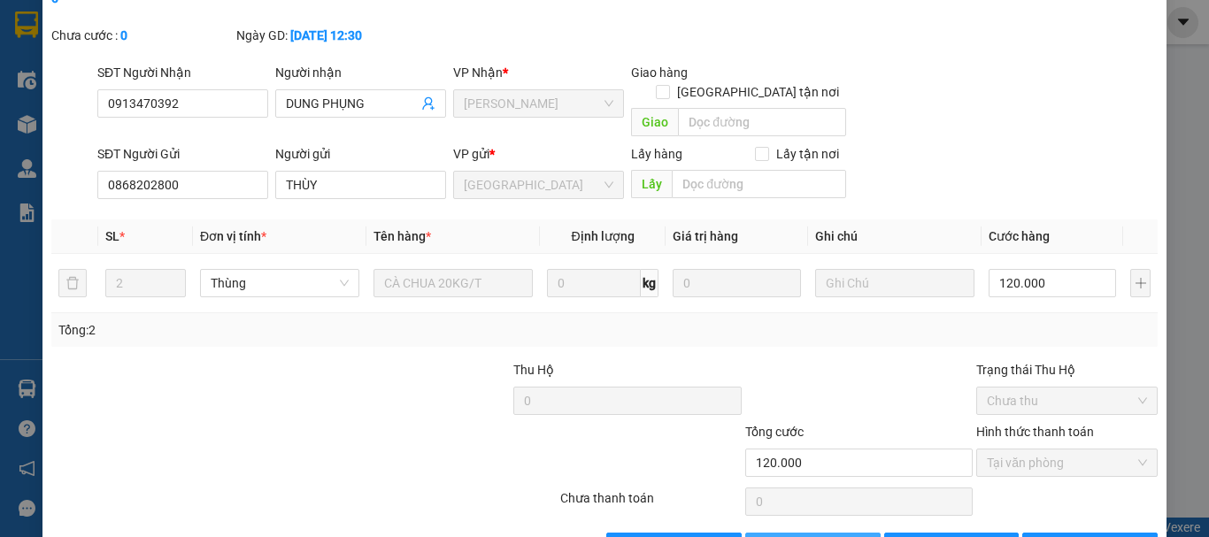
click at [795, 536] on span "Thêm ĐH mới" at bounding box center [822, 546] width 75 height 19
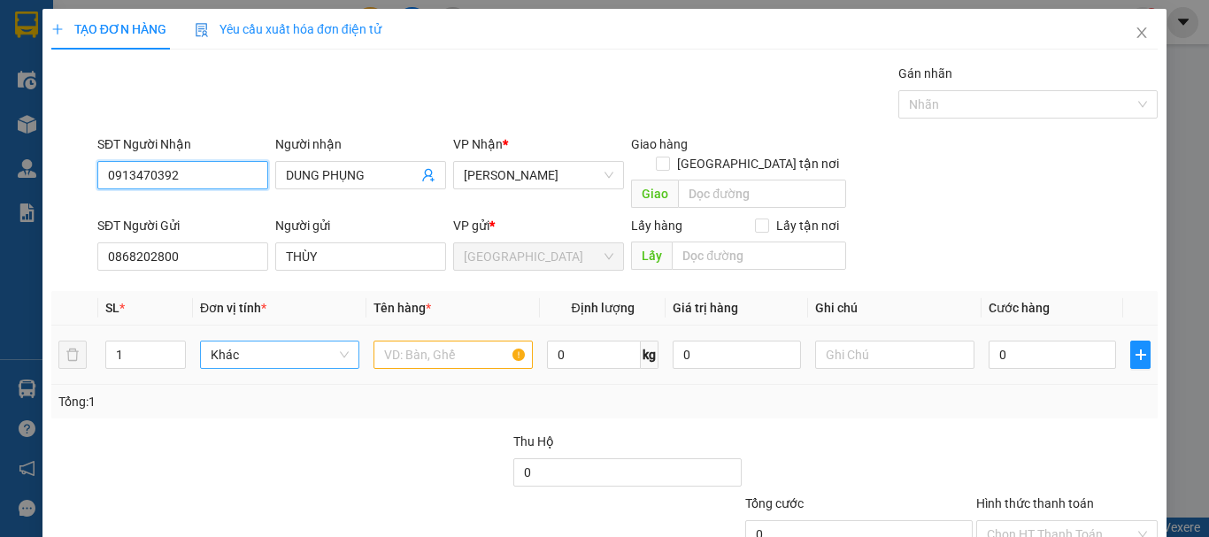
click at [254, 342] on span "Khác" at bounding box center [280, 355] width 138 height 27
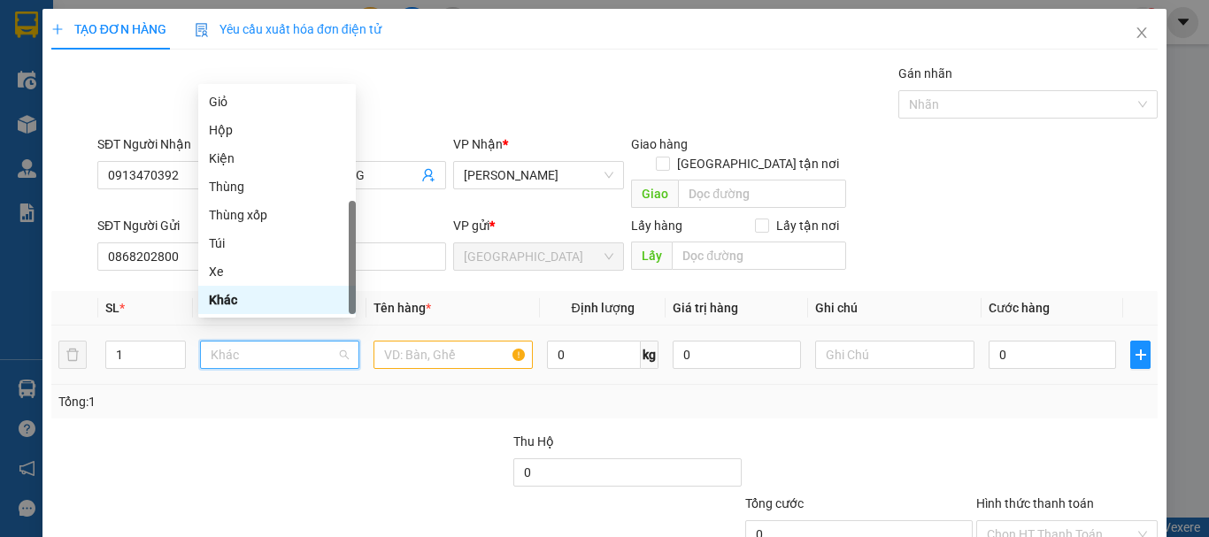
type input "T"
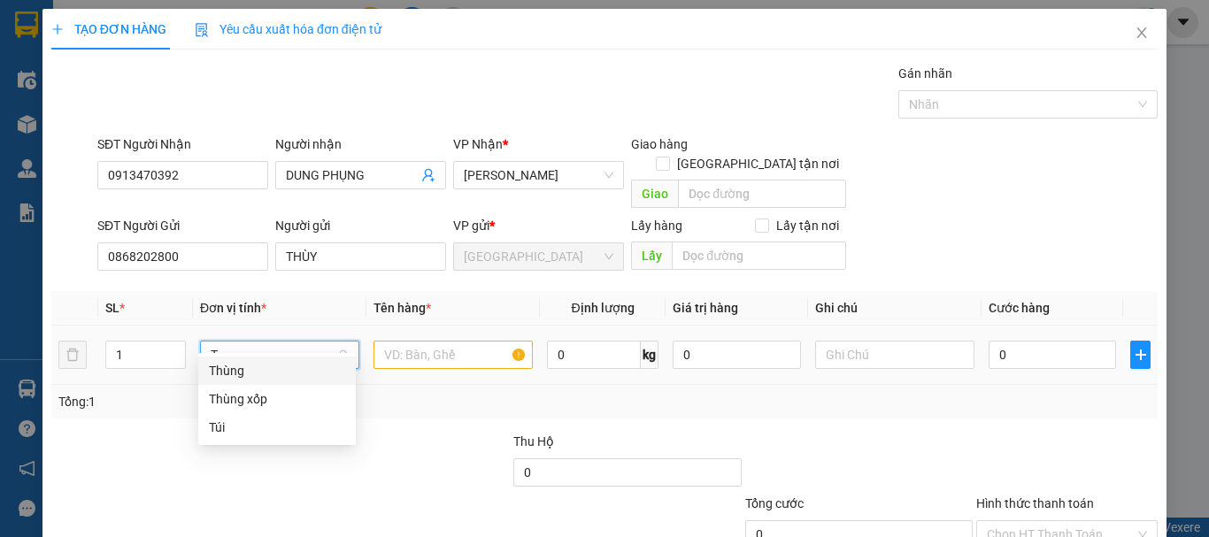
click at [266, 368] on div "Thùng" at bounding box center [277, 370] width 136 height 19
click at [421, 343] on input "text" at bounding box center [453, 355] width 159 height 28
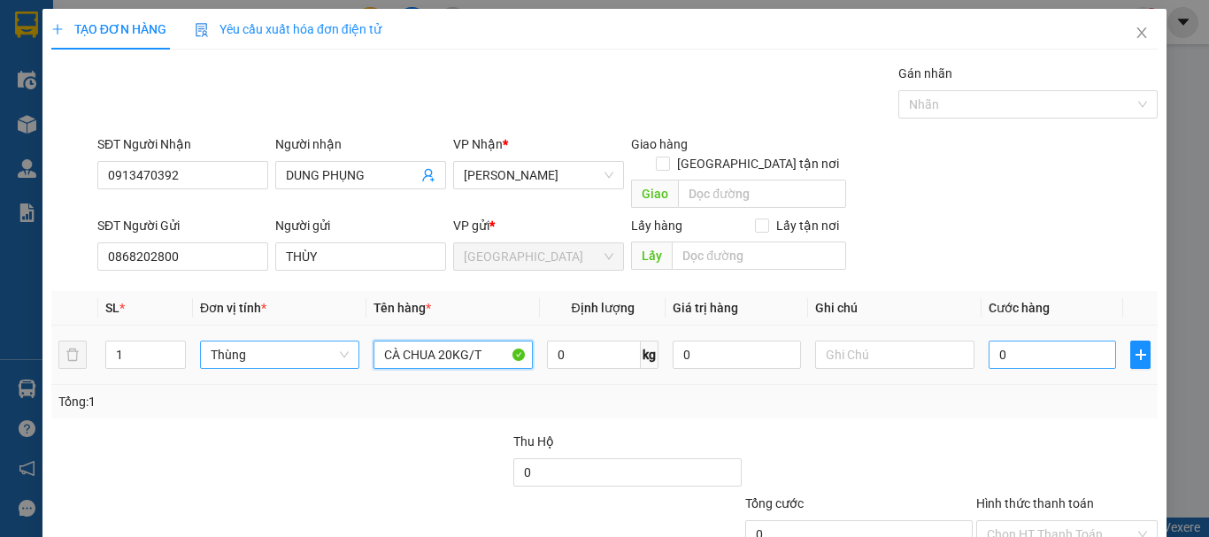
type input "CÀ CHUA 20KG/T"
click at [1006, 341] on input "0" at bounding box center [1052, 355] width 127 height 28
type input "6"
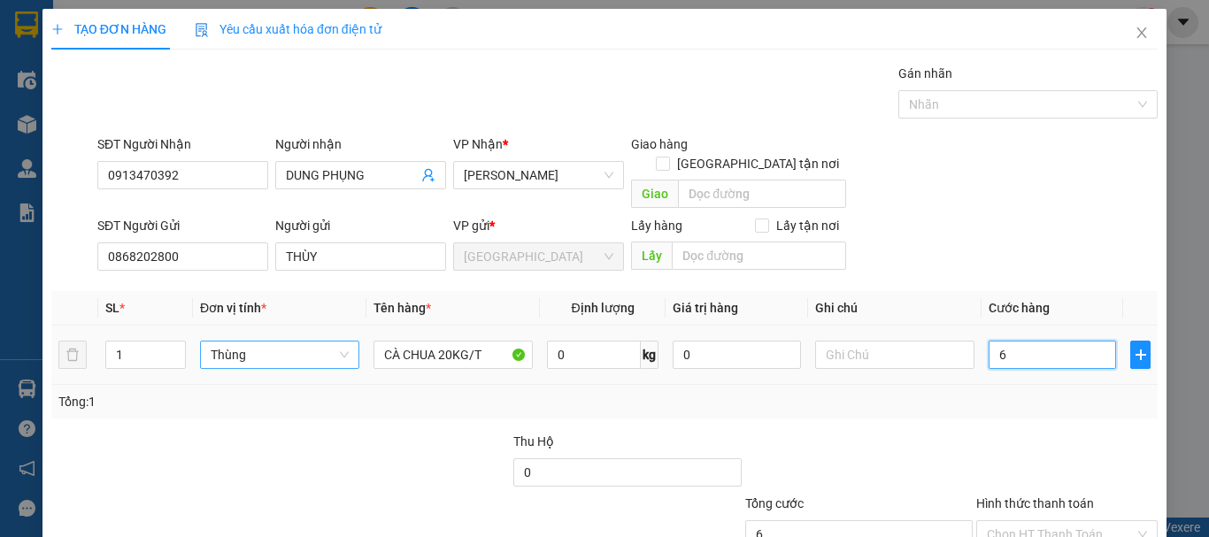
type input "60"
type input "60.000"
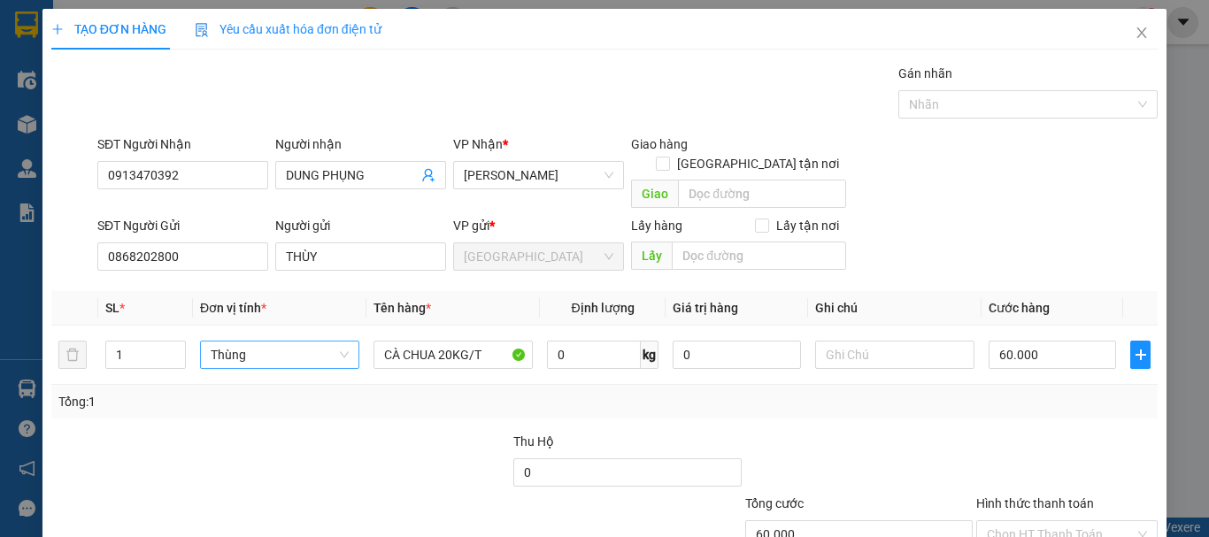
drag, startPoint x: 971, startPoint y: 395, endPoint x: 998, endPoint y: 399, distance: 26.9
click at [975, 397] on div "Tổng: 1" at bounding box center [604, 402] width 1106 height 34
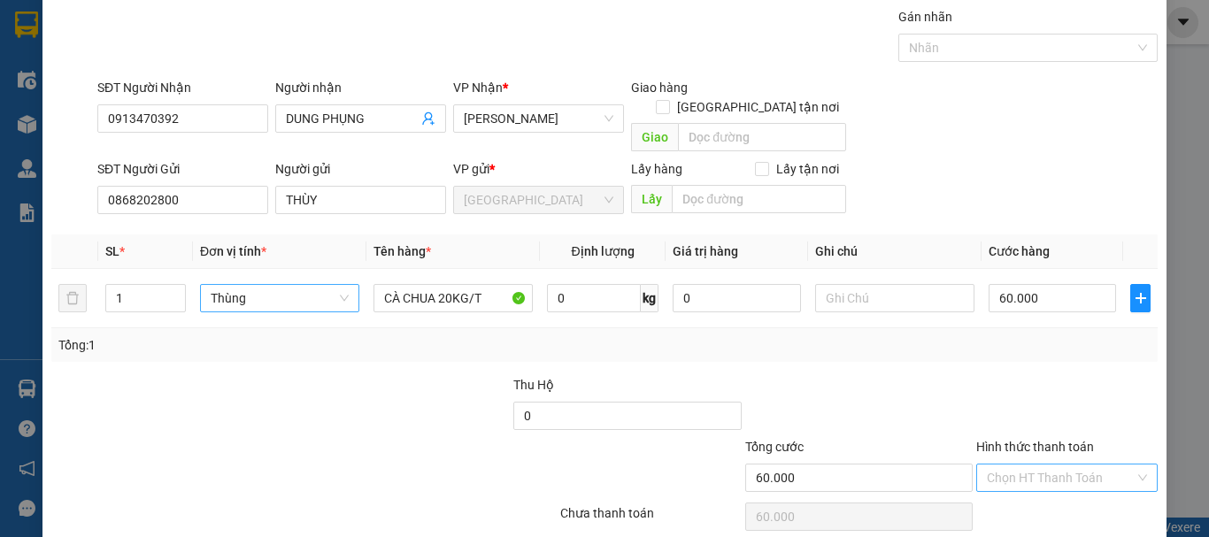
scroll to position [111, 0]
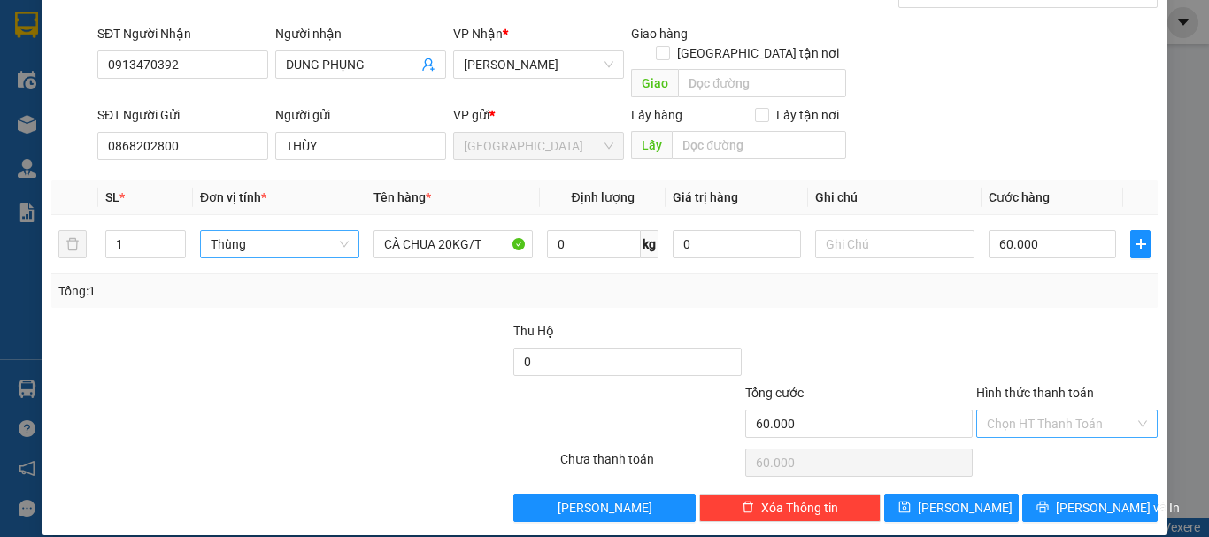
click at [1037, 411] on input "Hình thức thanh toán" at bounding box center [1061, 424] width 148 height 27
click at [1059, 433] on div "Tại văn phòng" at bounding box center [1056, 439] width 158 height 19
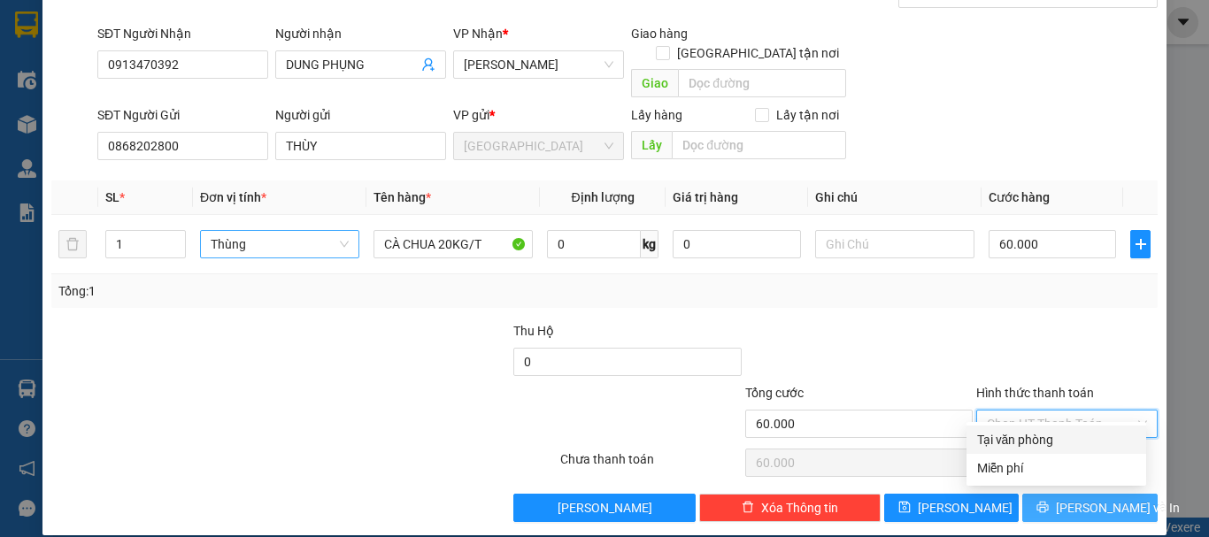
type input "0"
click at [1072, 498] on span "[PERSON_NAME] và In" at bounding box center [1118, 507] width 124 height 19
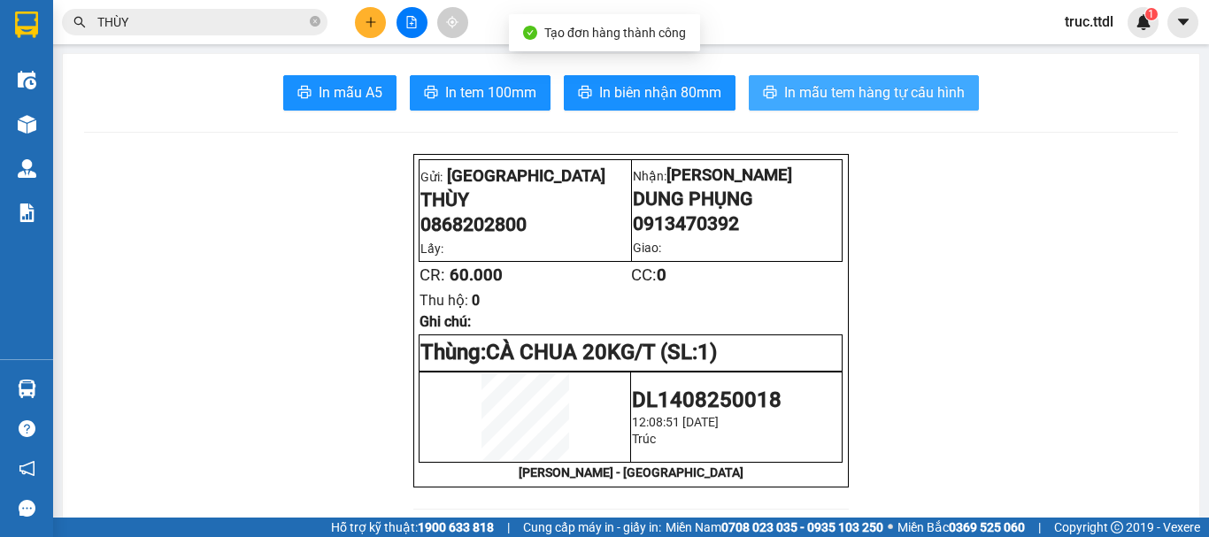
click at [838, 87] on span "In mẫu tem hàng tự cấu hình" at bounding box center [874, 92] width 181 height 22
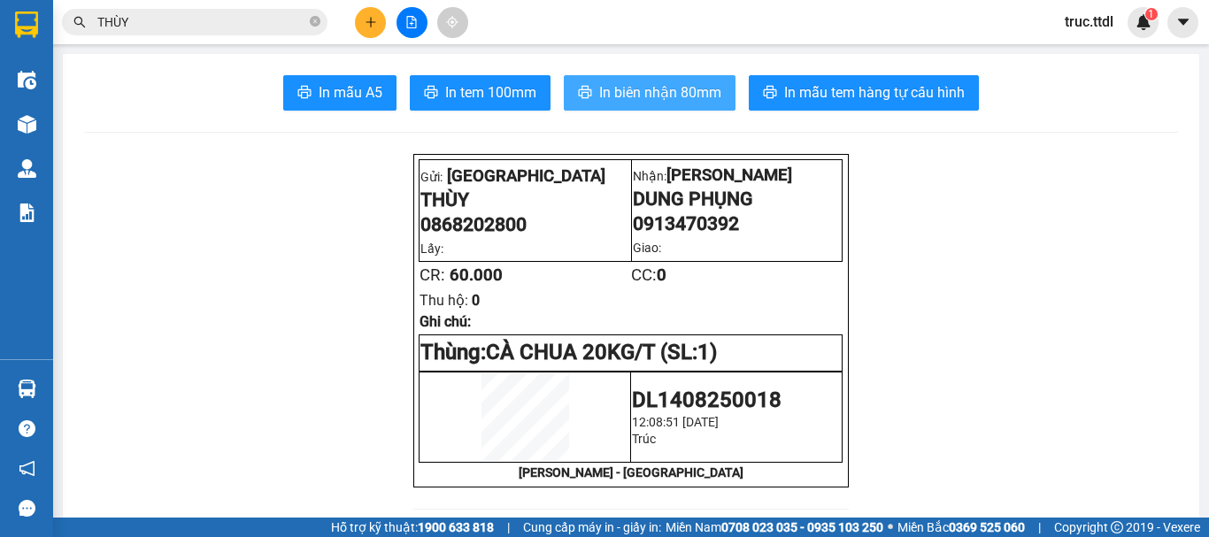
click at [656, 89] on span "In biên nhận 80mm" at bounding box center [660, 92] width 122 height 22
click at [365, 23] on icon "plus" at bounding box center [371, 22] width 12 height 12
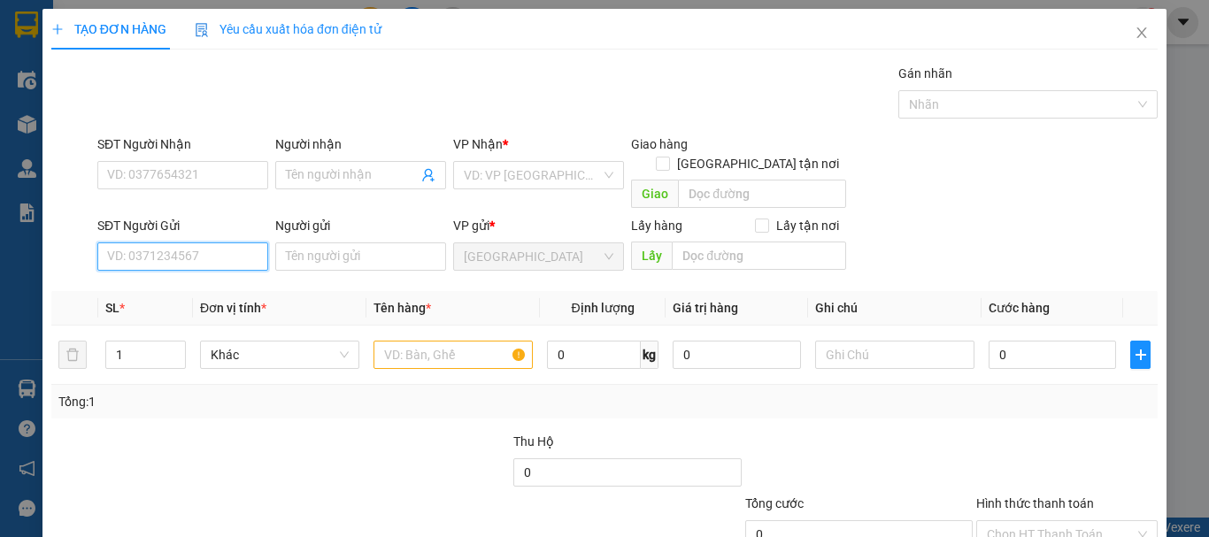
click at [231, 244] on input "SĐT Người Gửi" at bounding box center [182, 257] width 171 height 28
click at [241, 269] on div "0843028072 - MINH NHẬT" at bounding box center [194, 272] width 174 height 19
type input "0843028072"
type input "[PERSON_NAME]"
type input "0843028072"
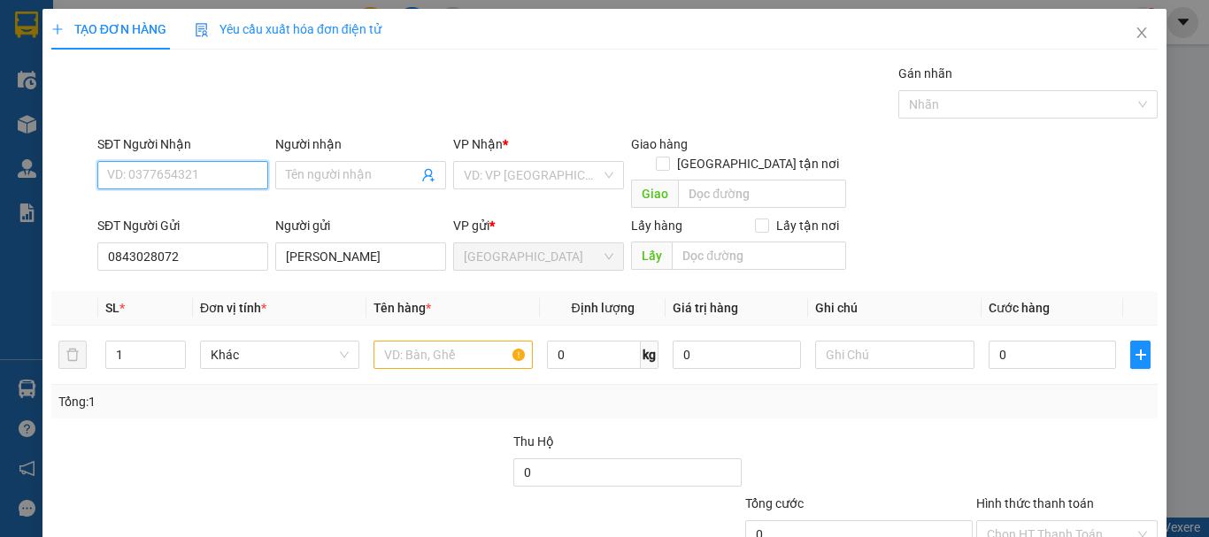
click at [202, 182] on input "SĐT Người Nhận" at bounding box center [182, 175] width 171 height 28
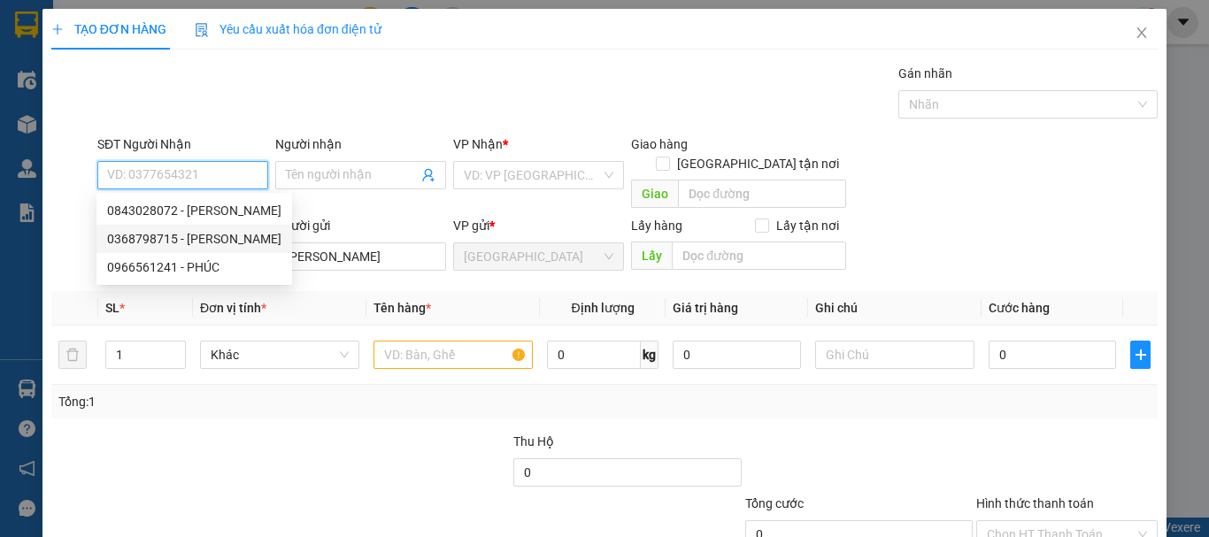
click at [235, 240] on div "0368798715 - SEN TRẦN" at bounding box center [194, 238] width 174 height 19
type input "0368798715"
type input "SEN [PERSON_NAME]"
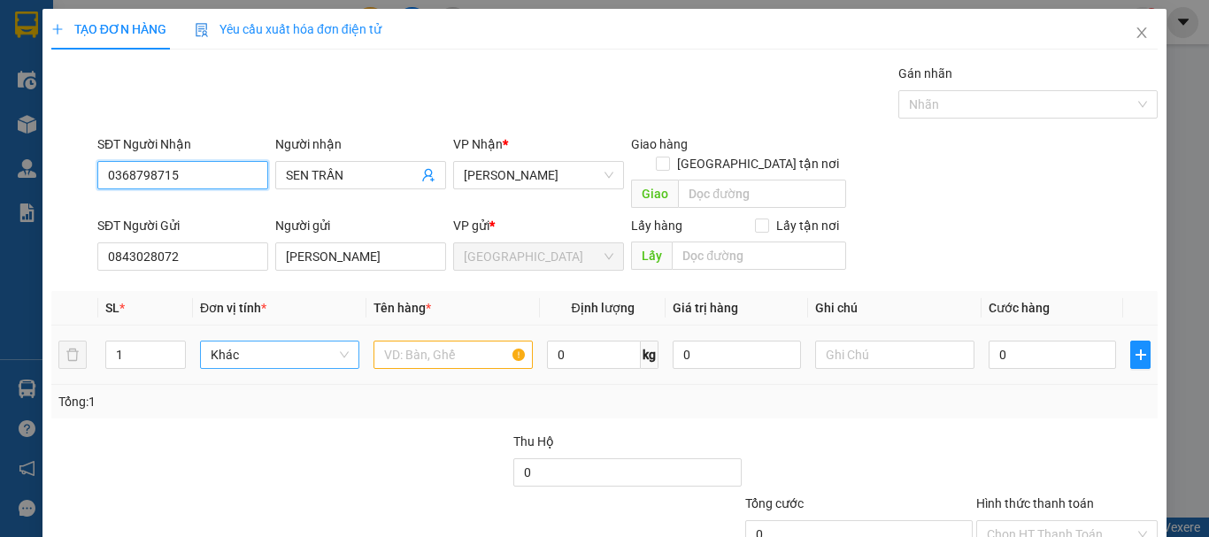
click at [260, 342] on span "Khác" at bounding box center [280, 355] width 138 height 27
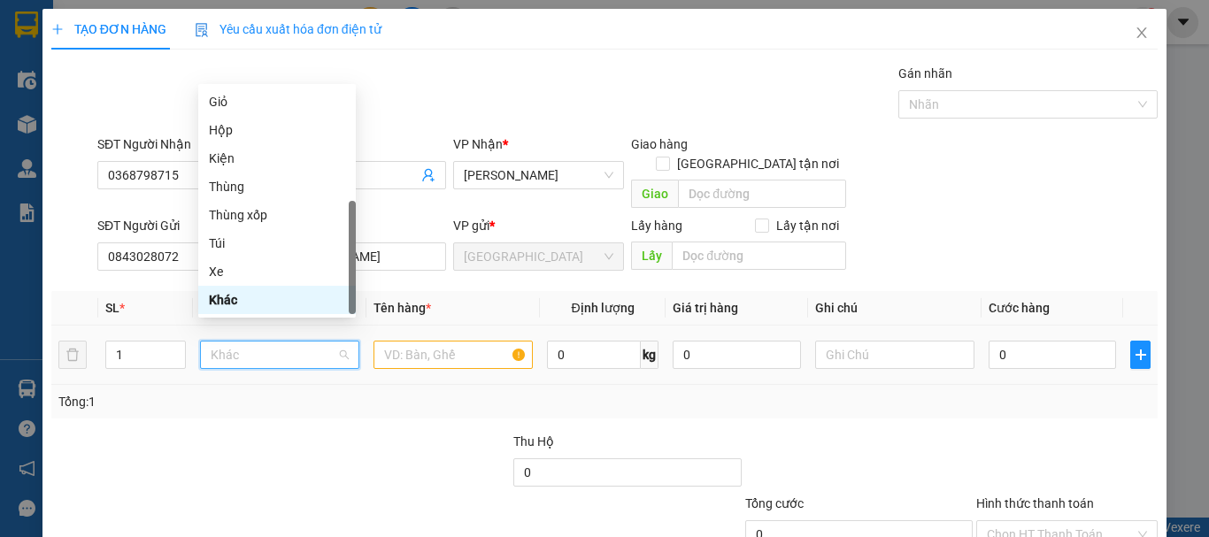
type input "T"
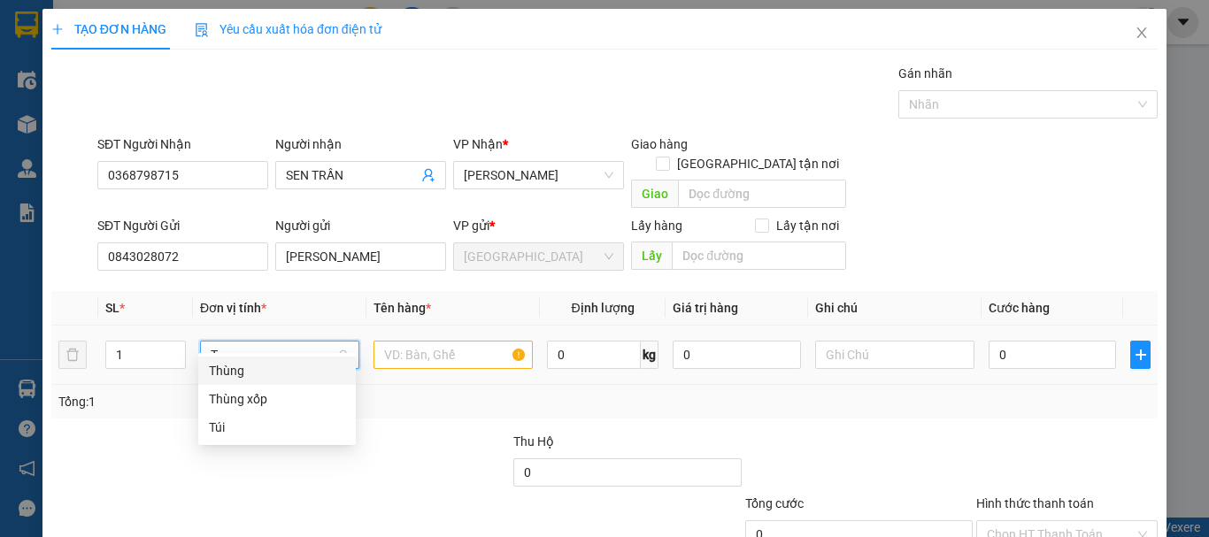
scroll to position [0, 0]
click at [268, 378] on div "Thùng" at bounding box center [277, 370] width 136 height 19
click at [446, 341] on input "text" at bounding box center [453, 355] width 159 height 28
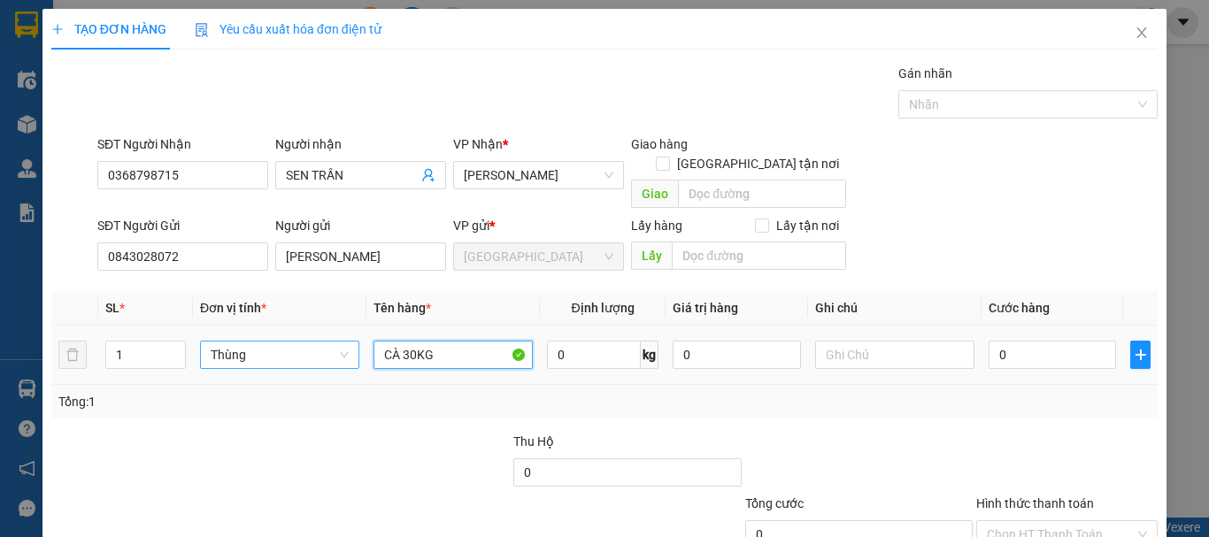
click at [259, 342] on span "Thùng" at bounding box center [280, 355] width 138 height 27
type input "CÀ 30KG"
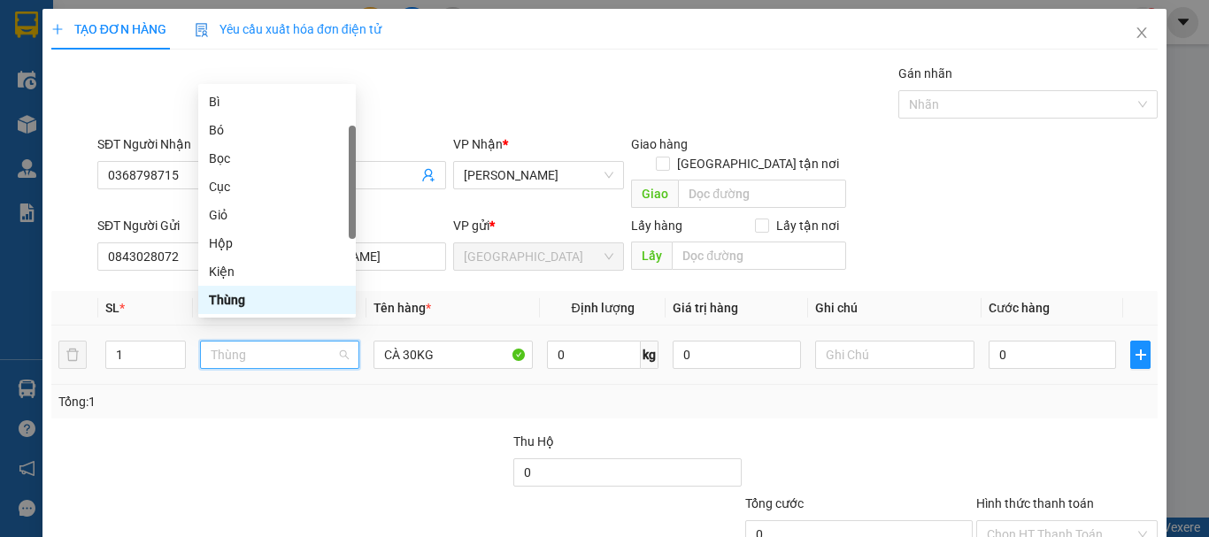
type input "X"
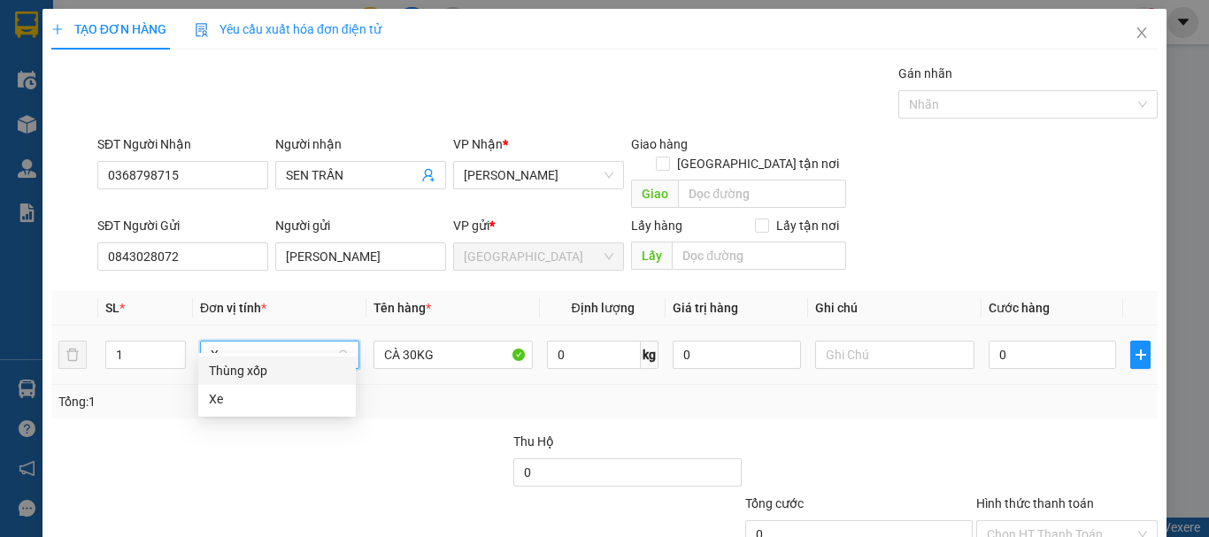
scroll to position [0, 0]
drag, startPoint x: 284, startPoint y: 378, endPoint x: 222, endPoint y: 275, distance: 119.9
click at [283, 378] on div "Thùng xốp" at bounding box center [277, 370] width 136 height 19
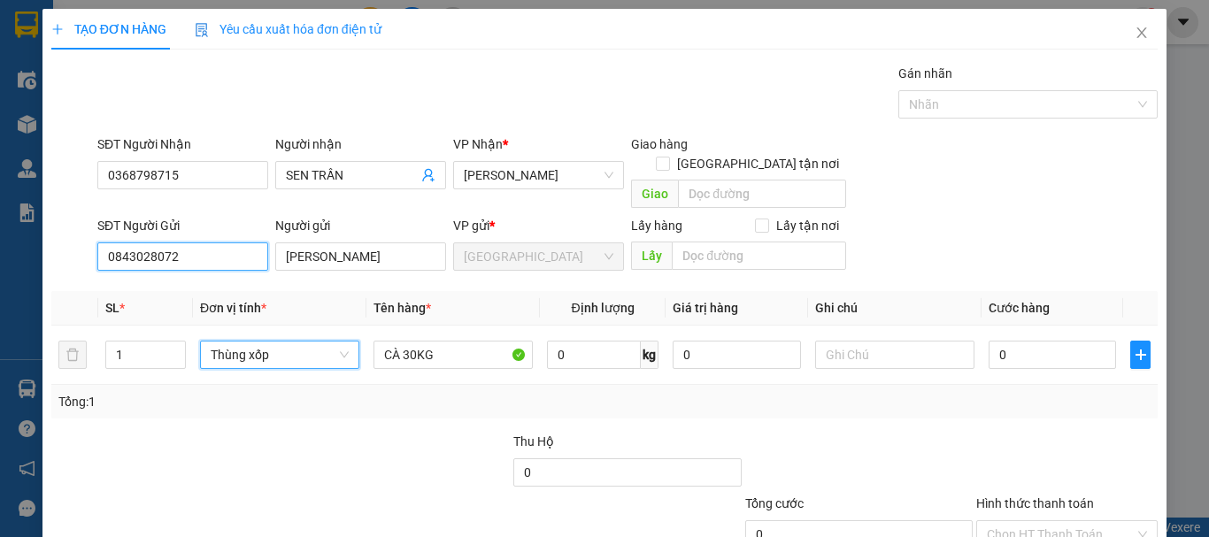
drag, startPoint x: 217, startPoint y: 239, endPoint x: 40, endPoint y: 241, distance: 177.0
click at [0, 238] on div "TẠO ĐƠN HÀNG Yêu cầu xuất hóa đơn điện tử Transit Pickup Surcharge Ids Transit …" at bounding box center [604, 268] width 1209 height 537
click at [1016, 342] on input "0" at bounding box center [1052, 355] width 127 height 28
type input "1"
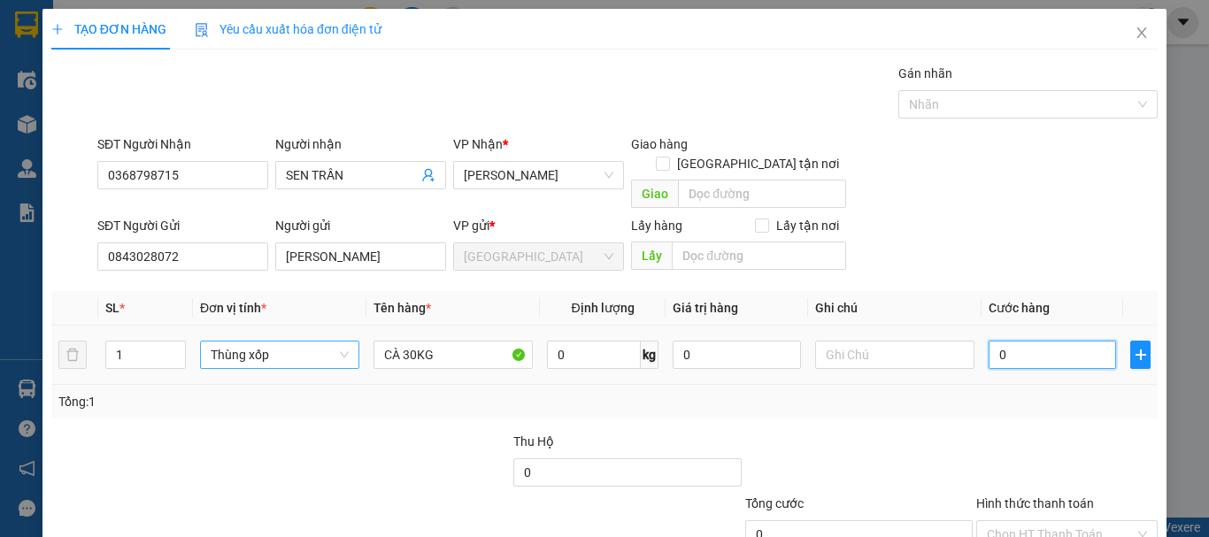
type input "1"
type input "10"
type input "100"
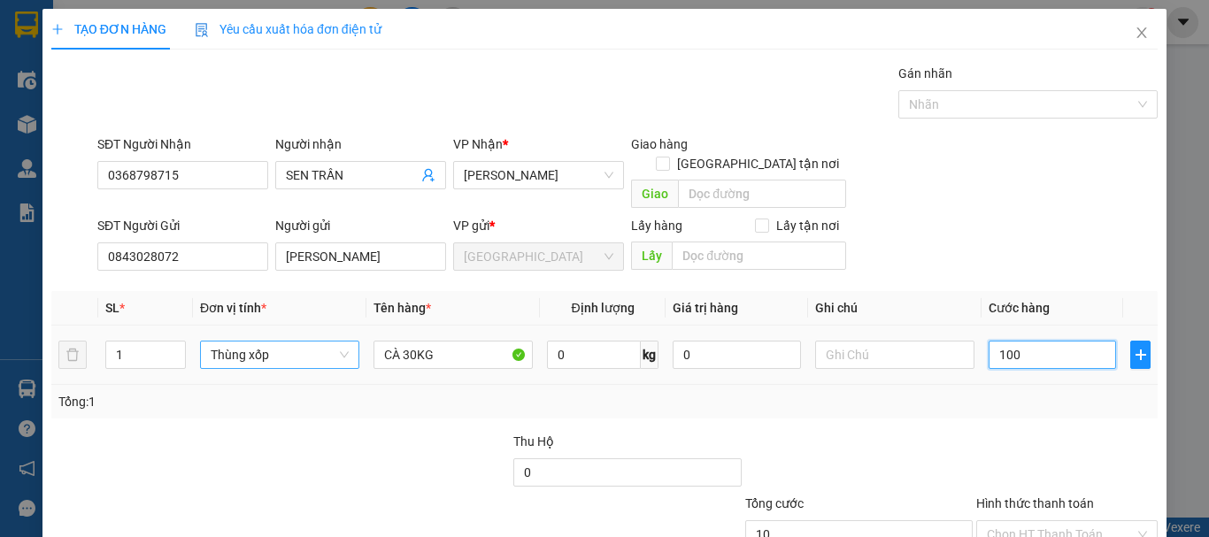
type input "100"
type input "100.000"
click at [1007, 385] on div "Tổng: 1" at bounding box center [604, 402] width 1106 height 34
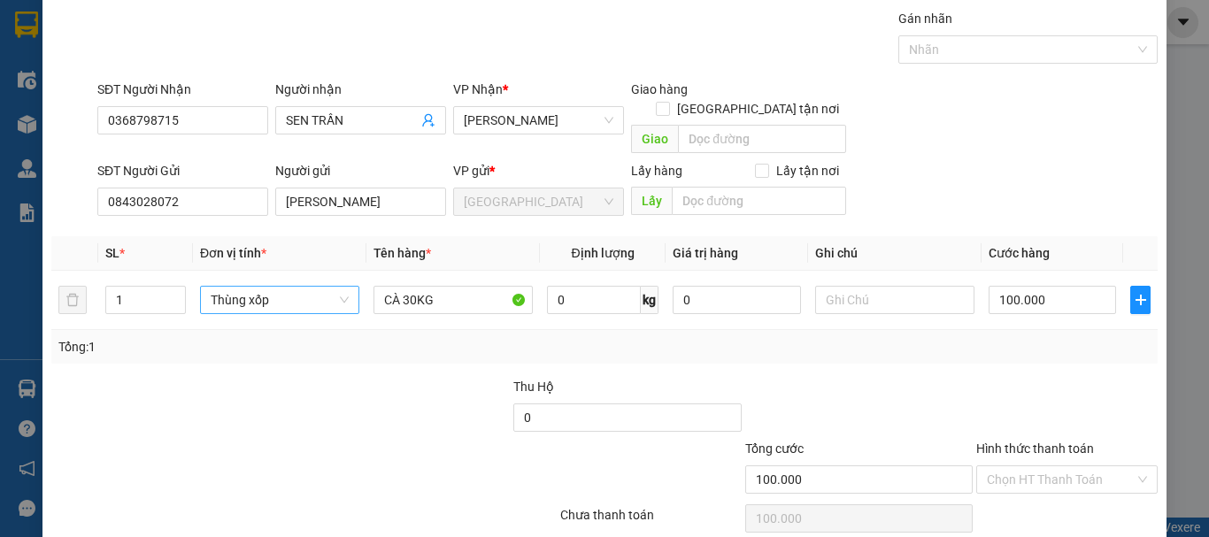
scroll to position [111, 0]
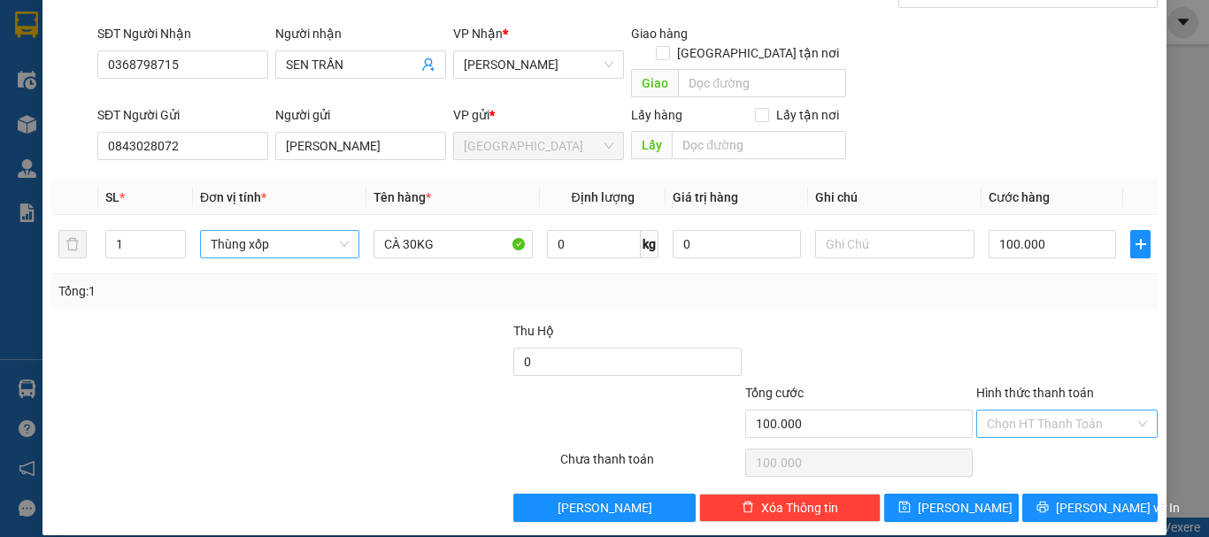
click at [1037, 411] on input "Hình thức thanh toán" at bounding box center [1061, 424] width 148 height 27
click at [1042, 437] on div "Tại văn phòng" at bounding box center [1056, 439] width 158 height 19
type input "0"
drag, startPoint x: 1070, startPoint y: 489, endPoint x: 996, endPoint y: 401, distance: 115.6
click at [1069, 498] on span "[PERSON_NAME] và In" at bounding box center [1118, 507] width 124 height 19
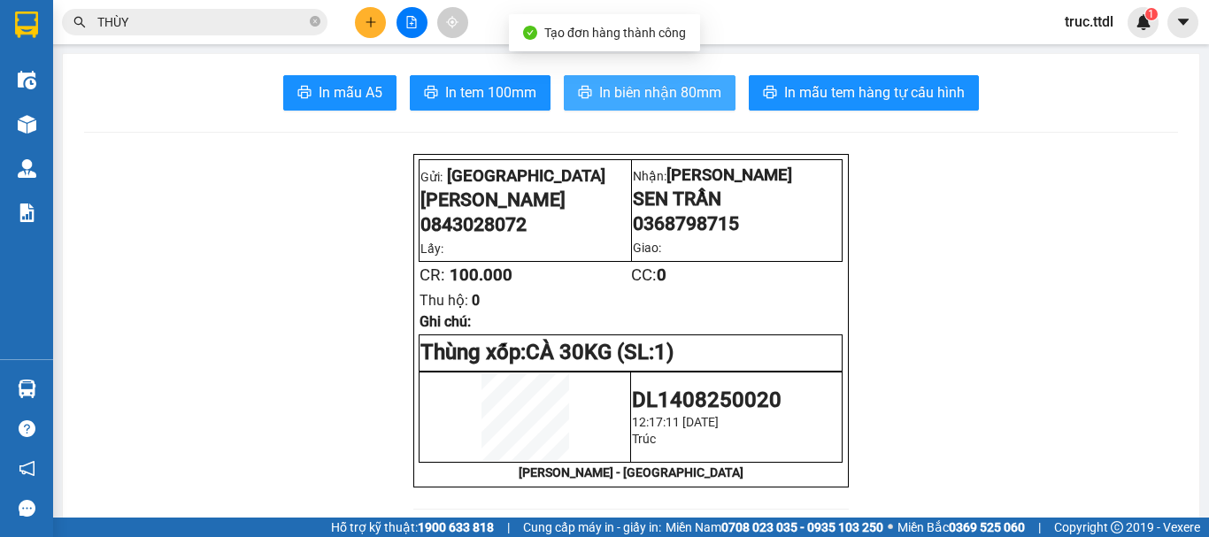
click at [635, 92] on span "In biên nhận 80mm" at bounding box center [660, 92] width 122 height 22
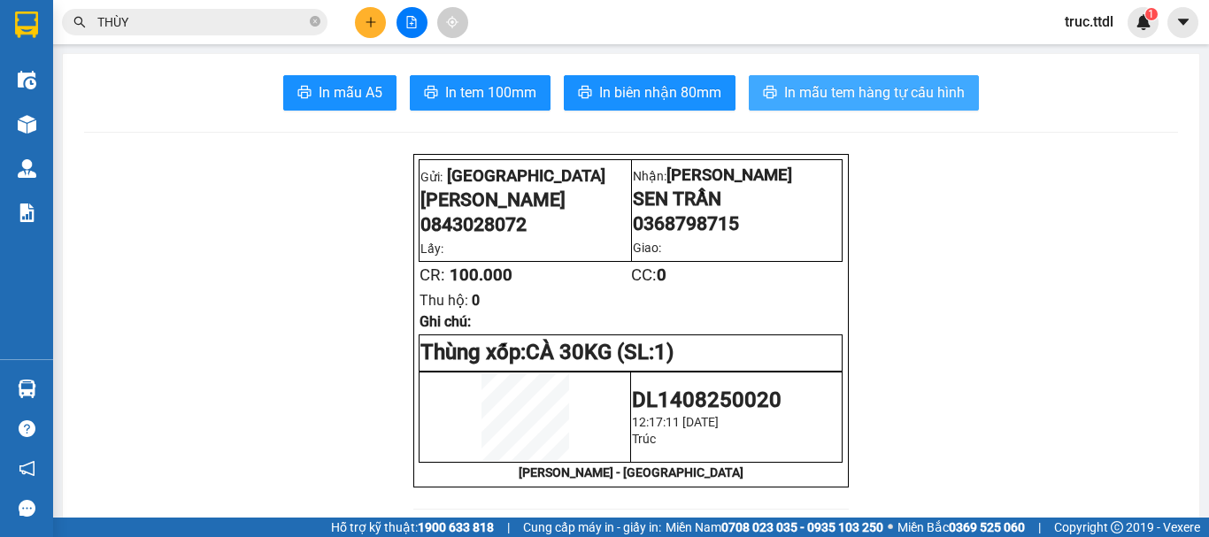
click at [909, 99] on span "In mẫu tem hàng tự cấu hình" at bounding box center [874, 92] width 181 height 22
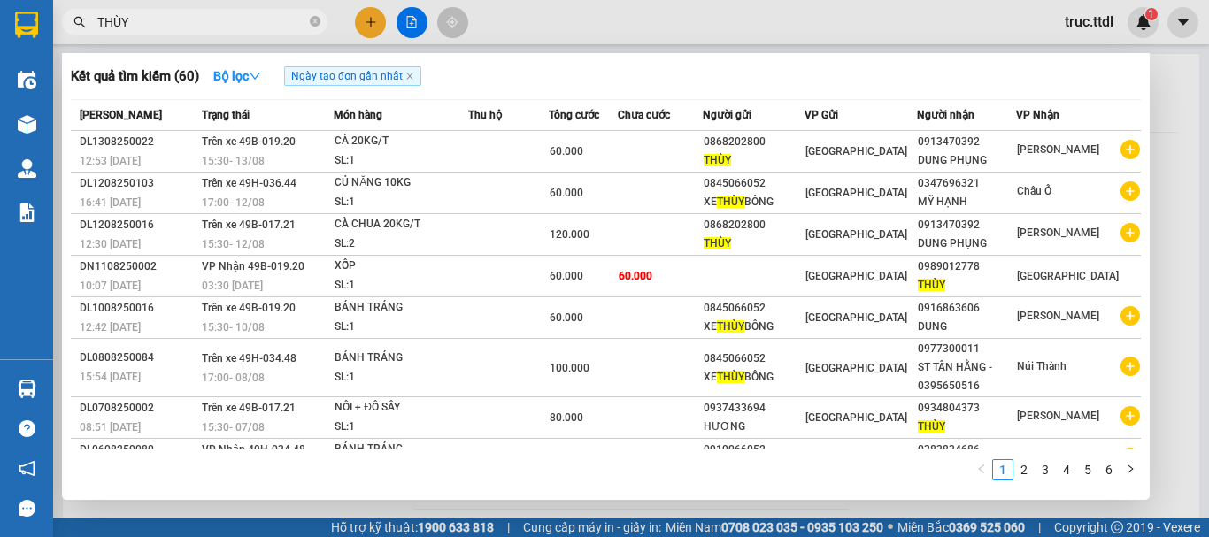
drag, startPoint x: 89, startPoint y: 29, endPoint x: 37, endPoint y: 53, distance: 56.6
click at [35, 52] on section "Kết quả tìm kiếm ( 60 ) Bộ lọc Ngày tạo đơn gần nhất Mã ĐH Trạng thái Món hàng …" at bounding box center [604, 268] width 1209 height 537
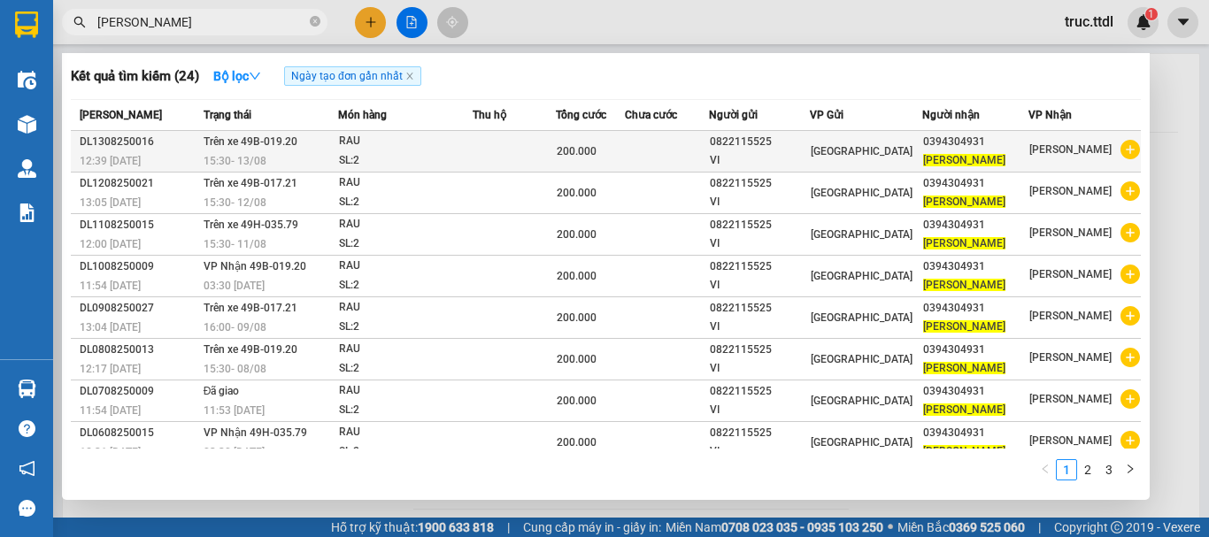
type input "THANH NGÂN"
click at [863, 156] on span "[GEOGRAPHIC_DATA]" at bounding box center [862, 151] width 102 height 12
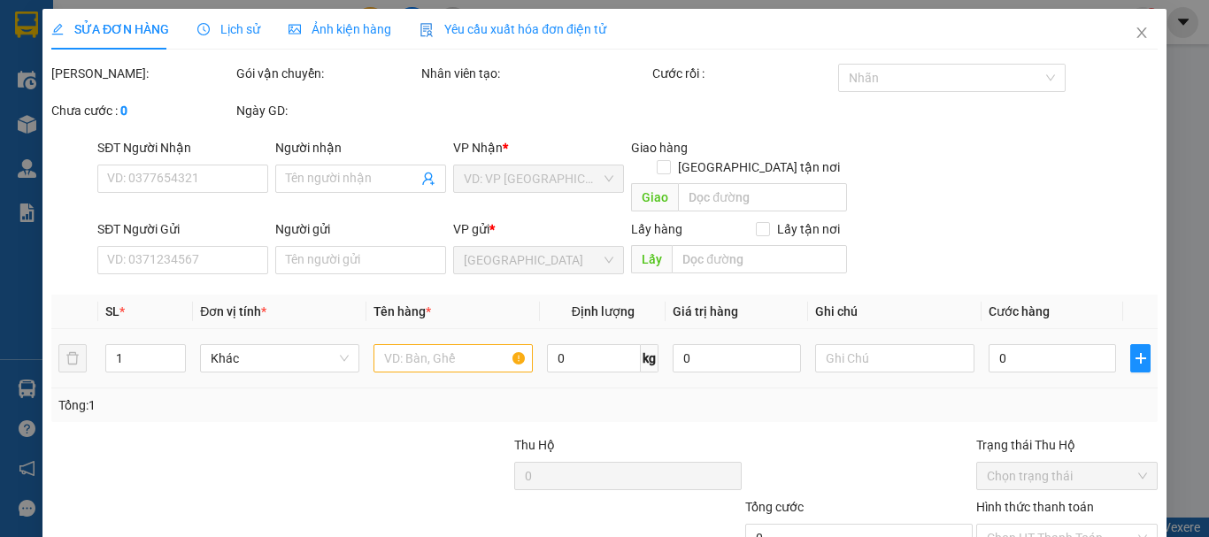
type input "0394304931"
type input "THANH NGÂN"
type input "0822115525"
type input "VI"
type input "200.000"
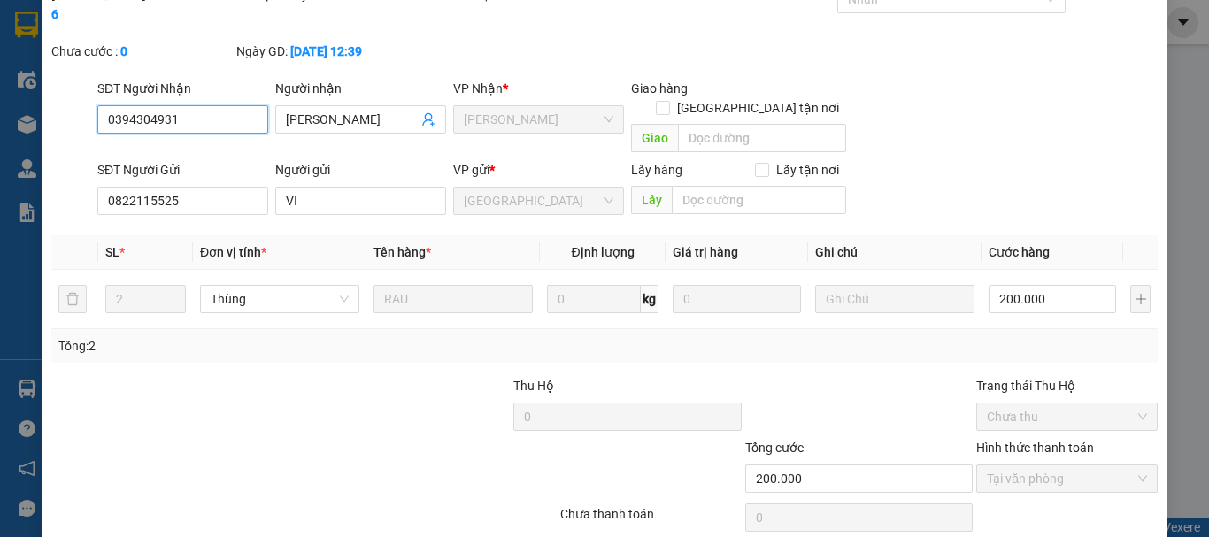
scroll to position [138, 0]
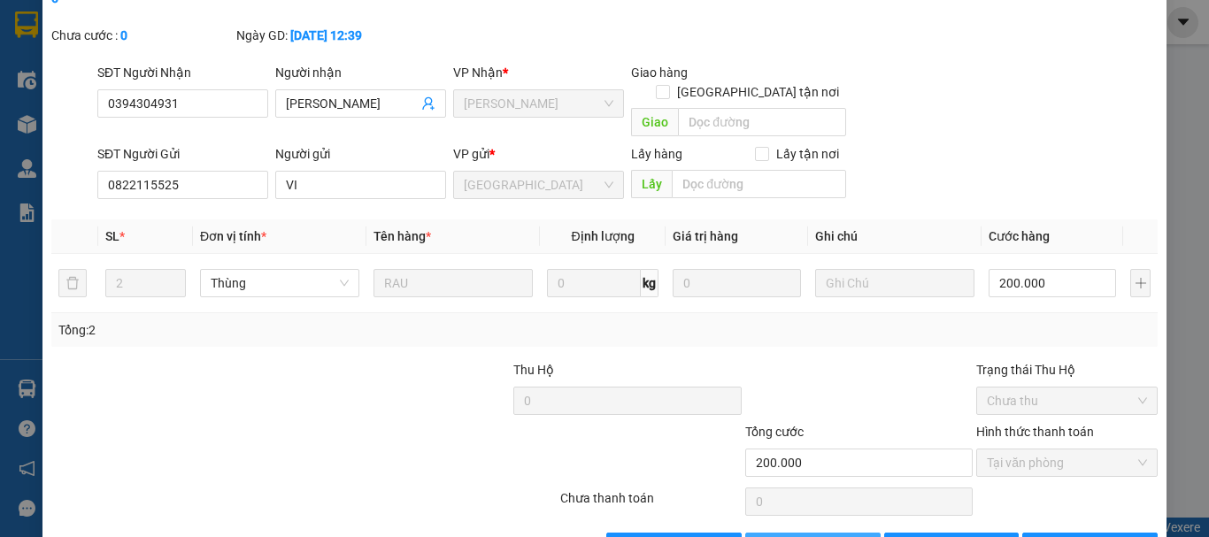
click at [833, 536] on span "Thêm ĐH mới" at bounding box center [822, 546] width 75 height 19
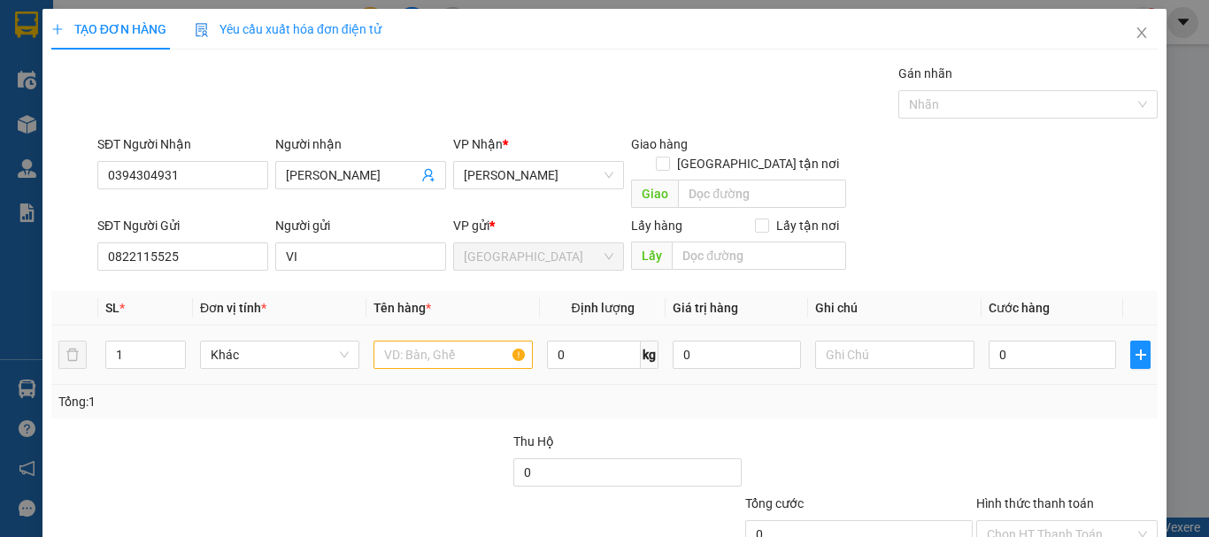
drag, startPoint x: 135, startPoint y: 334, endPoint x: 57, endPoint y: 348, distance: 79.2
click at [57, 348] on tr "1 Khác 0 kg 0 0" at bounding box center [604, 355] width 1106 height 59
click at [257, 342] on span "Khác" at bounding box center [280, 355] width 138 height 27
type input "2"
type input "T"
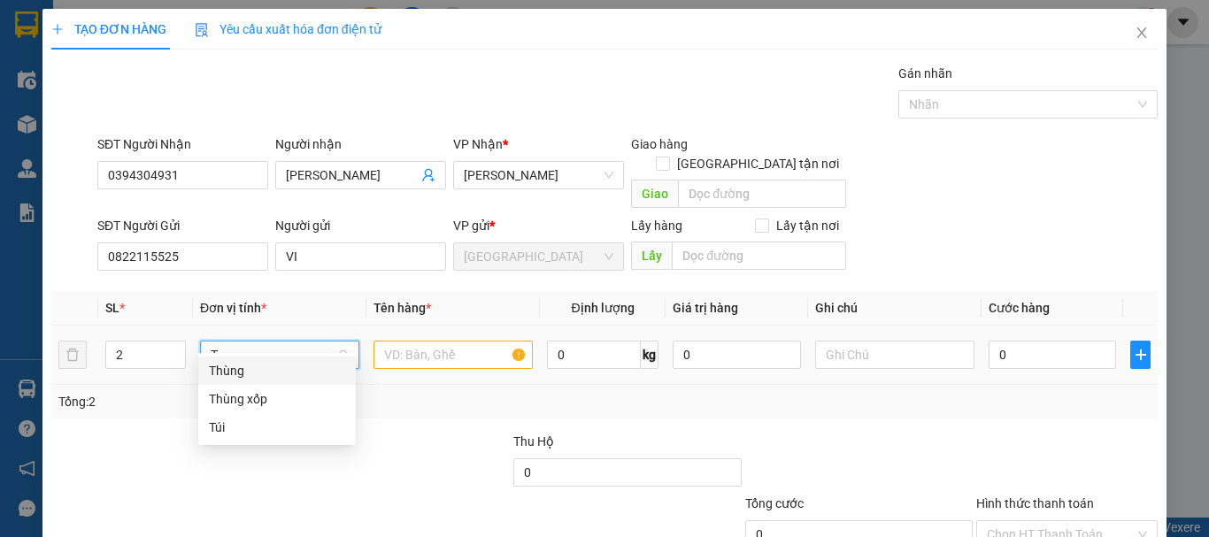
click at [266, 368] on div "Thùng" at bounding box center [277, 370] width 136 height 19
click at [419, 341] on input "text" at bounding box center [453, 355] width 159 height 28
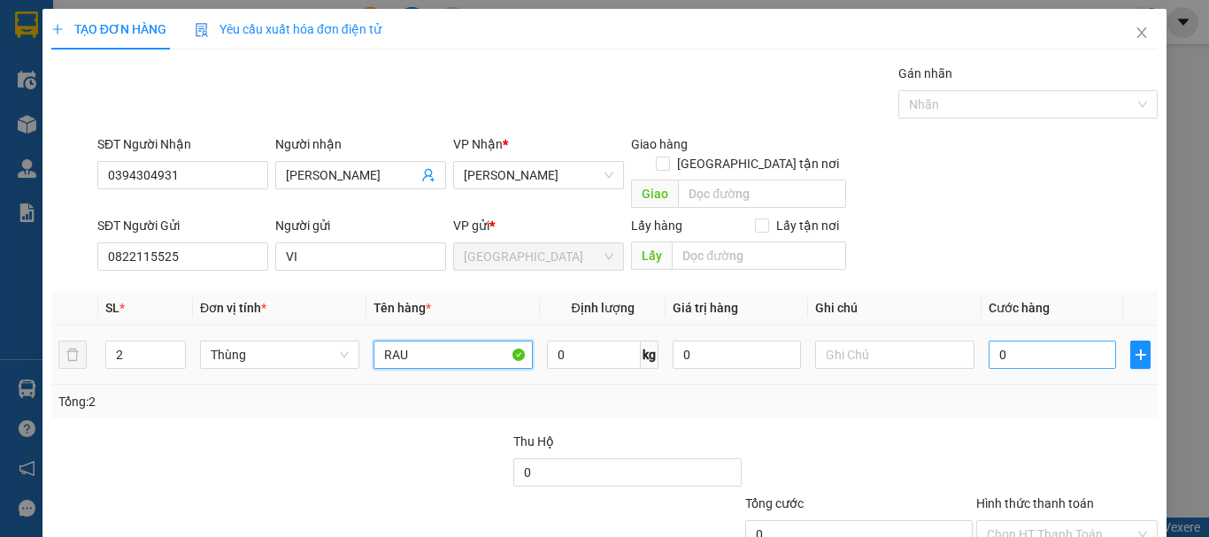
type input "RAU"
click at [1029, 343] on input "0" at bounding box center [1052, 355] width 127 height 28
type input "2"
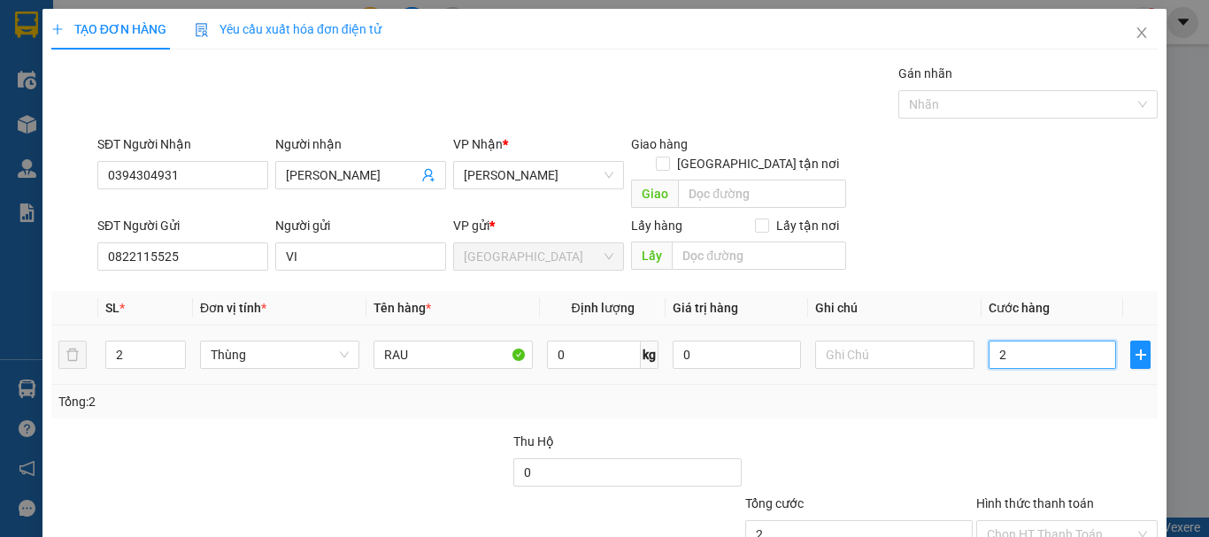
type input "20"
type input "200"
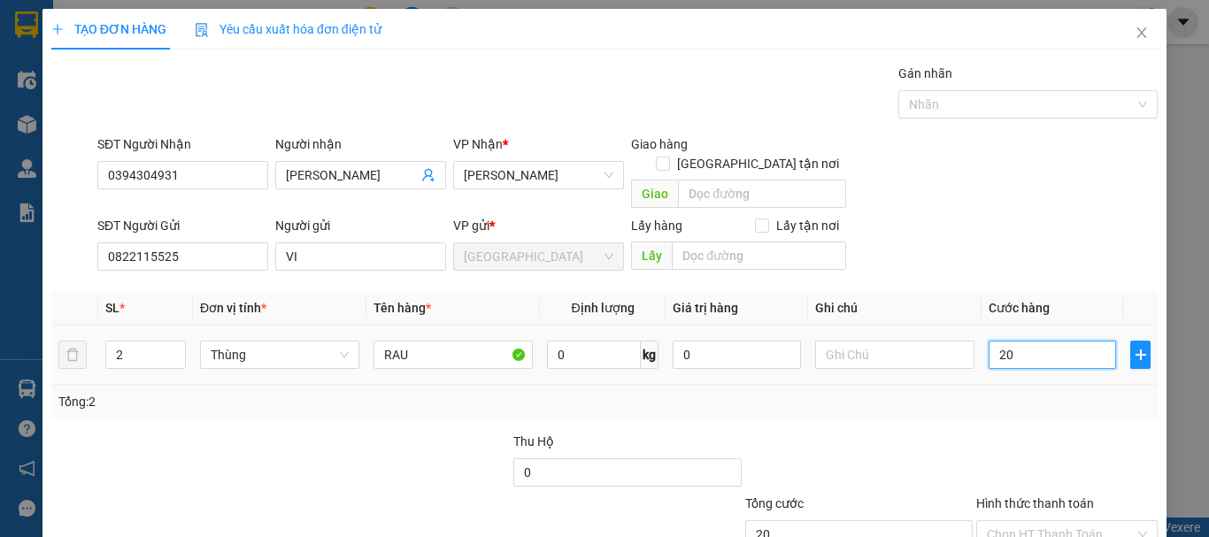
type input "200"
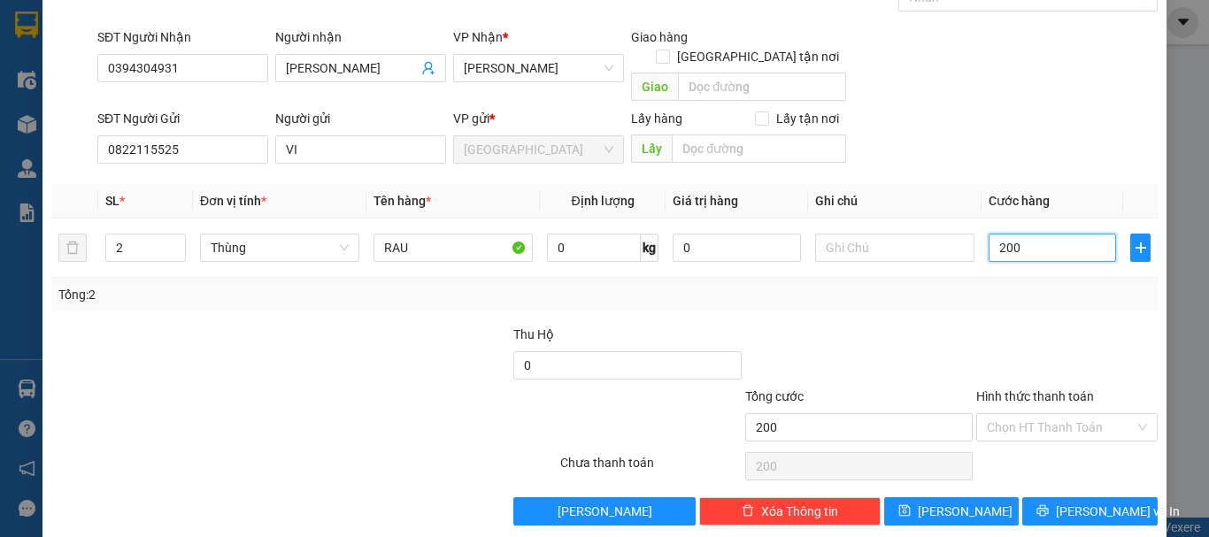
scroll to position [111, 0]
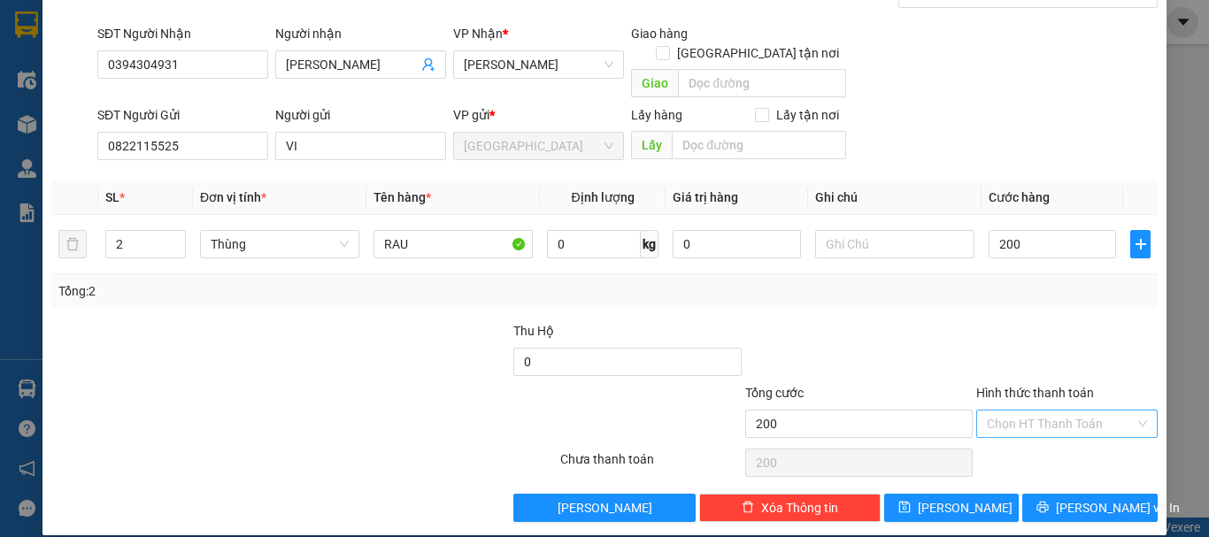
click at [1029, 411] on input "Hình thức thanh toán" at bounding box center [1061, 424] width 148 height 27
type input "200.000"
drag, startPoint x: 1037, startPoint y: 443, endPoint x: 1071, endPoint y: 484, distance: 54.1
click at [1037, 443] on div "Tại văn phòng" at bounding box center [1056, 439] width 158 height 19
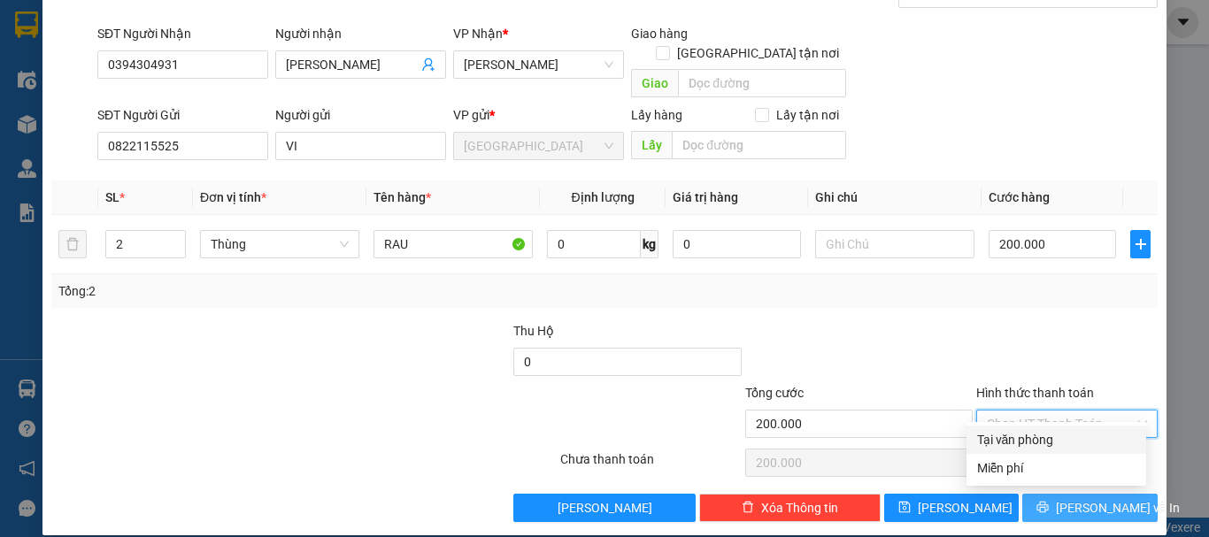
type input "0"
drag, startPoint x: 1071, startPoint y: 487, endPoint x: 1038, endPoint y: 418, distance: 76.4
click at [1071, 498] on span "[PERSON_NAME] và In" at bounding box center [1118, 507] width 124 height 19
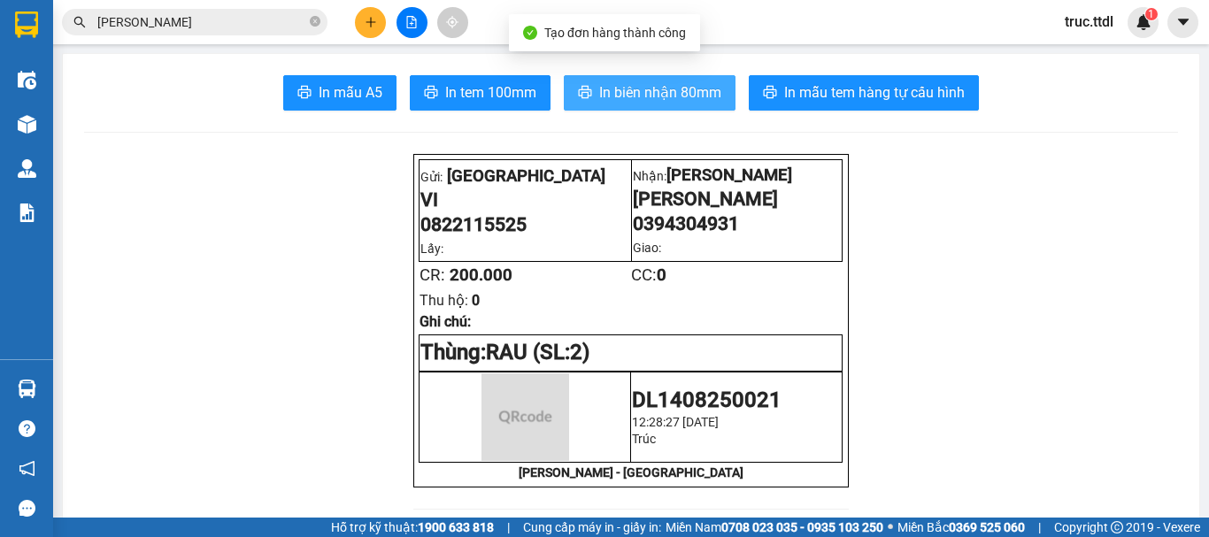
click at [627, 89] on span "In biên nhận 80mm" at bounding box center [660, 92] width 122 height 22
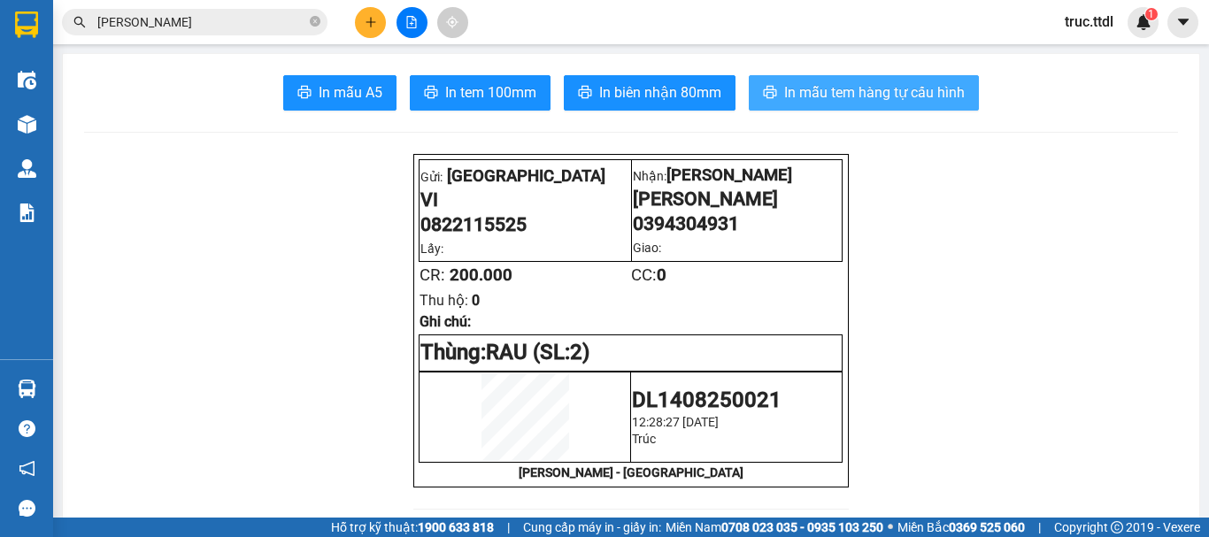
click at [883, 106] on button "In mẫu tem hàng tự cấu hình" at bounding box center [864, 92] width 230 height 35
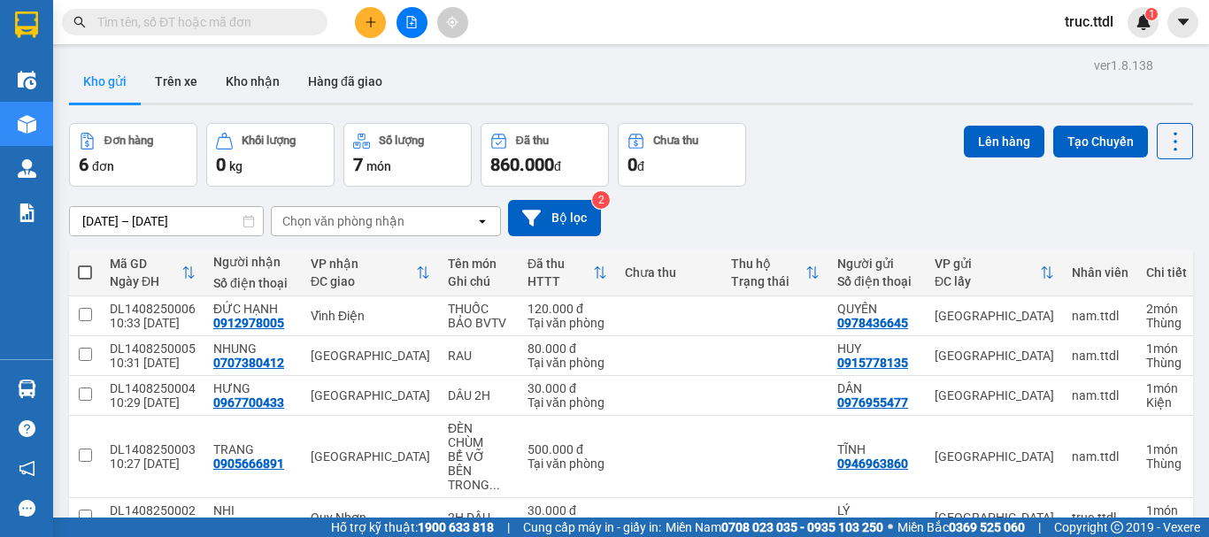
click at [230, 13] on input "text" at bounding box center [201, 21] width 209 height 19
paste input "0908620903"
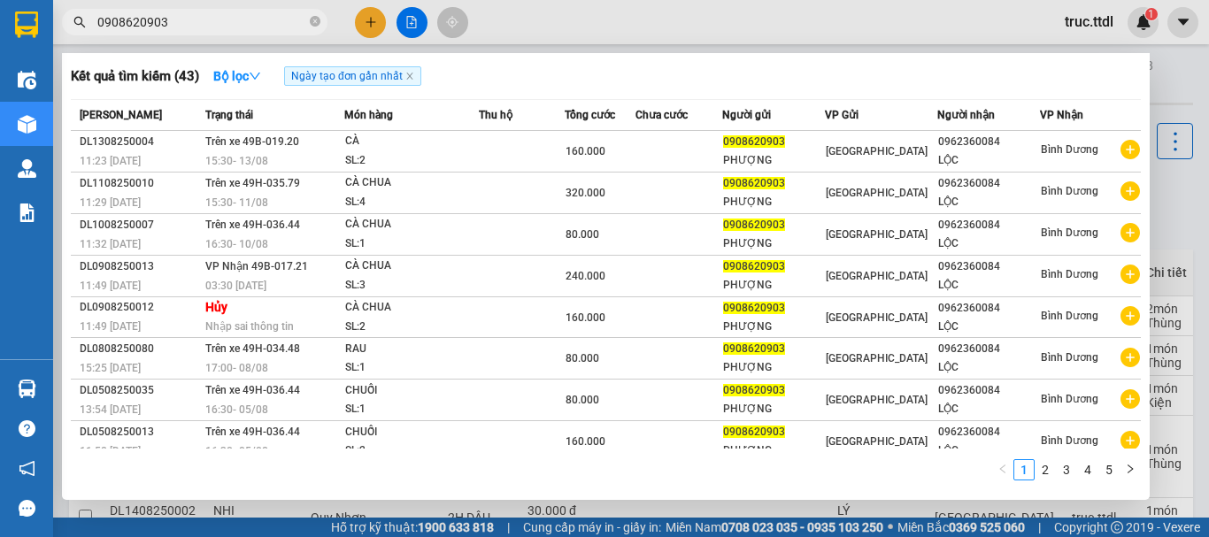
click at [218, 13] on input "0908620903" at bounding box center [201, 21] width 209 height 19
paste input "35405776"
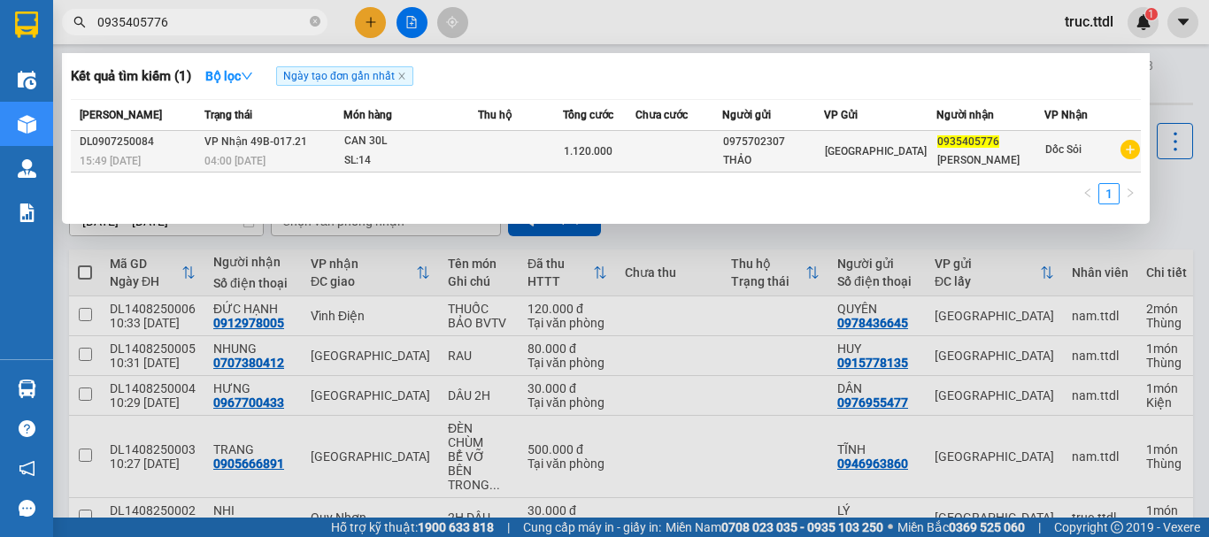
type input "0935405776"
click at [427, 150] on div "CAN 30L" at bounding box center [410, 141] width 133 height 19
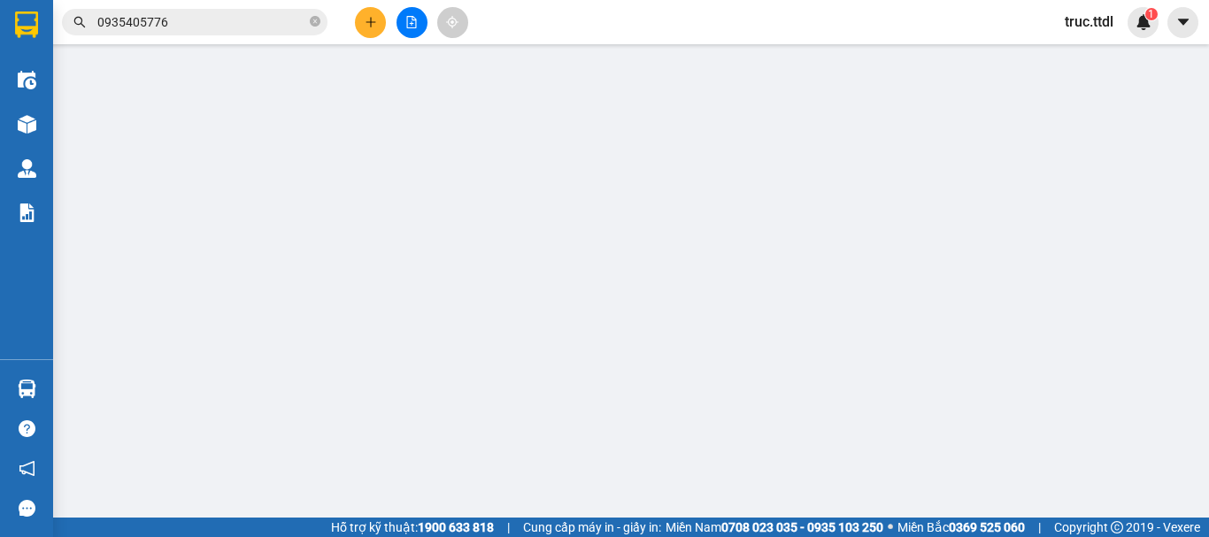
type input "0935405776"
type input "[PERSON_NAME]"
type input "0975702307"
type input "THẢO"
type input "1.120.000"
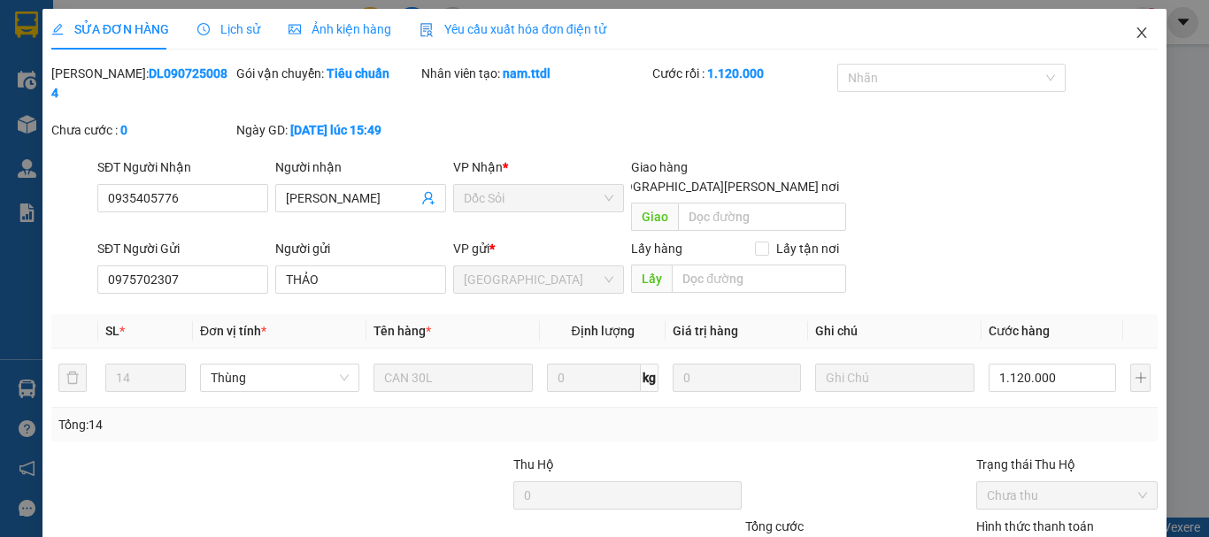
click at [1137, 29] on icon "close" at bounding box center [1142, 32] width 10 height 11
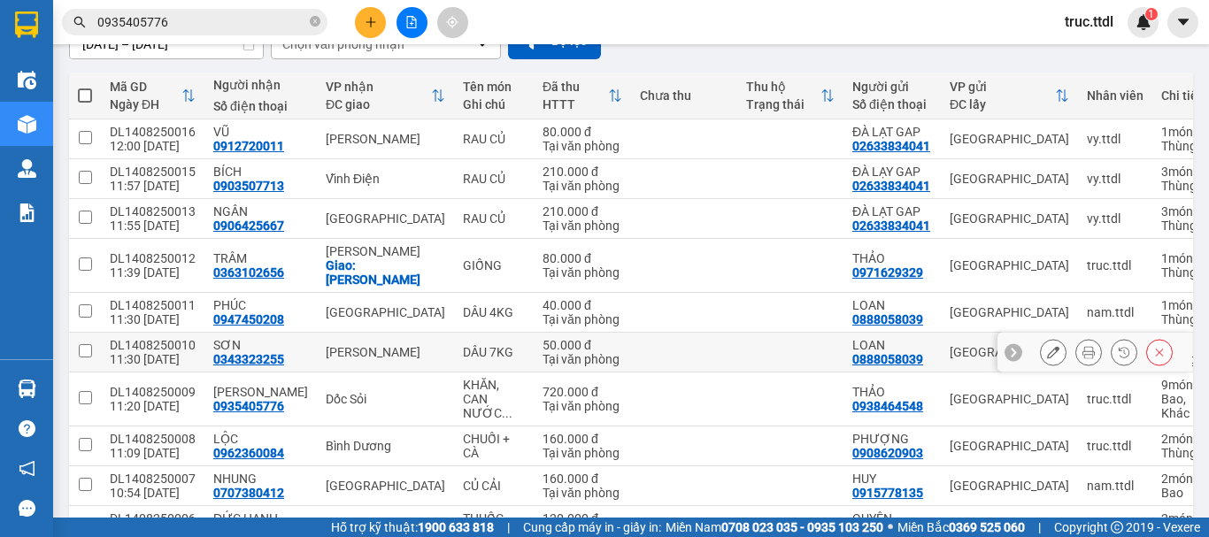
scroll to position [266, 0]
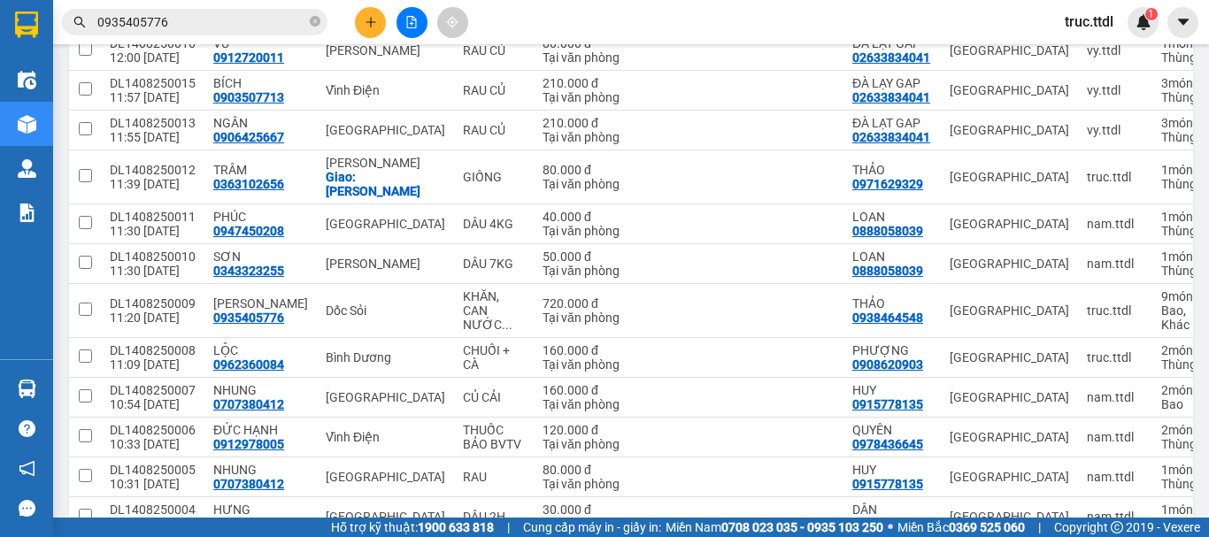
click at [266, 24] on input "0935405776" at bounding box center [201, 21] width 209 height 19
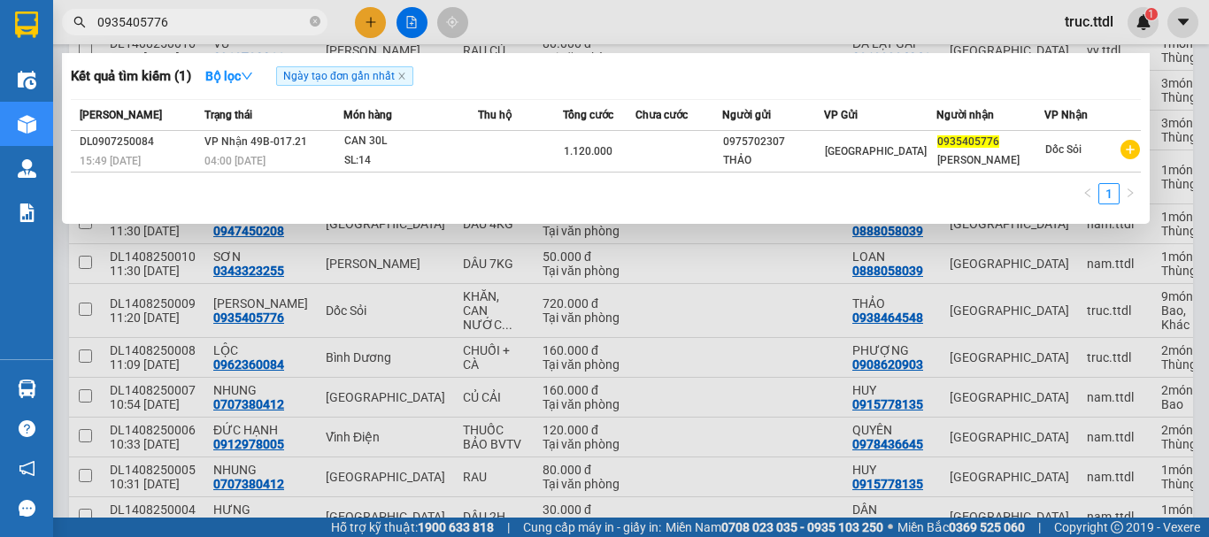
click at [266, 24] on input "0935405776" at bounding box center [201, 21] width 209 height 19
paste input "843028072"
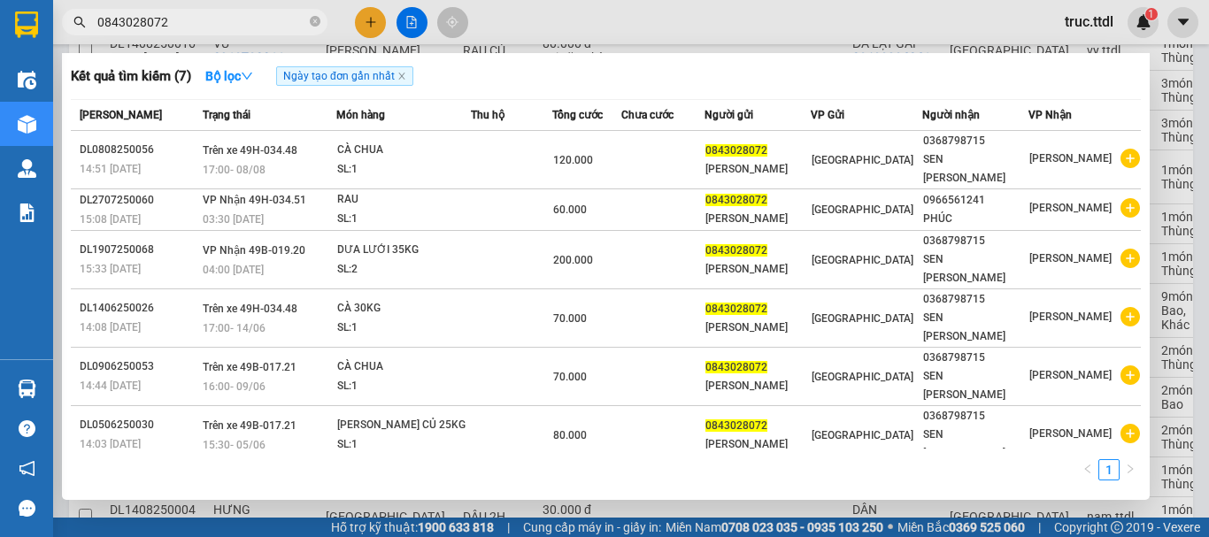
type input "0843028072"
